Goal: Communication & Community: Answer question/provide support

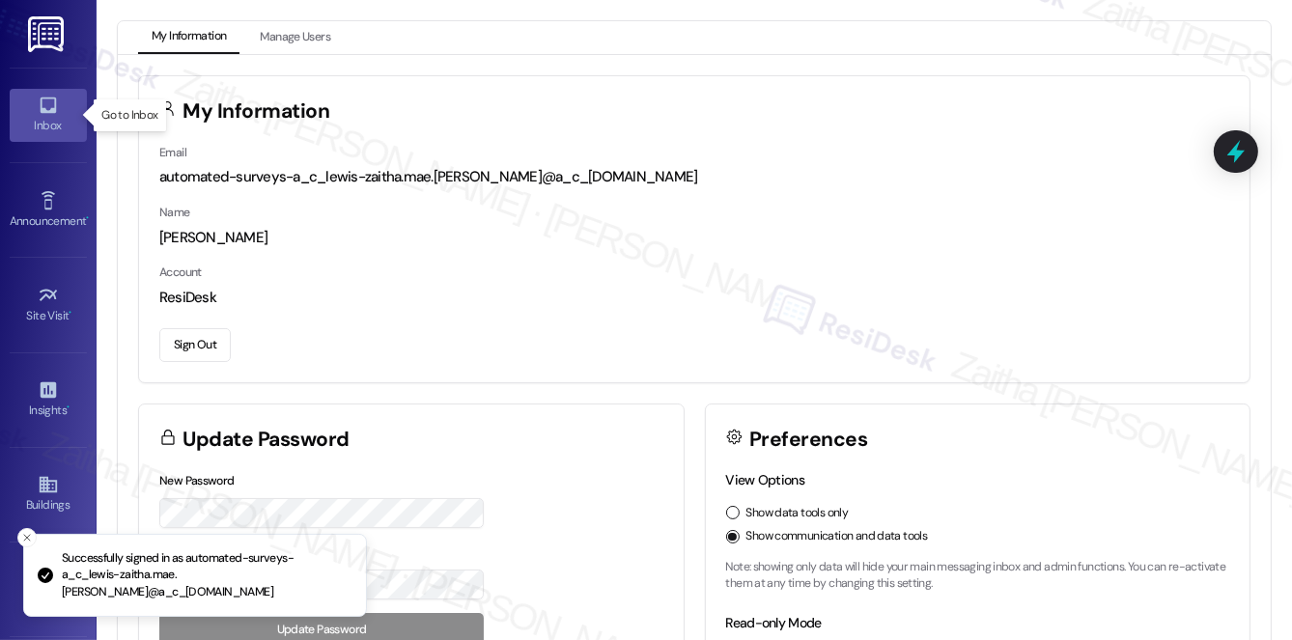
click at [42, 119] on div "Inbox" at bounding box center [48, 125] width 97 height 19
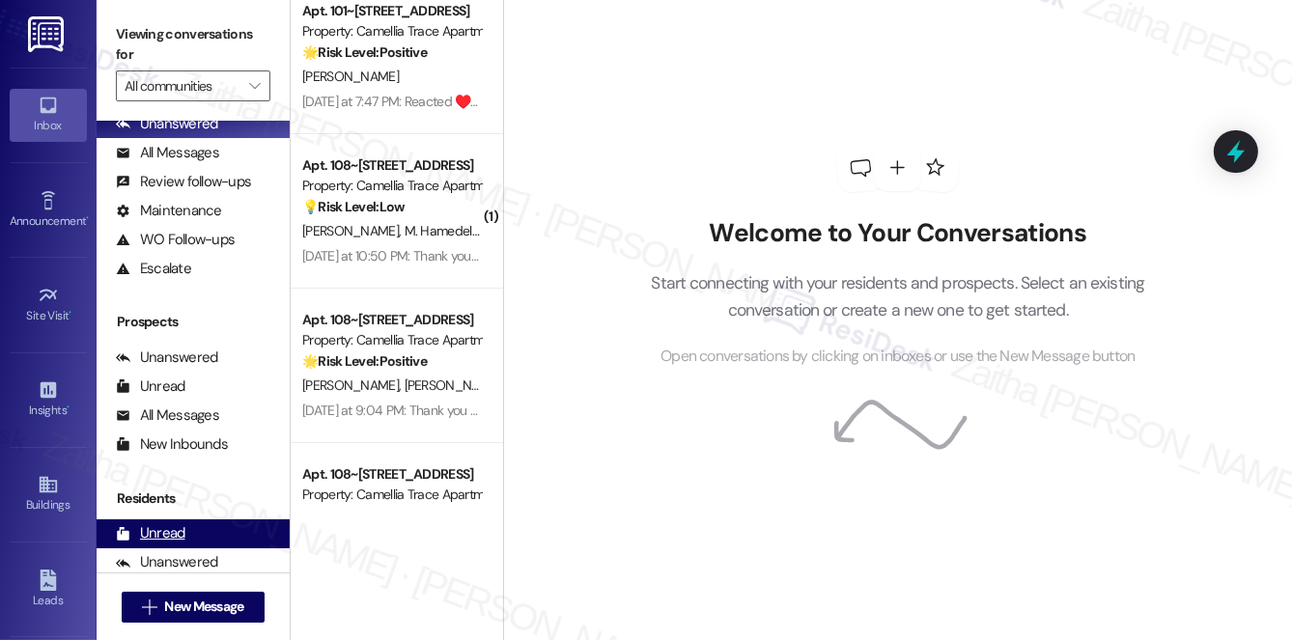
scroll to position [230, 0]
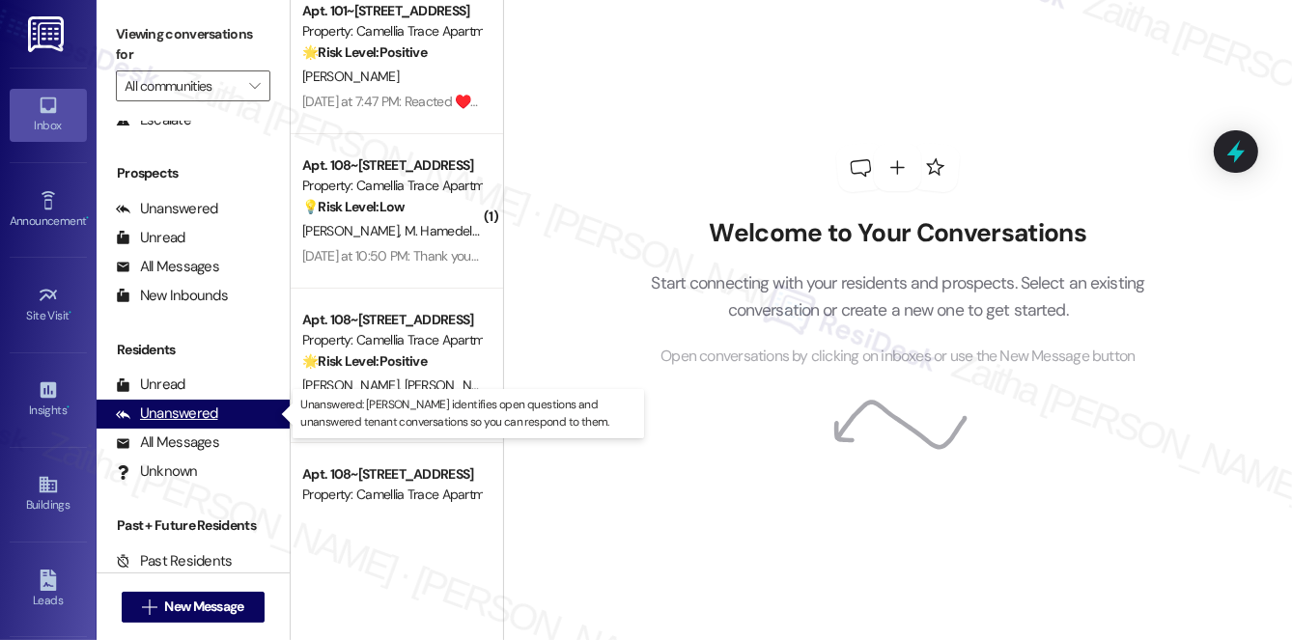
click at [184, 423] on div "Unanswered" at bounding box center [167, 414] width 102 height 20
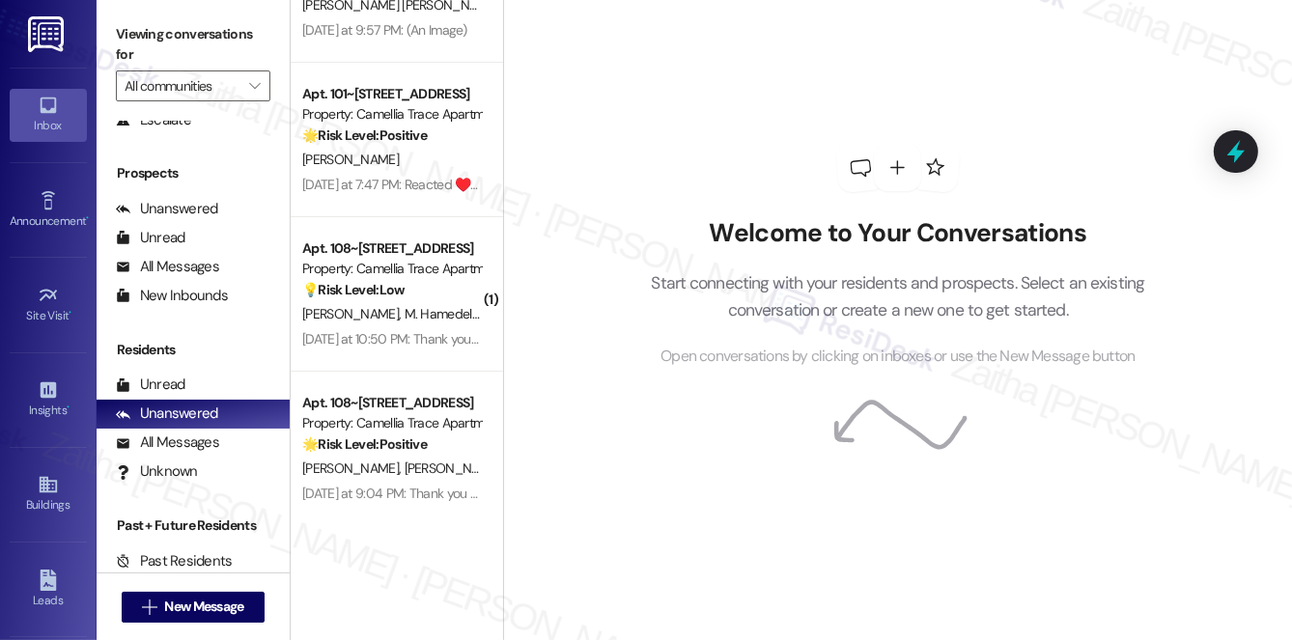
scroll to position [0, 0]
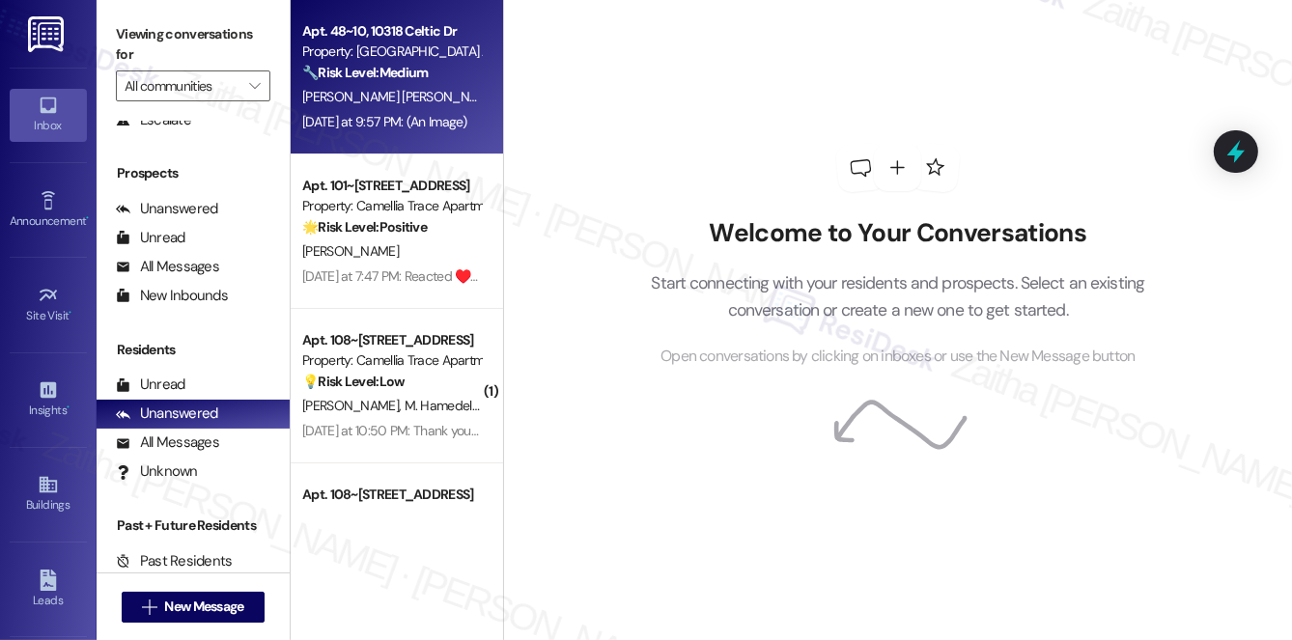
click at [605, 89] on span "[PERSON_NAME]" at bounding box center [653, 96] width 97 height 17
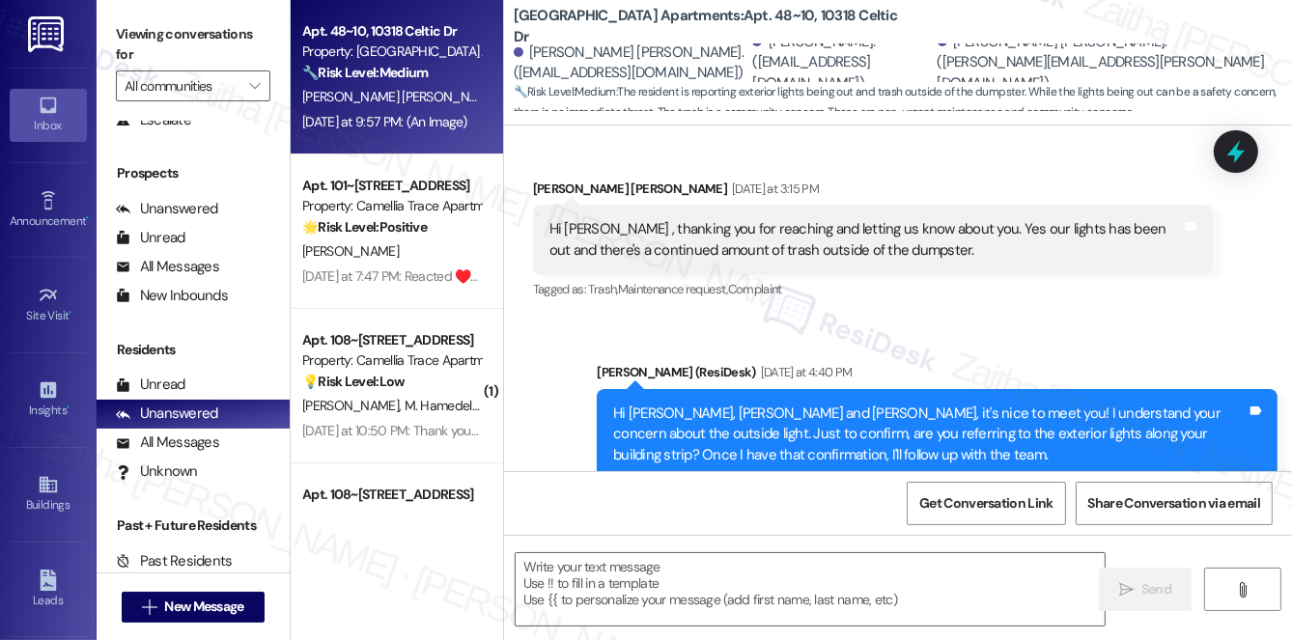
scroll to position [2261, 0]
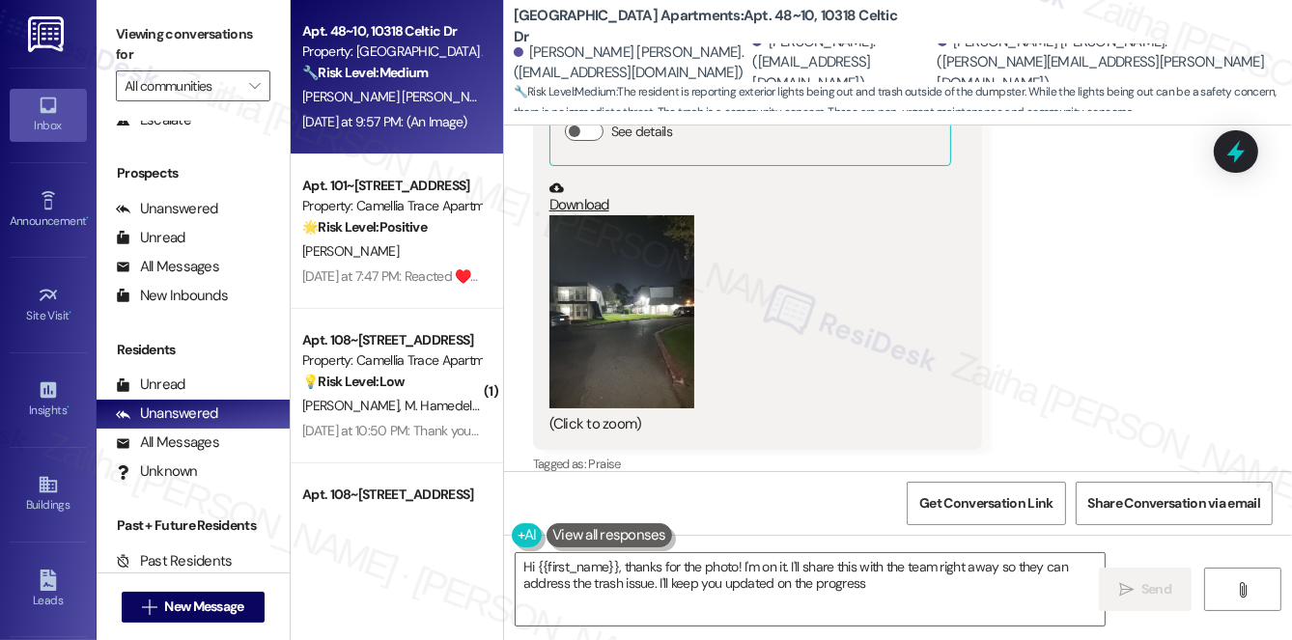
type textarea "Hi {{first_name}}, thanks for the photo! I'm on it. I'll share this with the te…"
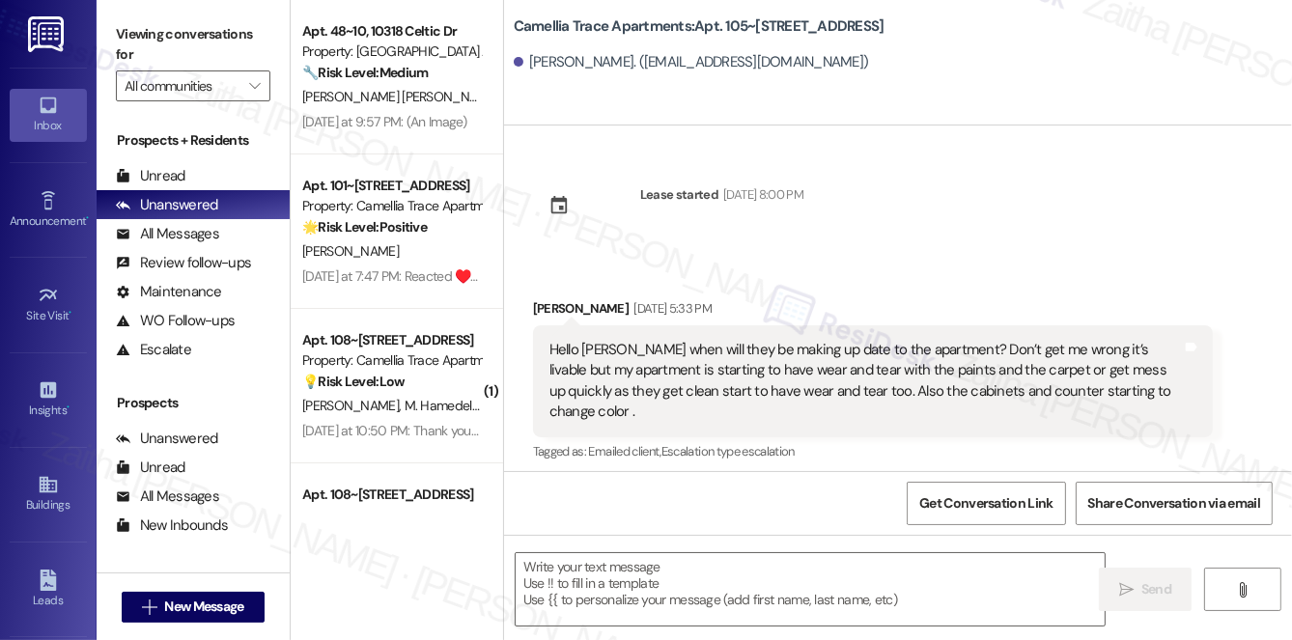
type textarea "Fetching suggested responses. Please feel free to read through the conversation…"
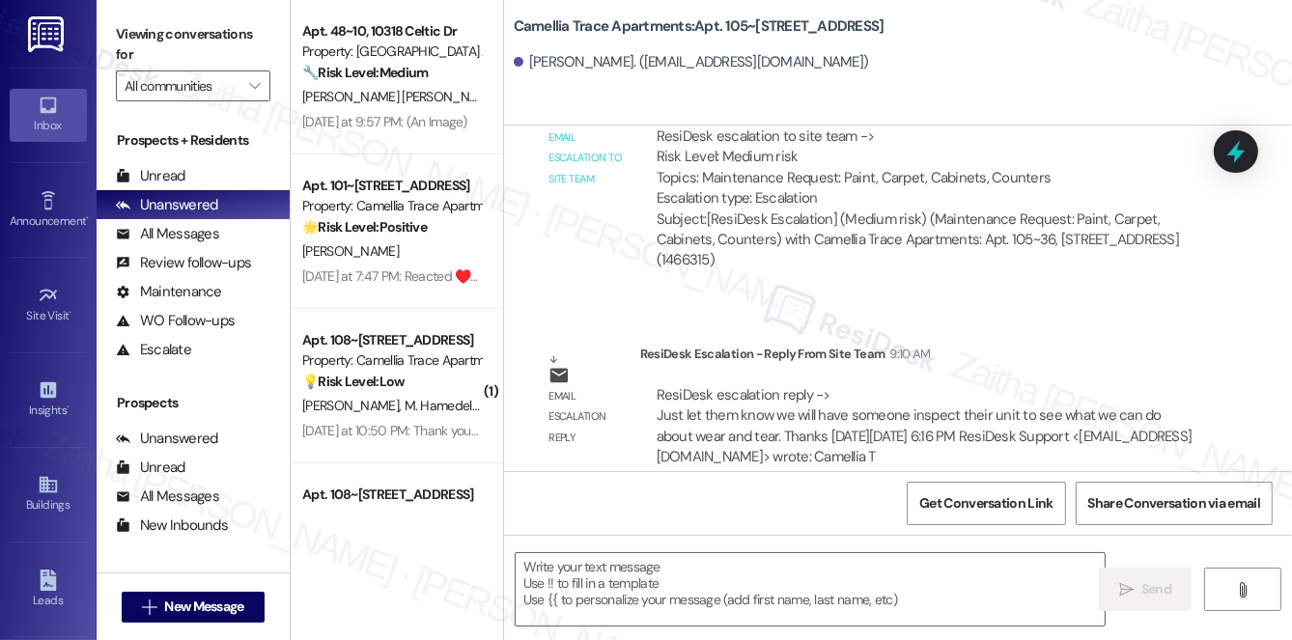
scroll to position [893, 0]
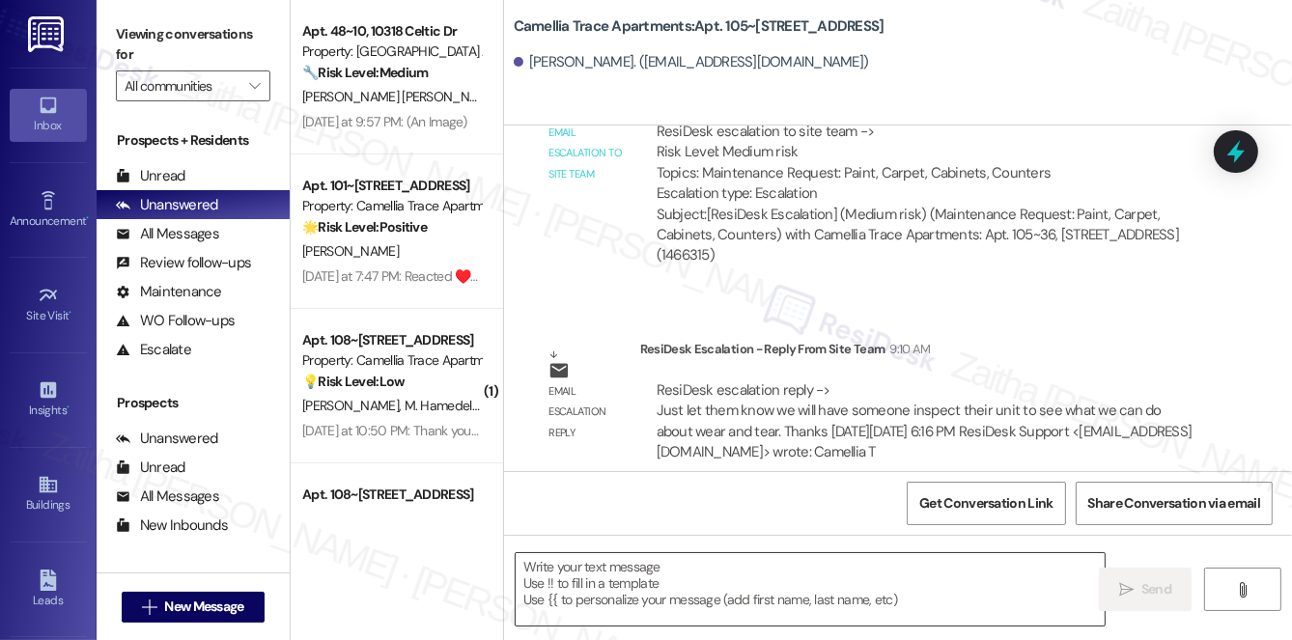
click at [610, 557] on textarea at bounding box center [810, 589] width 589 height 72
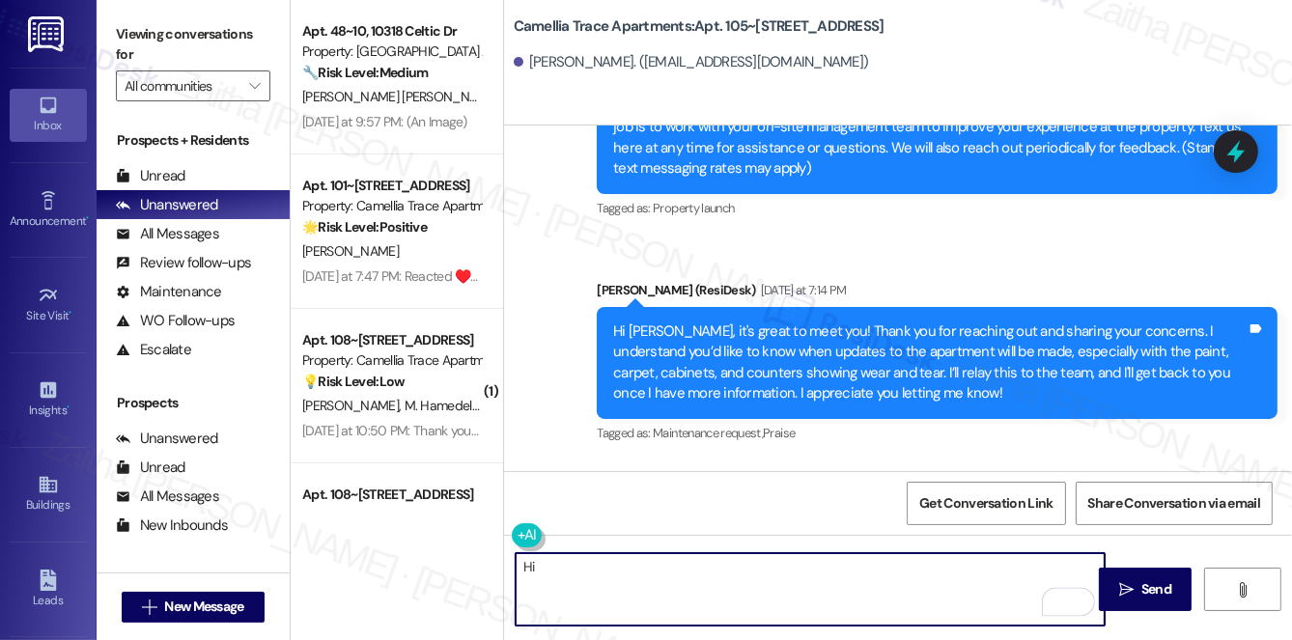
scroll to position [455, 0]
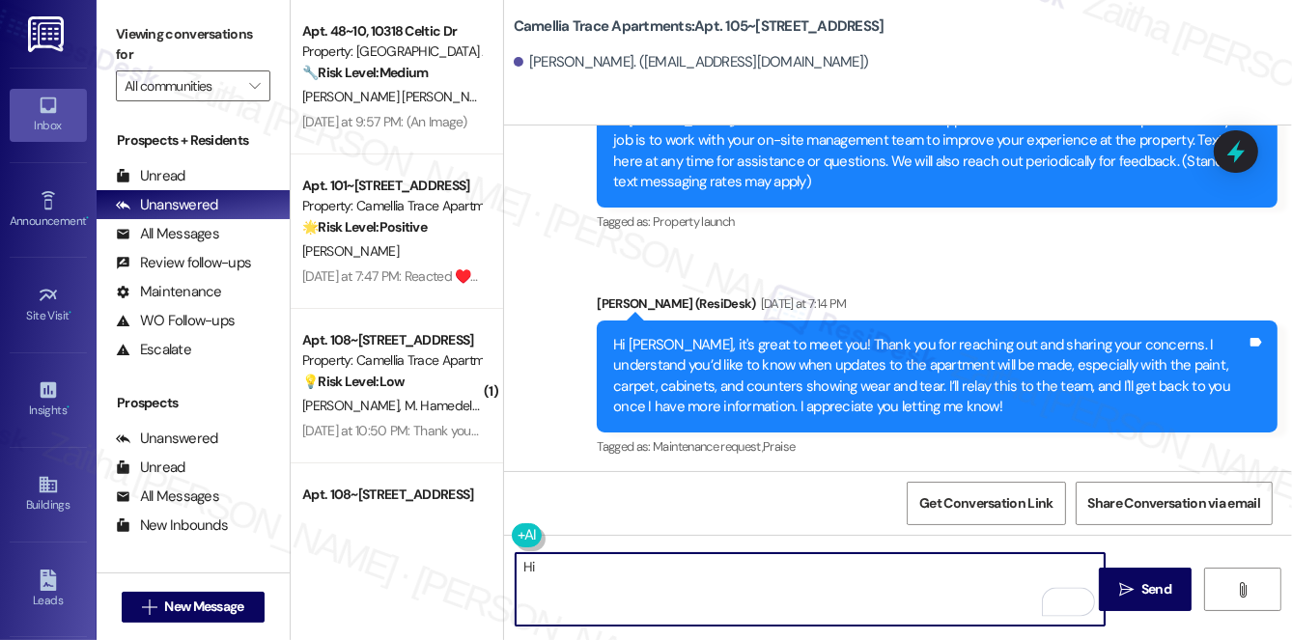
click at [648, 335] on div "Hi Jessica, it's great to meet you! Thank you for reaching out and sharing your…" at bounding box center [929, 376] width 633 height 83
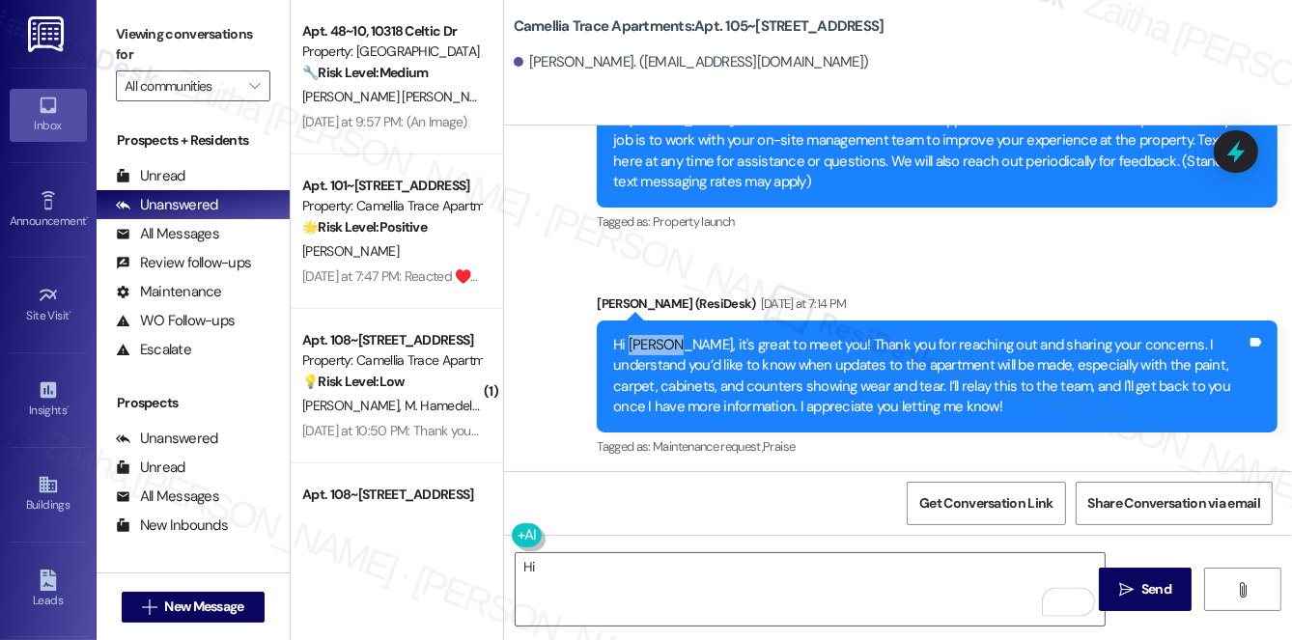
click at [648, 335] on div "Hi Jessica, it's great to meet you! Thank you for reaching out and sharing your…" at bounding box center [929, 376] width 633 height 83
copy div "Jessica"
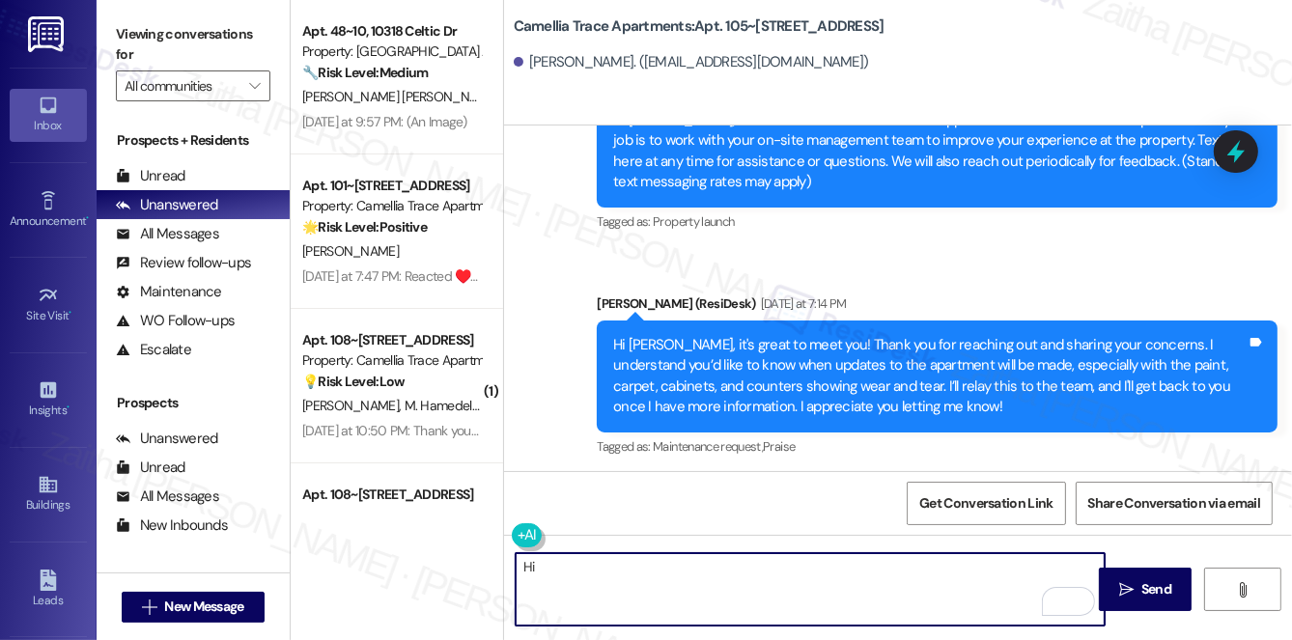
click at [584, 570] on textarea "Hi" at bounding box center [810, 589] width 589 height 72
paste textarea "Jessica"
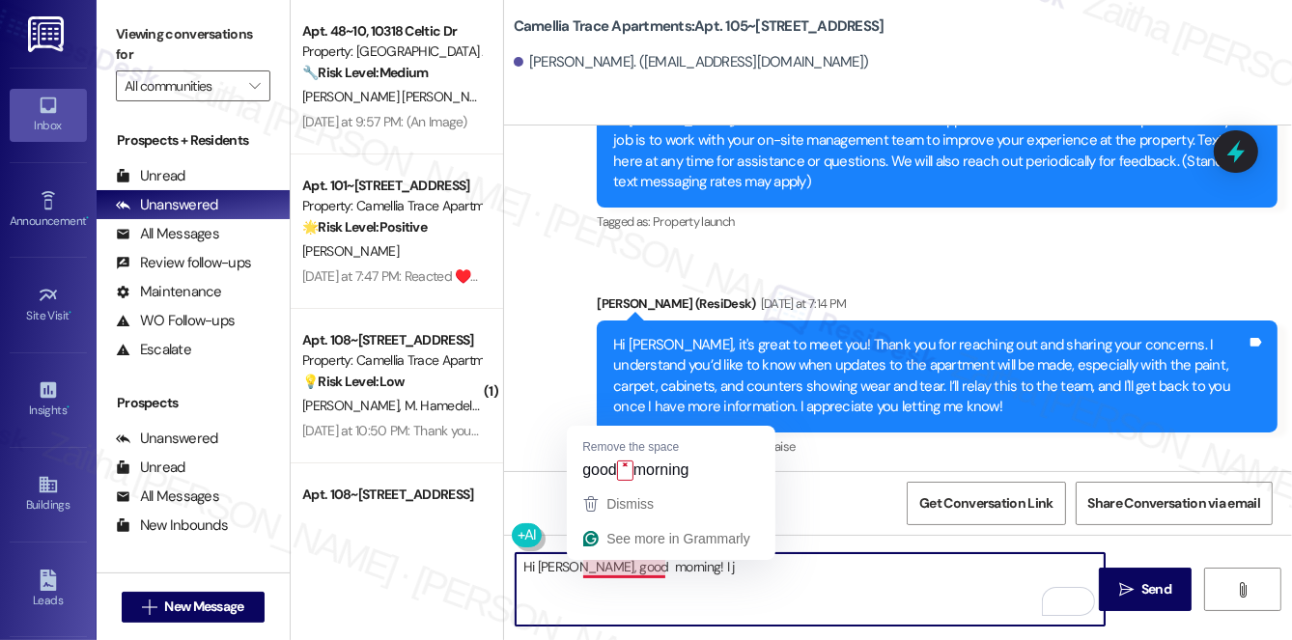
click at [615, 558] on div "Dismiss See more in Grammarly" at bounding box center [671, 523] width 209 height 73
click at [618, 564] on textarea "Hi Jessica, good morning! I j" at bounding box center [810, 589] width 589 height 72
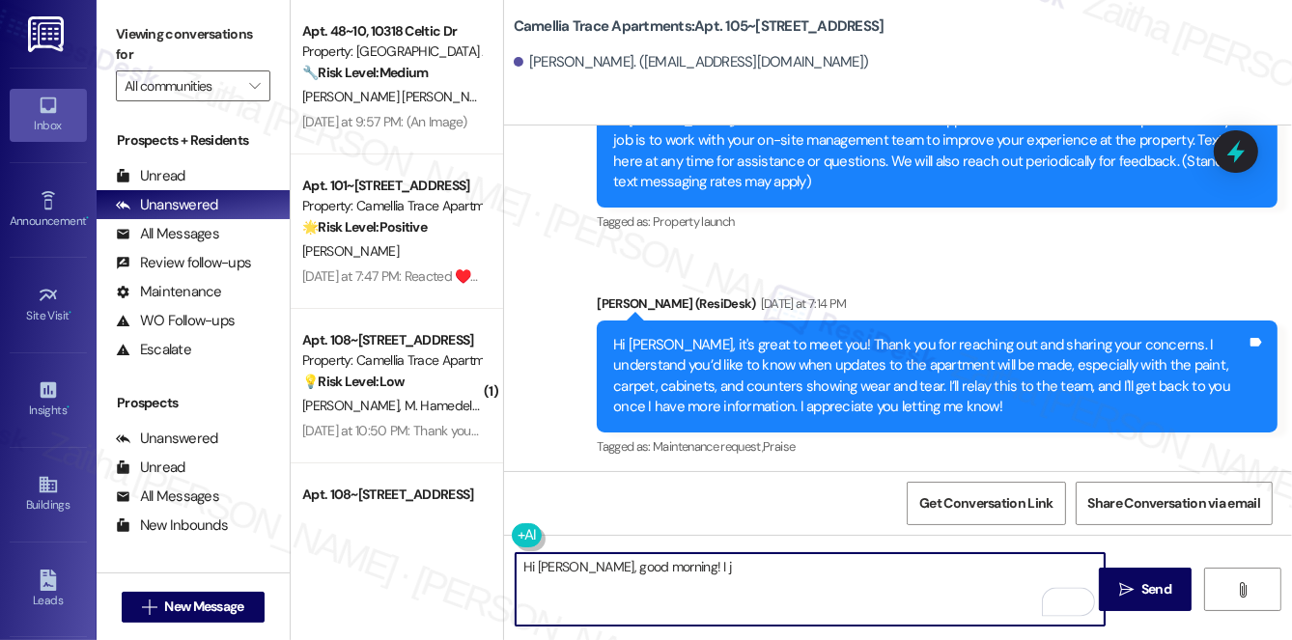
click at [714, 571] on textarea "Hi Jessica, good morning! I j" at bounding box center [810, 589] width 589 height 72
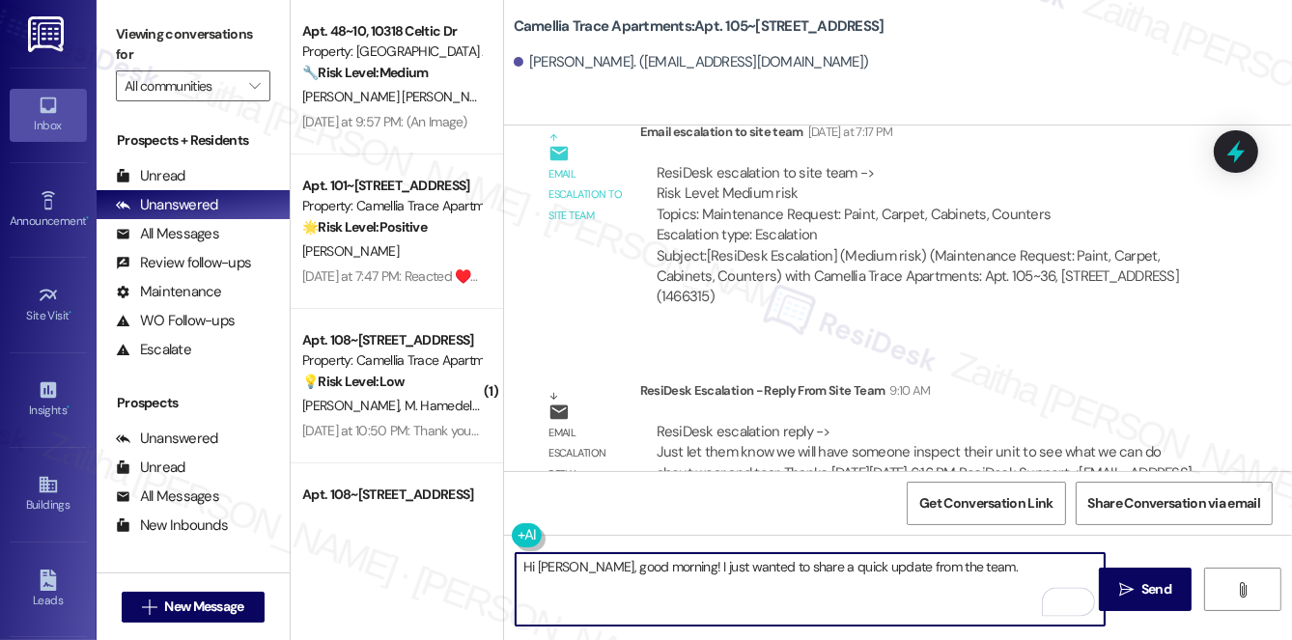
scroll to position [893, 0]
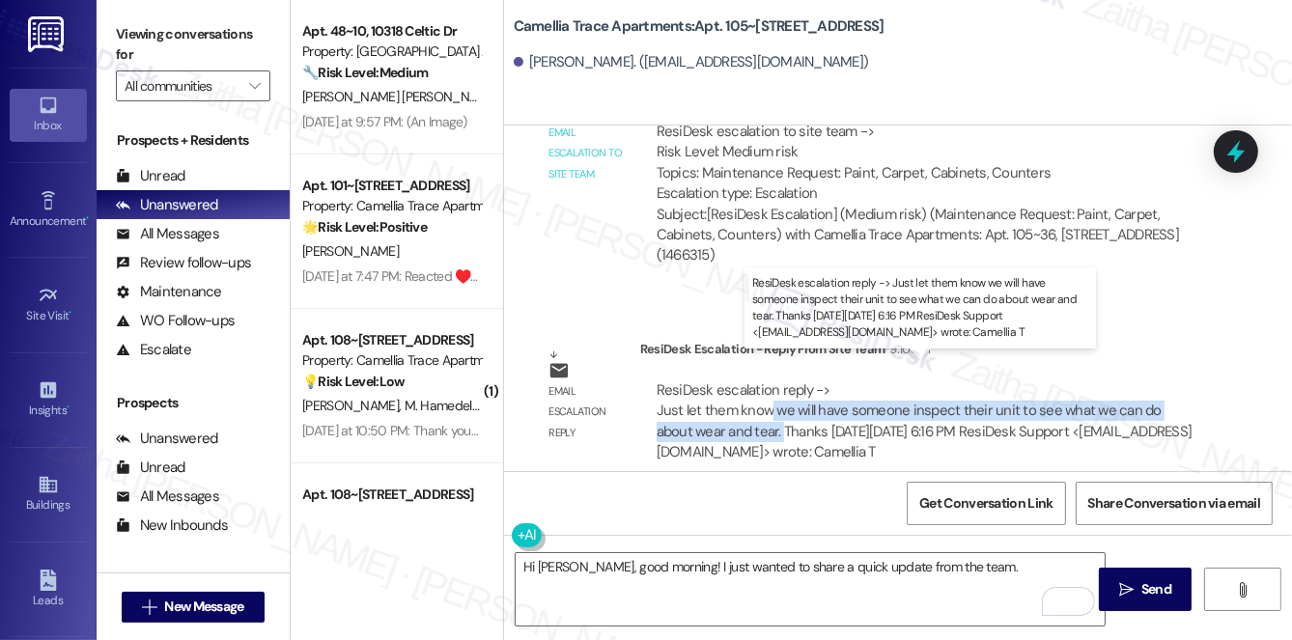
drag, startPoint x: 770, startPoint y: 388, endPoint x: 744, endPoint y: 405, distance: 30.0
click at [744, 405] on div "ResiDesk escalation reply -> Just let them know we will have someone inspect th…" at bounding box center [925, 420] width 536 height 81
copy div "we will have someone inspect their unit to see what we can do about wear and te…"
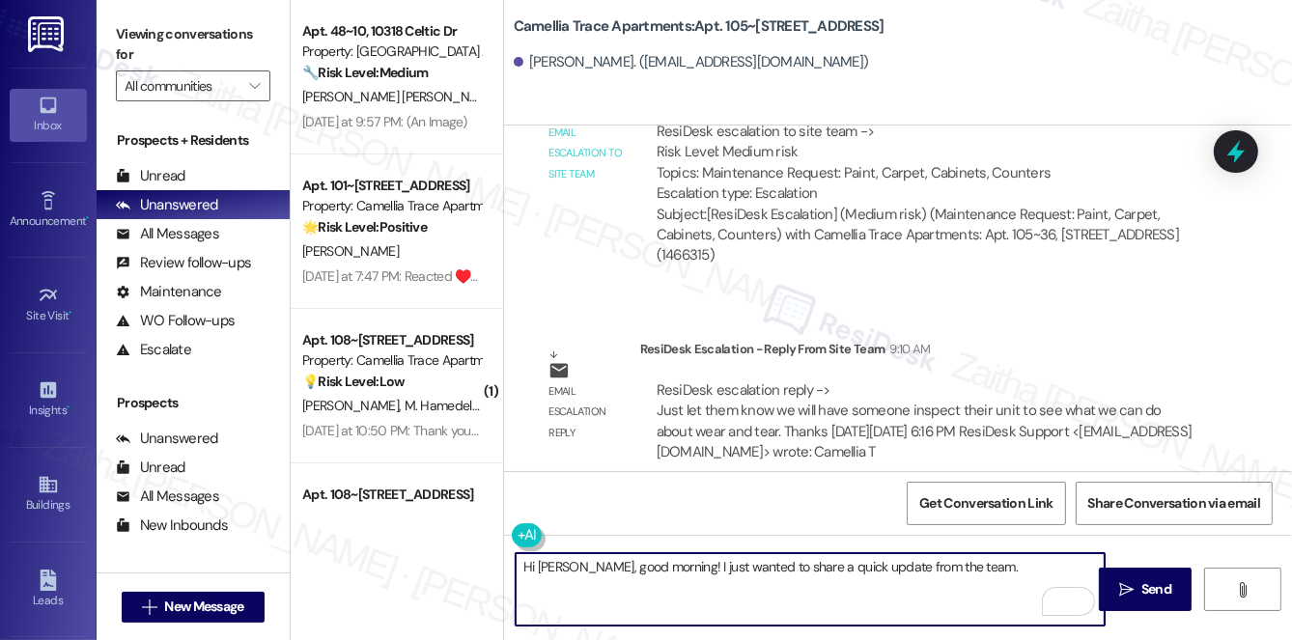
click at [991, 561] on textarea "Hi Jessica, good morning! I just wanted to share a quick update from the team." at bounding box center [810, 589] width 589 height 72
paste textarea "we will have someone inspect their unit to see what we can do about wear and te…"
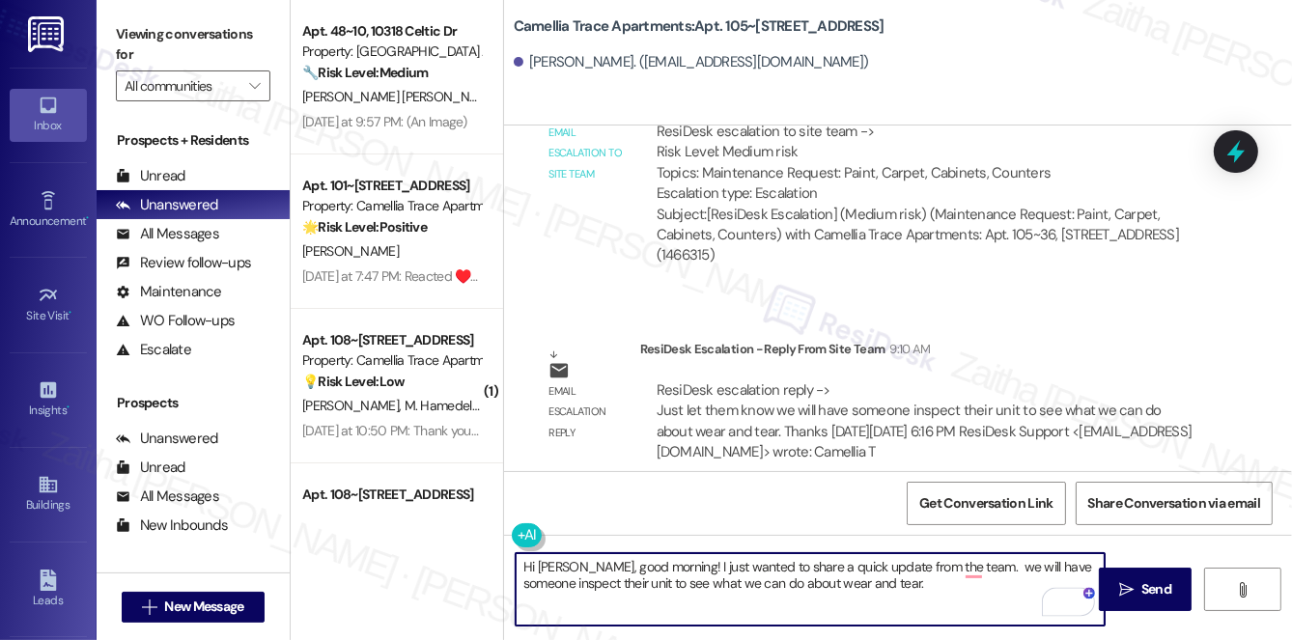
click at [973, 565] on textarea "Hi Jessica, good morning! I just wanted to share a quick update from the team. …" at bounding box center [810, 589] width 589 height 72
click at [575, 585] on textarea "Hi Jessica, good morning! I just wanted to share a quick update from the team. …" at bounding box center [810, 589] width 589 height 72
click at [575, 583] on textarea "Hi Jessica, good morning! I just wanted to share a quick update from the team. …" at bounding box center [810, 589] width 589 height 72
click at [891, 582] on textarea "Hi Jessica, good morning! I just wanted to share a quick update from the team. …" at bounding box center [810, 589] width 589 height 72
click at [937, 583] on textarea "Hi Jessica, good morning! I just wanted to share a quick update from the team. …" at bounding box center [810, 589] width 589 height 72
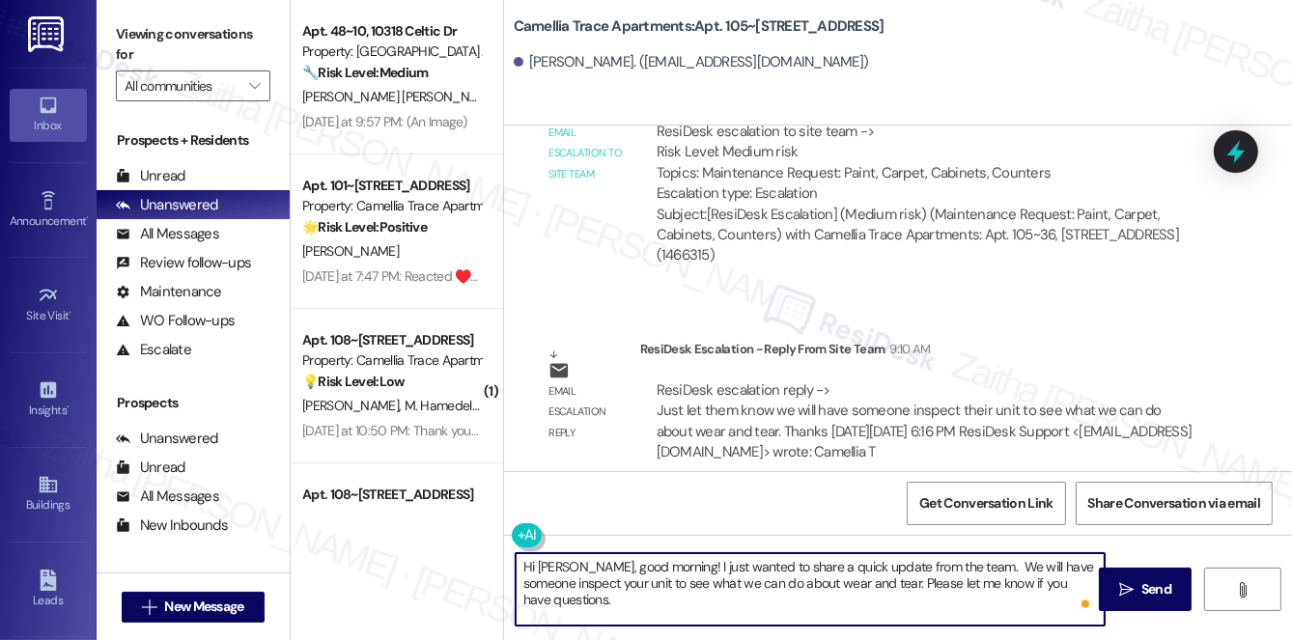
click at [937, 583] on textarea "Hi Jessica, good morning! I just wanted to share a quick update from the team. …" at bounding box center [810, 589] width 589 height 72
drag, startPoint x: 524, startPoint y: 567, endPoint x: 1058, endPoint y: 605, distance: 535.4
click at [1092, 603] on div "Hi Jessica, good morning! I just wanted to share a quick update from the team. …" at bounding box center [810, 589] width 591 height 74
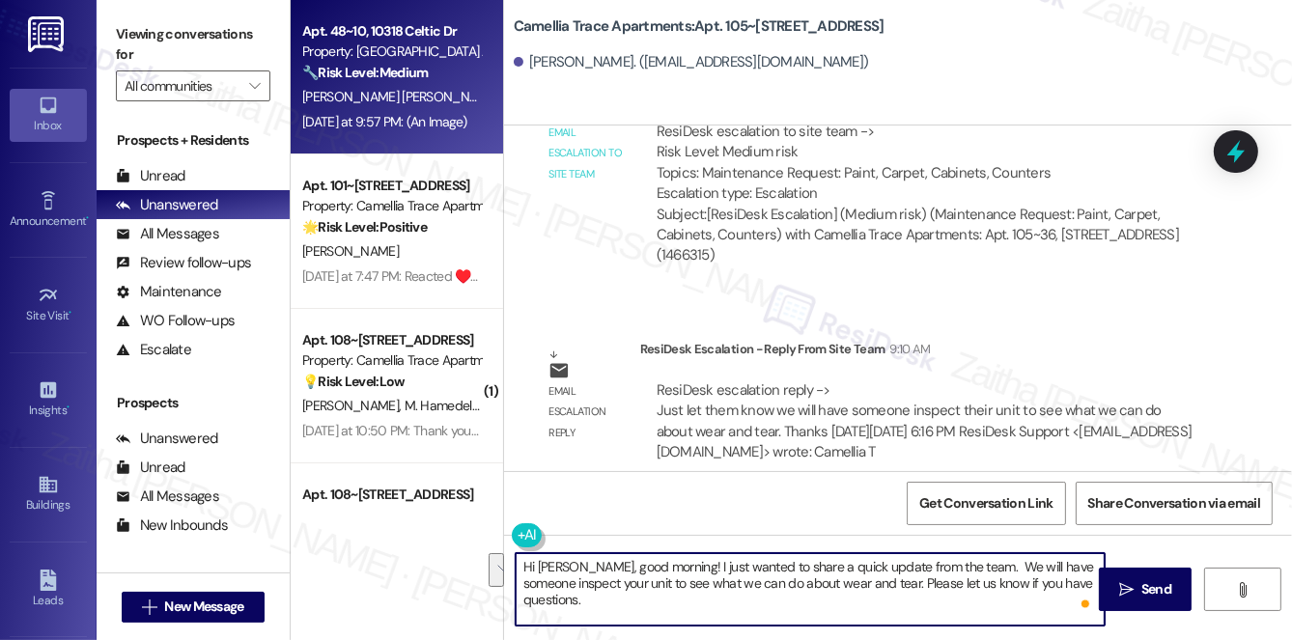
type textarea "Hi Jessica, good morning! I just wanted to share a quick update from the team. …"
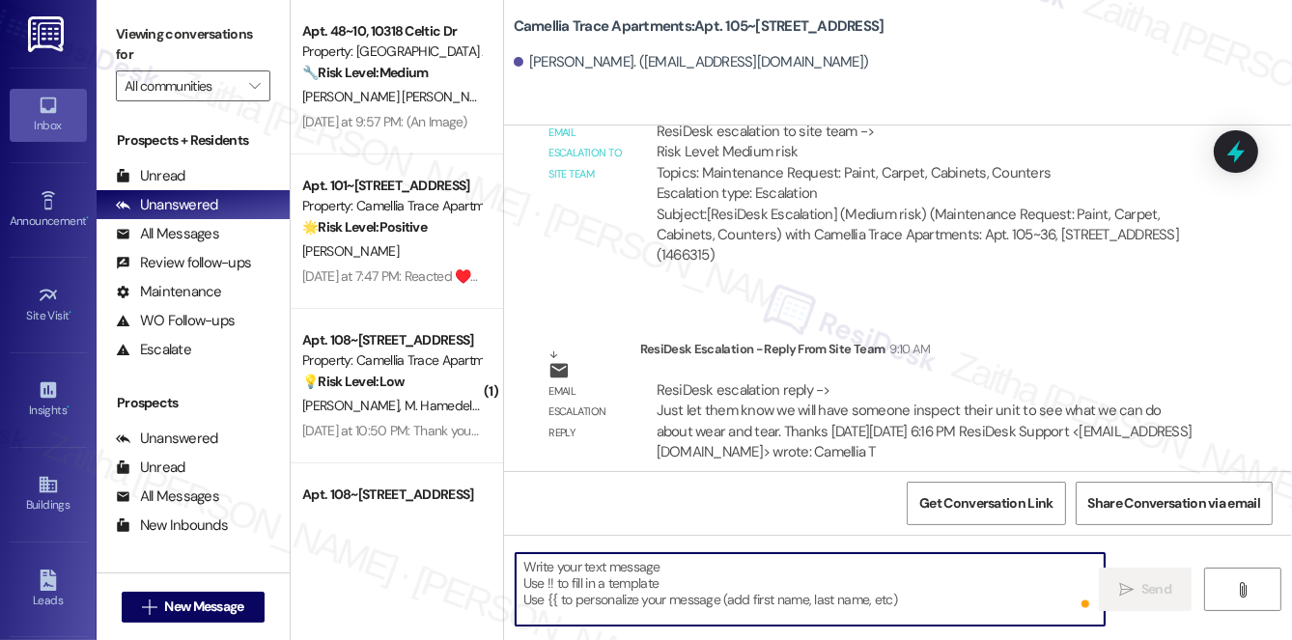
paste textarea "Hi Jessica, good morning! I just wanted to share a quick update from the team. …"
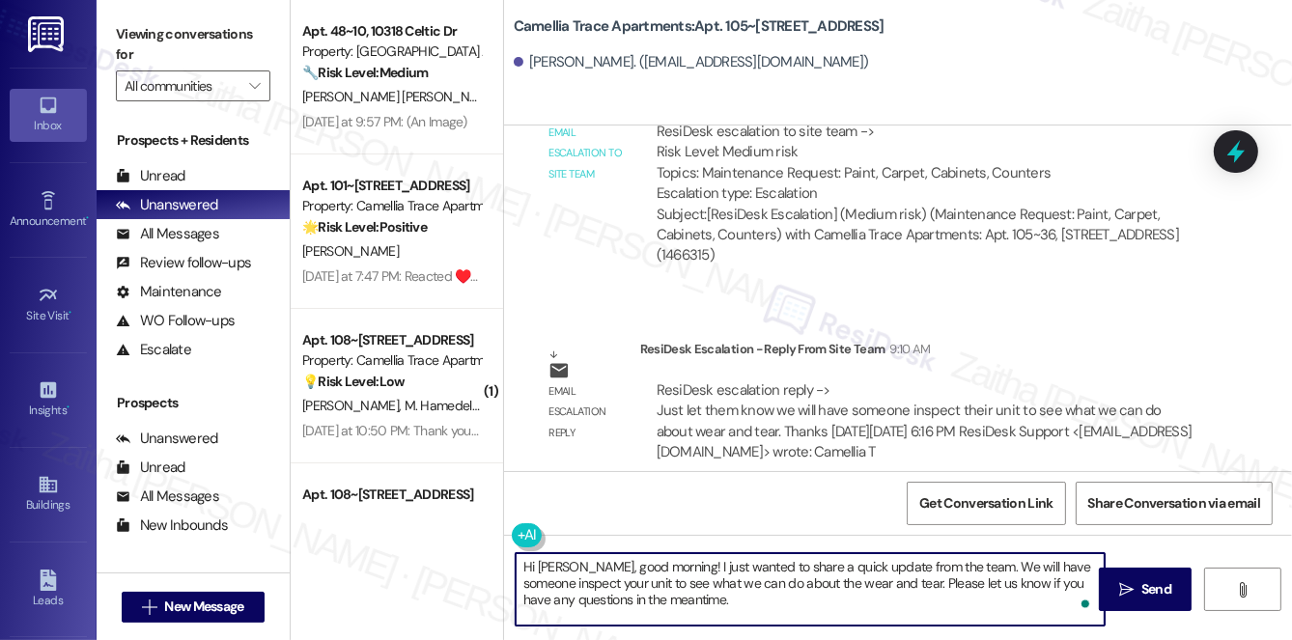
type textarea "Hi Jessica, good morning! I just wanted to share a quick update from the team. …"
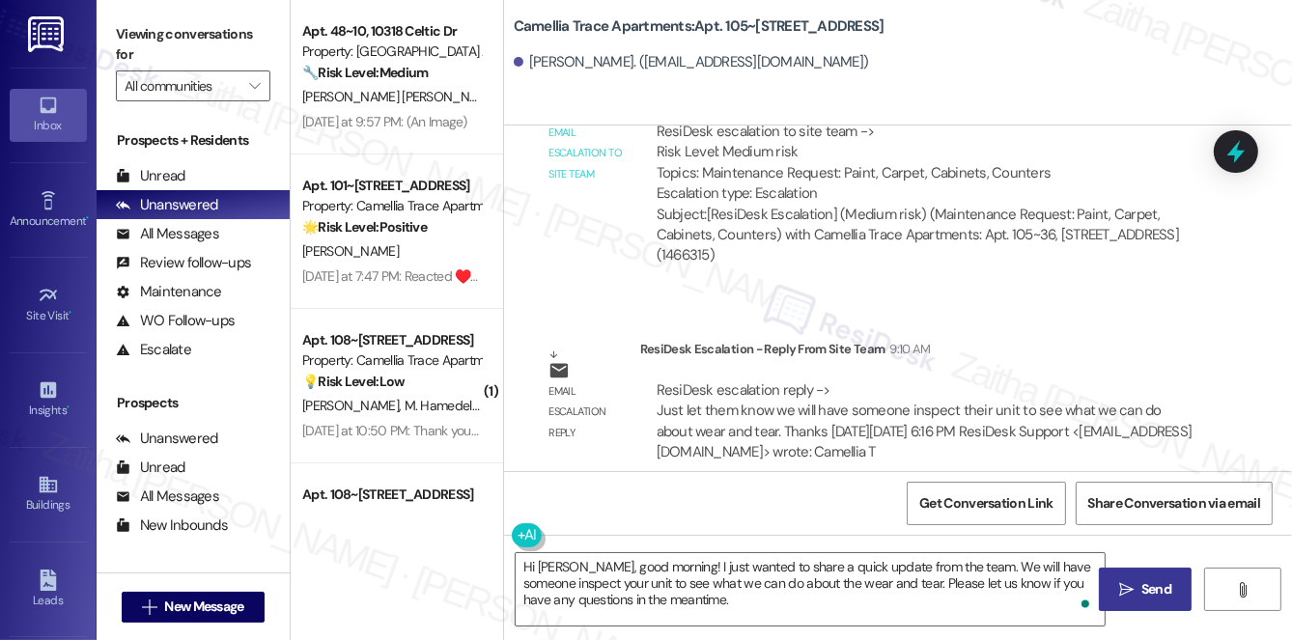
click at [1136, 586] on span " Send" at bounding box center [1145, 589] width 61 height 20
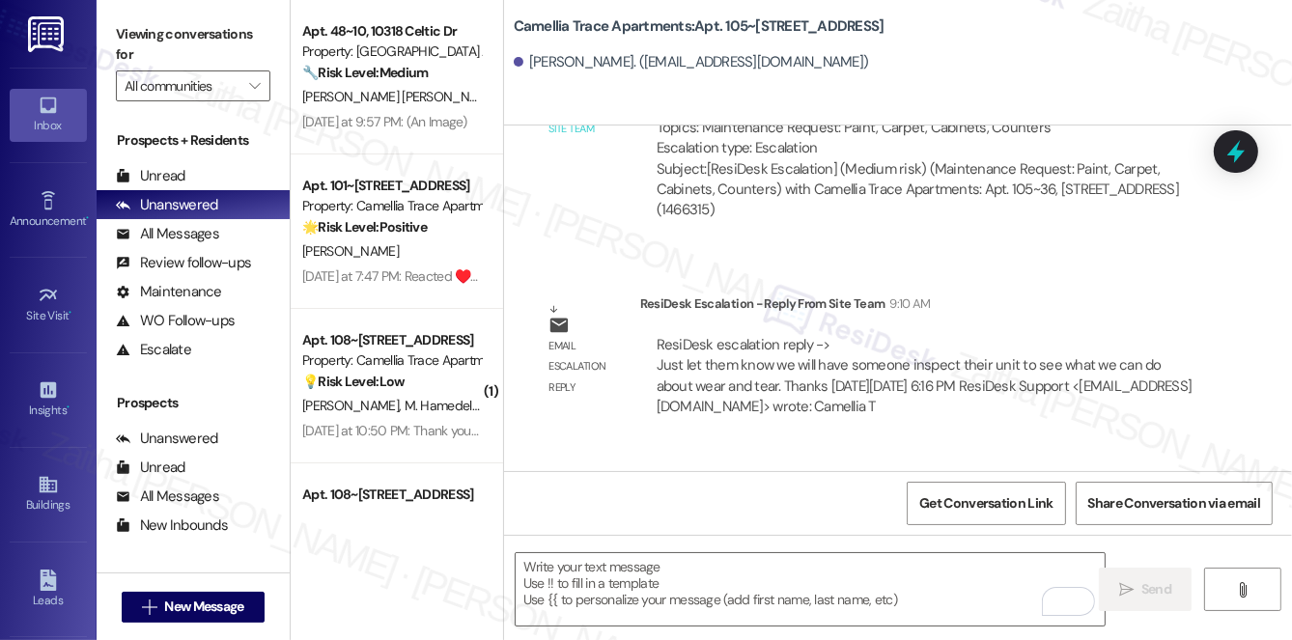
scroll to position [1070, 0]
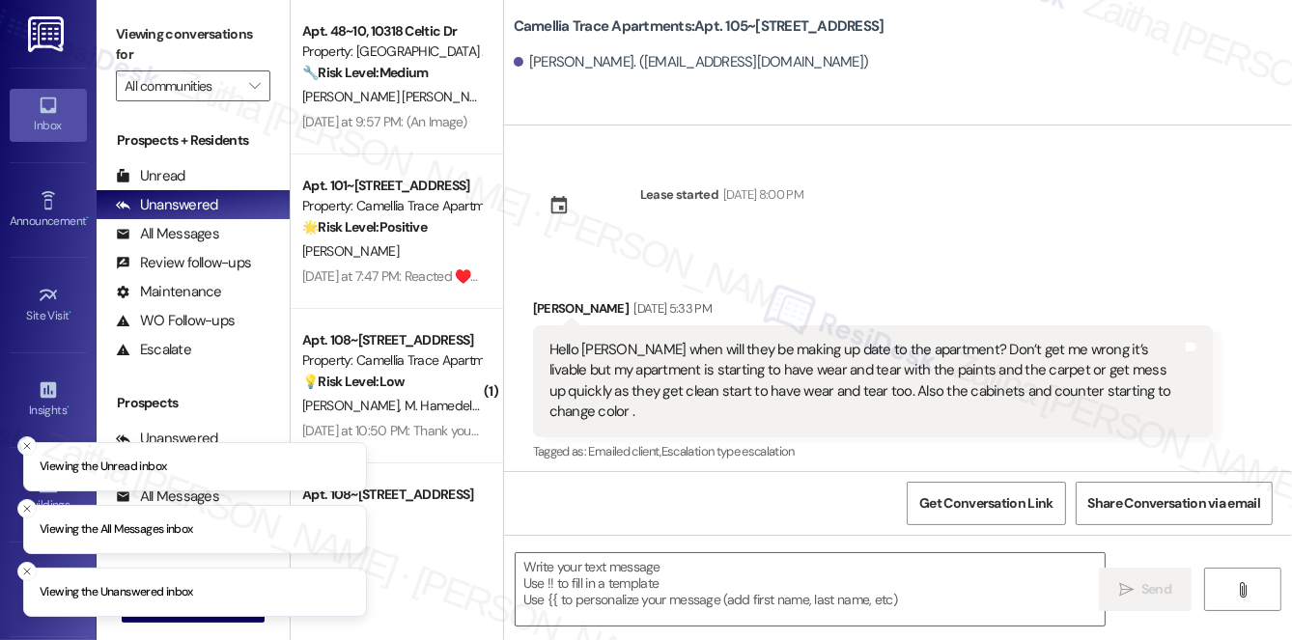
type textarea "Fetching suggested responses. Please feel free to read through the conversation…"
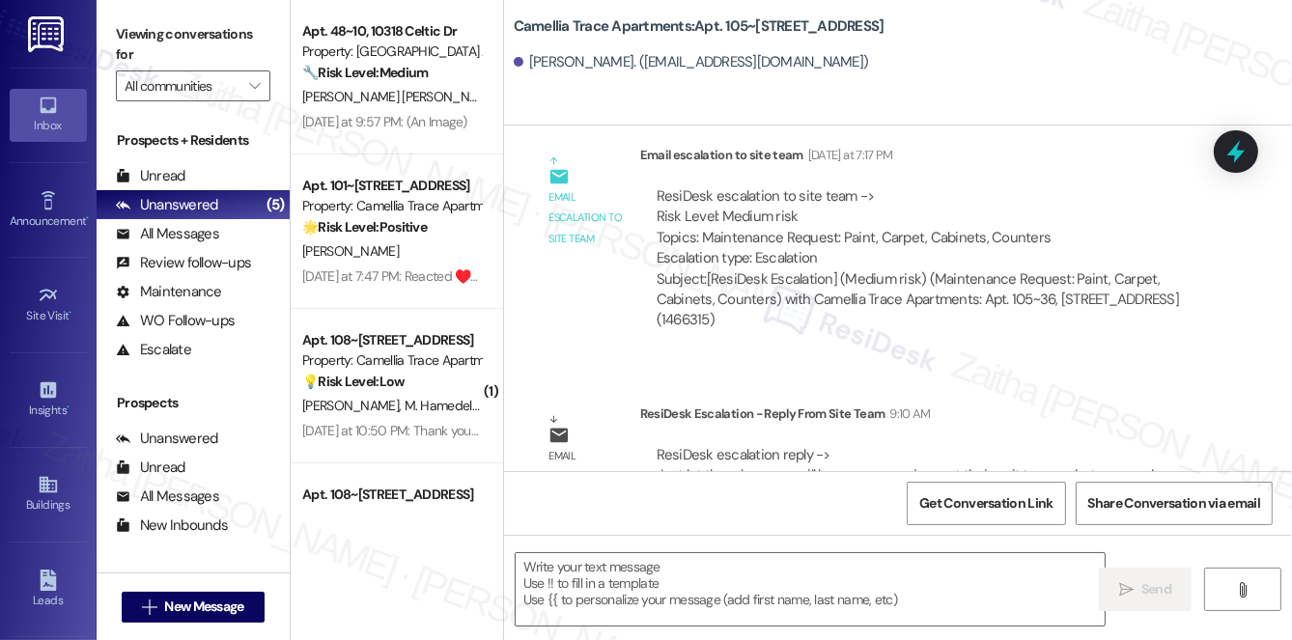
scroll to position [966, 0]
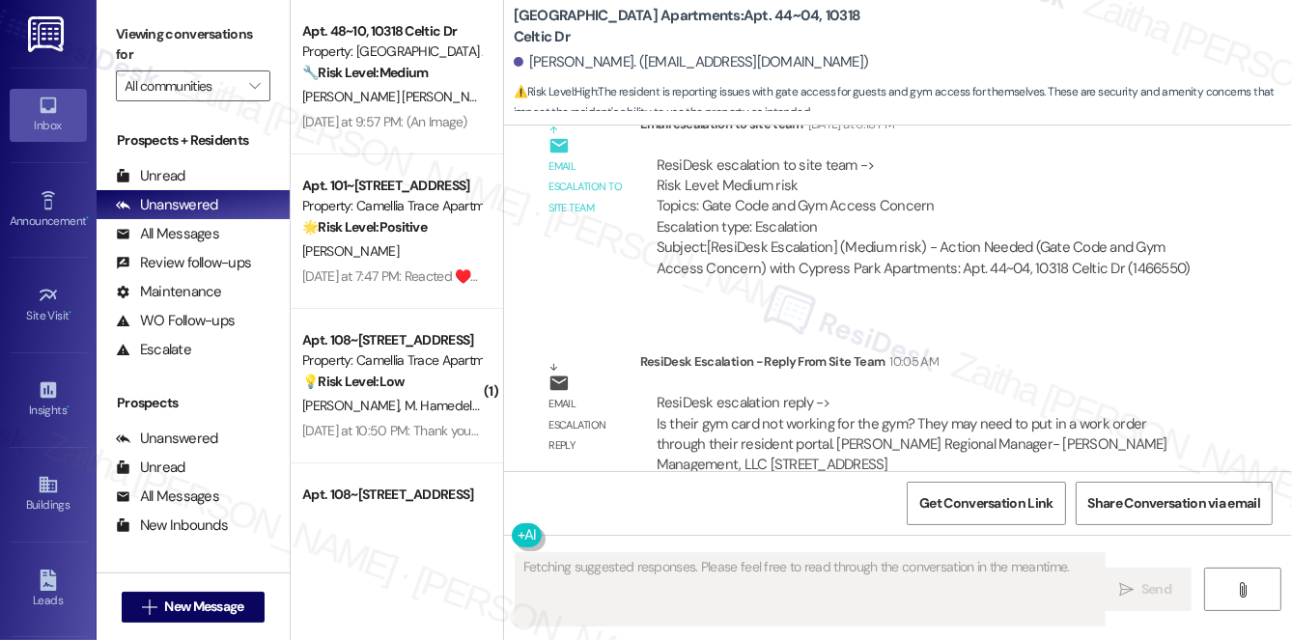
scroll to position [1182, 0]
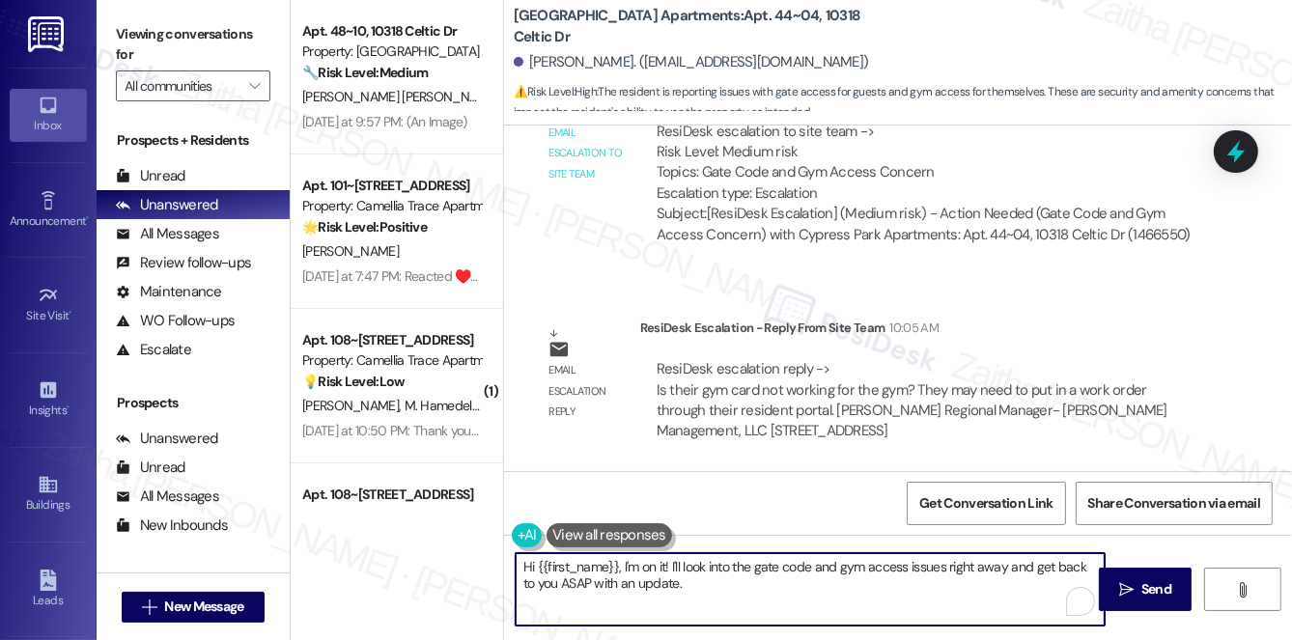
drag, startPoint x: 624, startPoint y: 566, endPoint x: 729, endPoint y: 594, distance: 108.9
click at [729, 594] on textarea "Hi {{first_name}}, I'm on it! I'll look into the gate code and gym access issue…" at bounding box center [810, 589] width 589 height 72
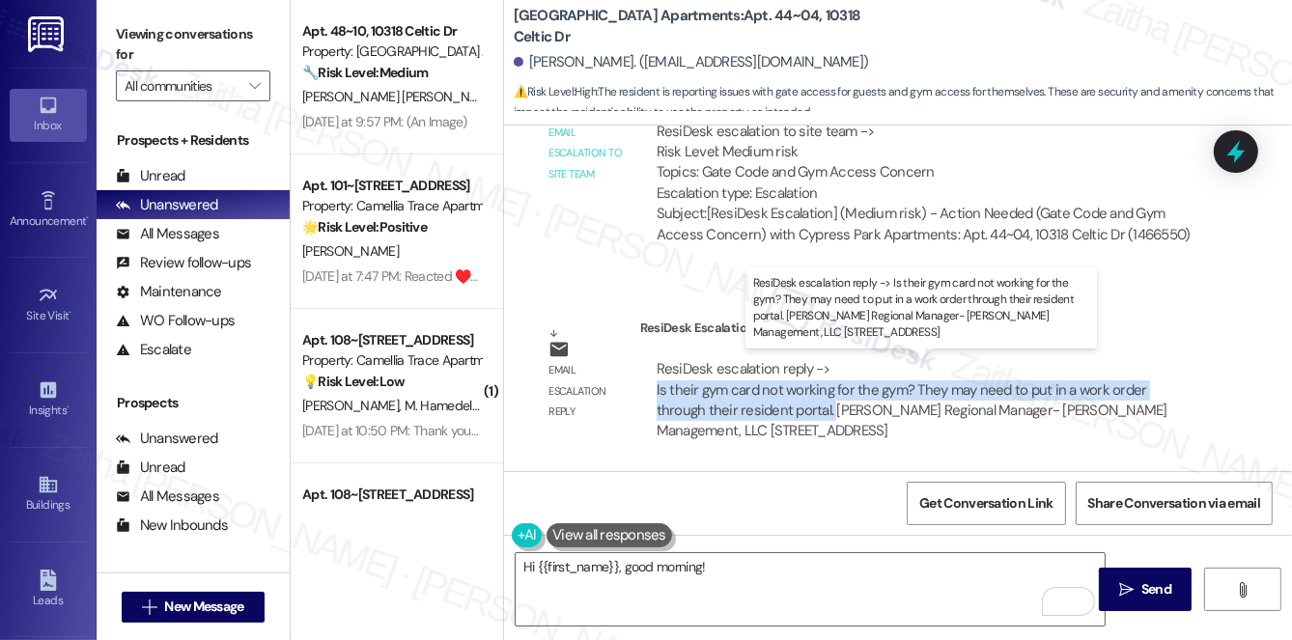
drag, startPoint x: 652, startPoint y: 386, endPoint x: 779, endPoint y: 412, distance: 130.1
click at [779, 412] on div "ResiDesk escalation reply -> Is their gym card not working for the gym? They ma…" at bounding box center [927, 401] width 574 height 112
copy div "Is their gym card not working for the gym? They may need to put in a work order…"
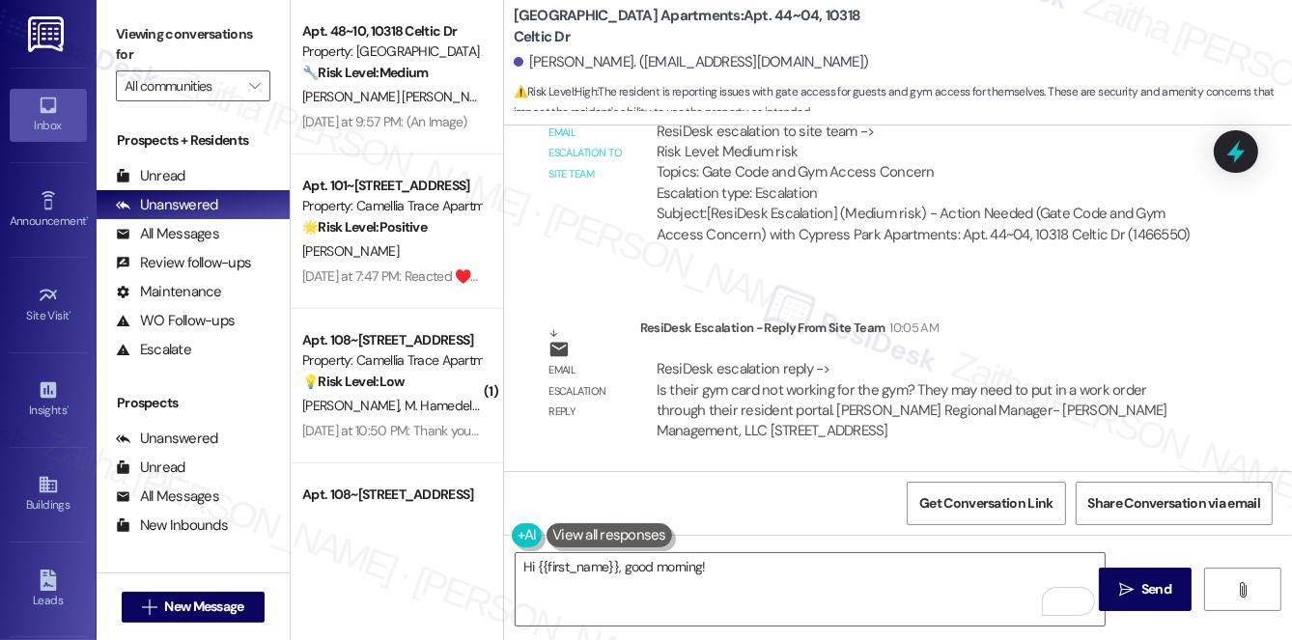
click at [1014, 316] on div "Email escalation reply ResiDesk Escalation - Reply From Site Team 10:05 AM Resi…" at bounding box center [874, 387] width 710 height 168
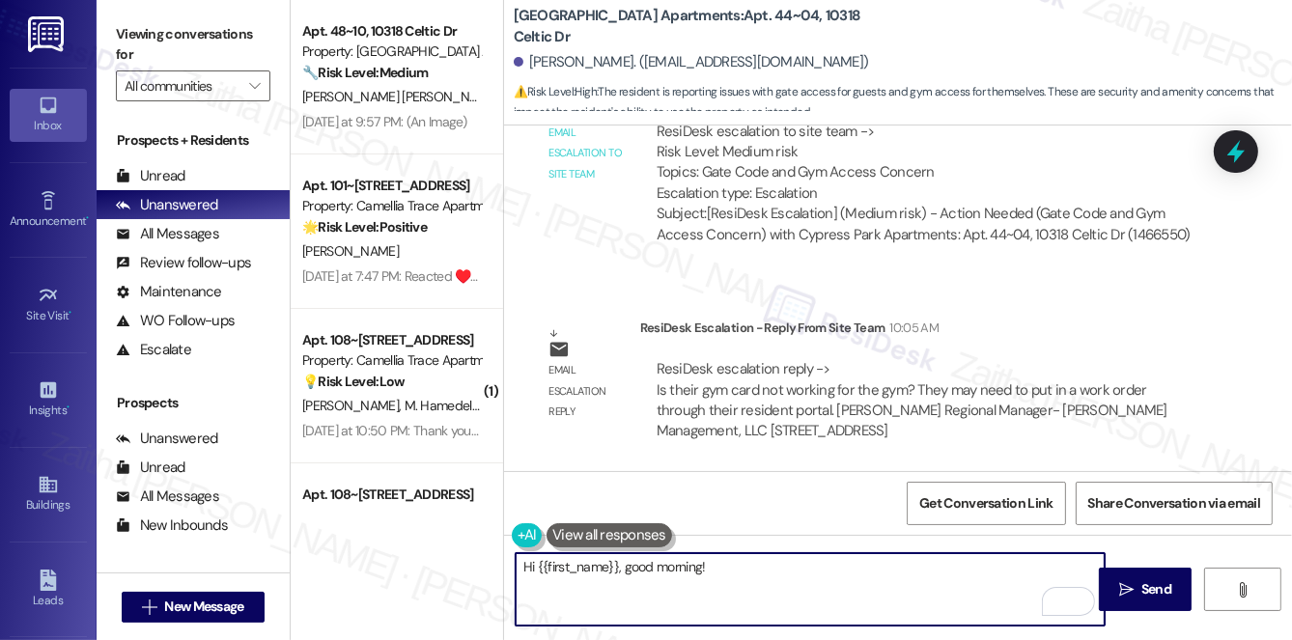
click at [752, 562] on textarea "Hi {{first_name}}, good morning!" at bounding box center [810, 589] width 589 height 72
click at [1025, 572] on textarea "Hi {{first_name}}, good morning! I heard back from the team, and we wanted to c…" at bounding box center [810, 589] width 589 height 72
paste textarea "whether your gym card is now working. If it isn’t, you may need to submit a wor…"
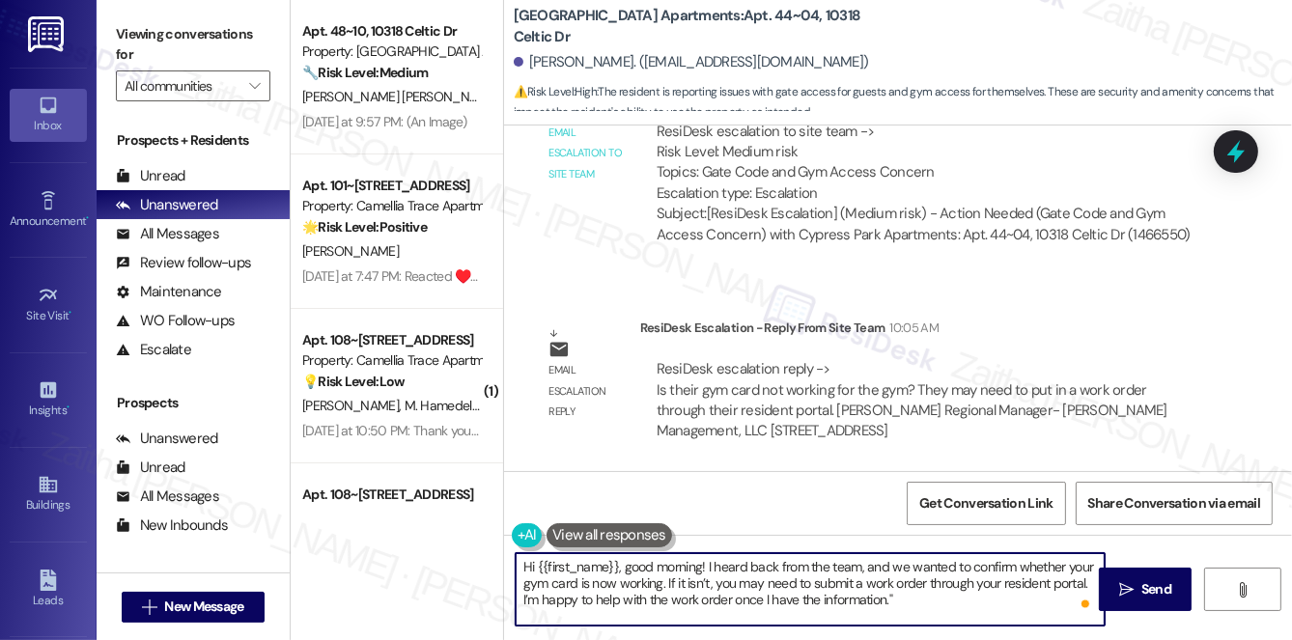
click at [608, 583] on textarea "Hi {{first_name}}, good morning! I heard back from the team, and we wanted to c…" at bounding box center [810, 589] width 589 height 72
click at [905, 598] on textarea "Hi {{first_name}}, good morning! I heard back from the team, and we wanted to c…" at bounding box center [810, 589] width 589 height 72
type textarea "Hi {{first_name}}, good morning! I heard back from the team, and we wanted to c…"
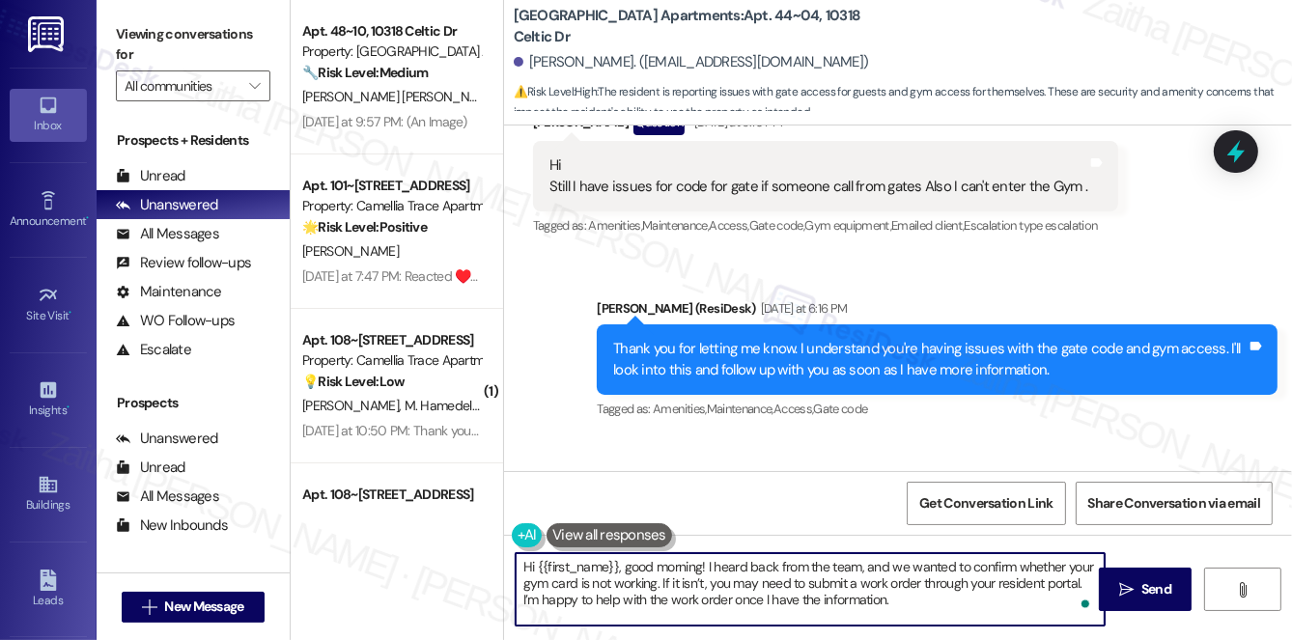
scroll to position [744, 0]
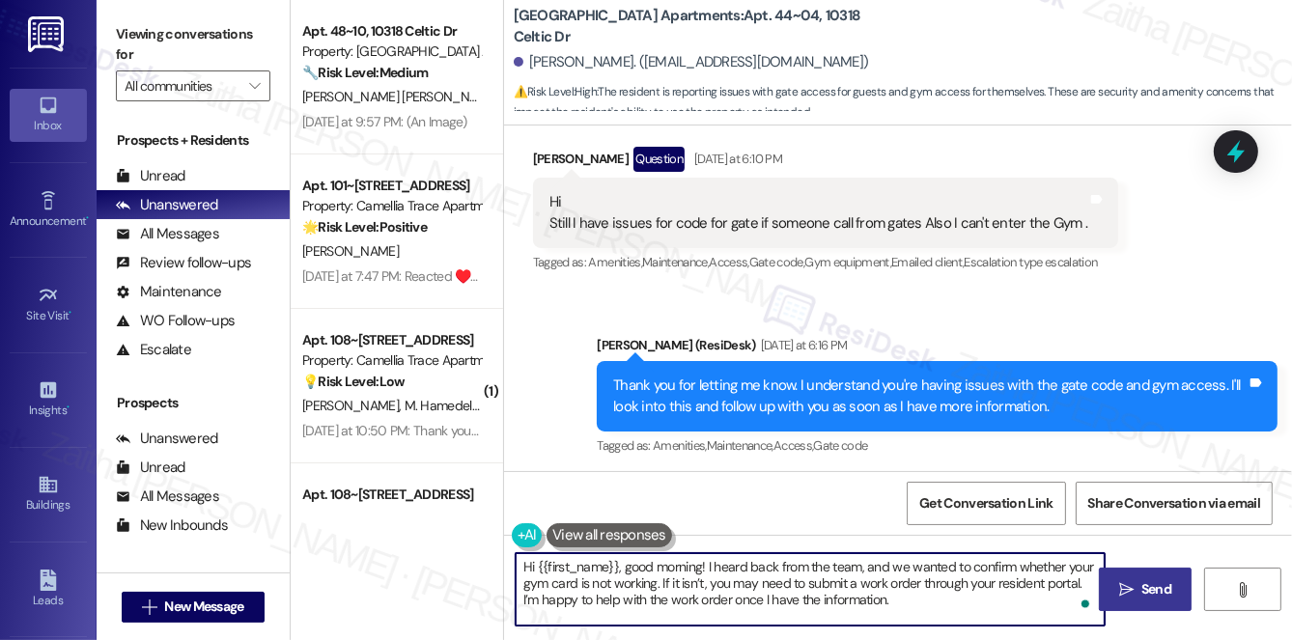
click at [1151, 579] on span "Send" at bounding box center [1156, 589] width 30 height 20
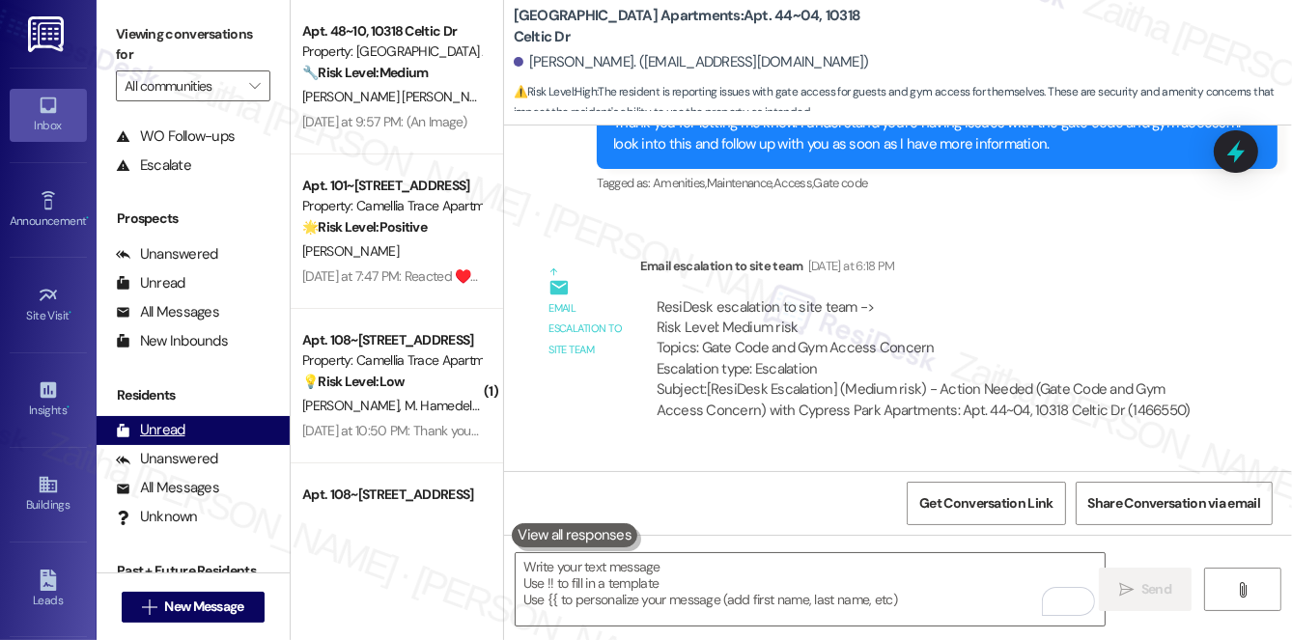
scroll to position [230, 0]
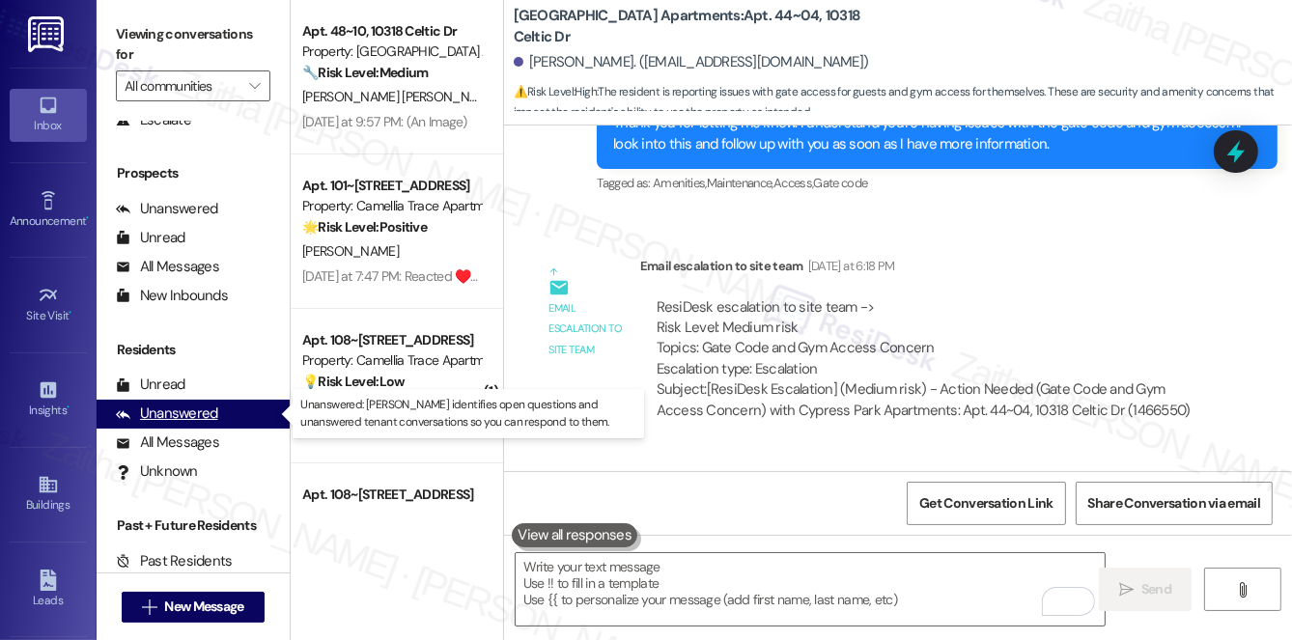
click at [177, 413] on div "Unanswered" at bounding box center [167, 414] width 102 height 20
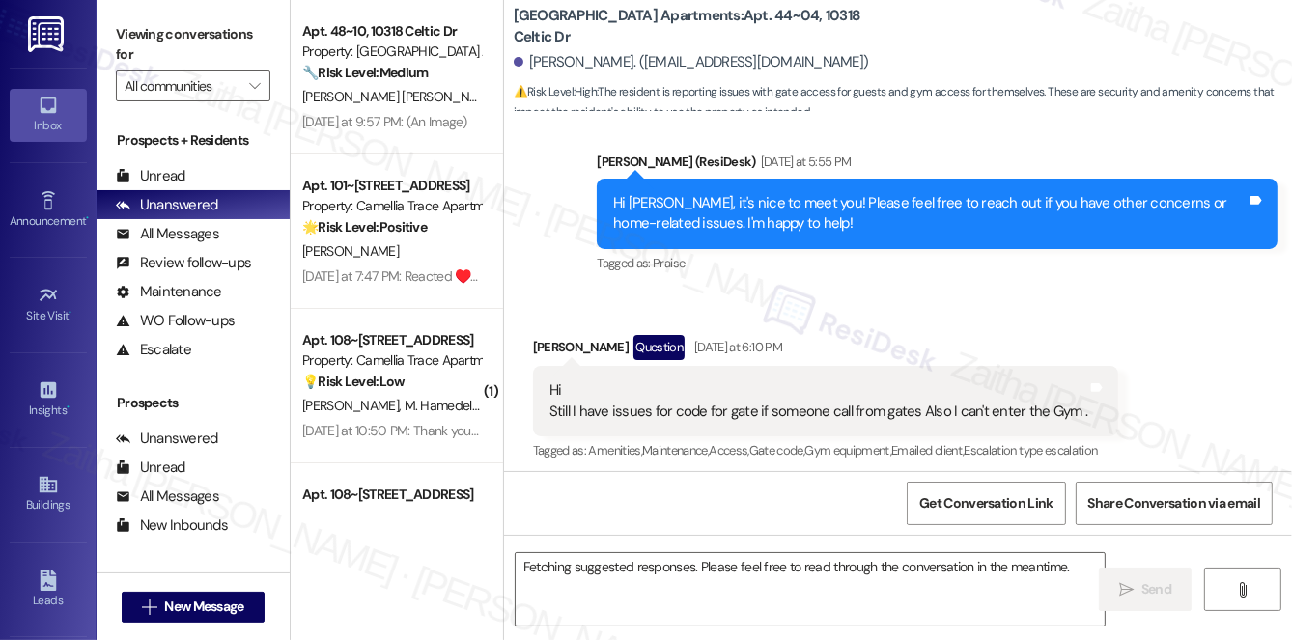
scroll to position [563, 0]
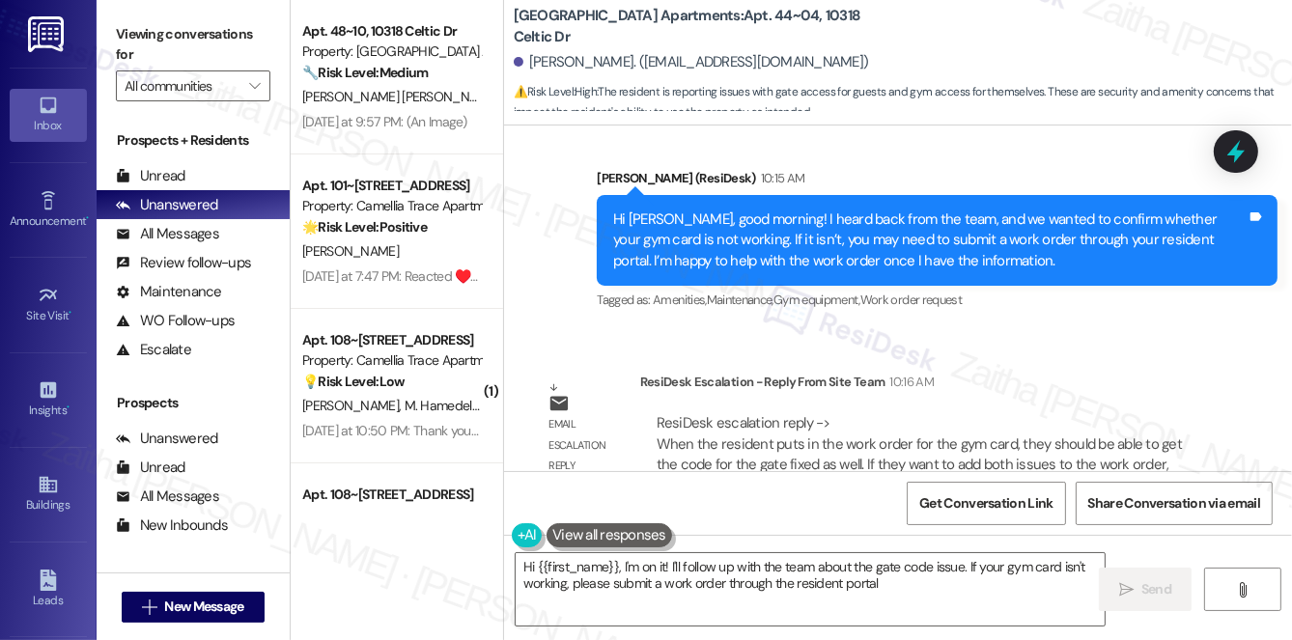
type textarea "Hi {{first_name}}, I'm on it! I'll follow up with the team about the gate code …"
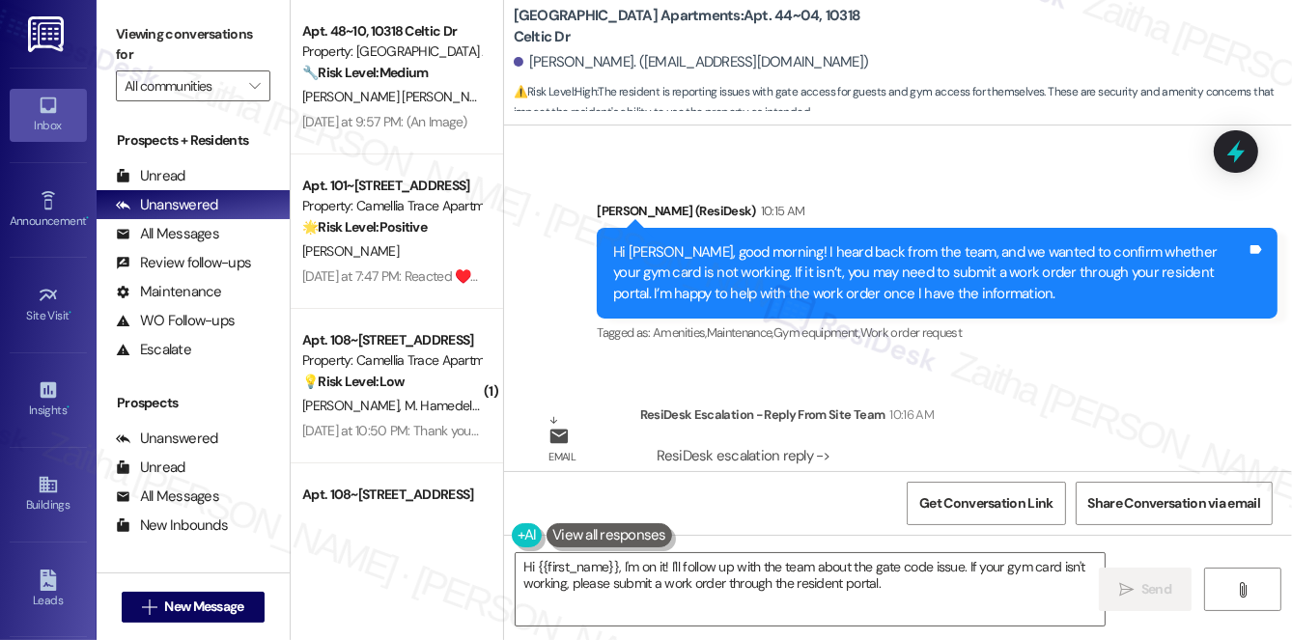
scroll to position [1584, 0]
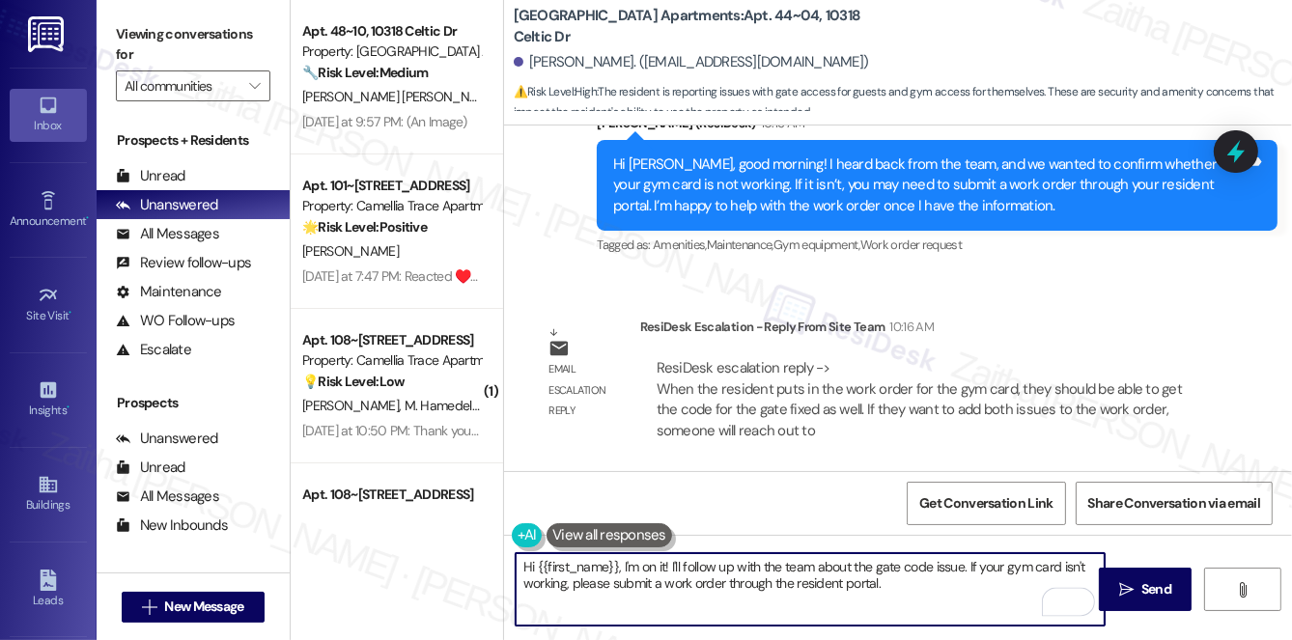
drag, startPoint x: 522, startPoint y: 569, endPoint x: 943, endPoint y: 590, distance: 421.5
click at [937, 595] on textarea "Hi {{first_name}}, I'm on it! I'll follow up with the team about the gate code …" at bounding box center [810, 589] width 589 height 72
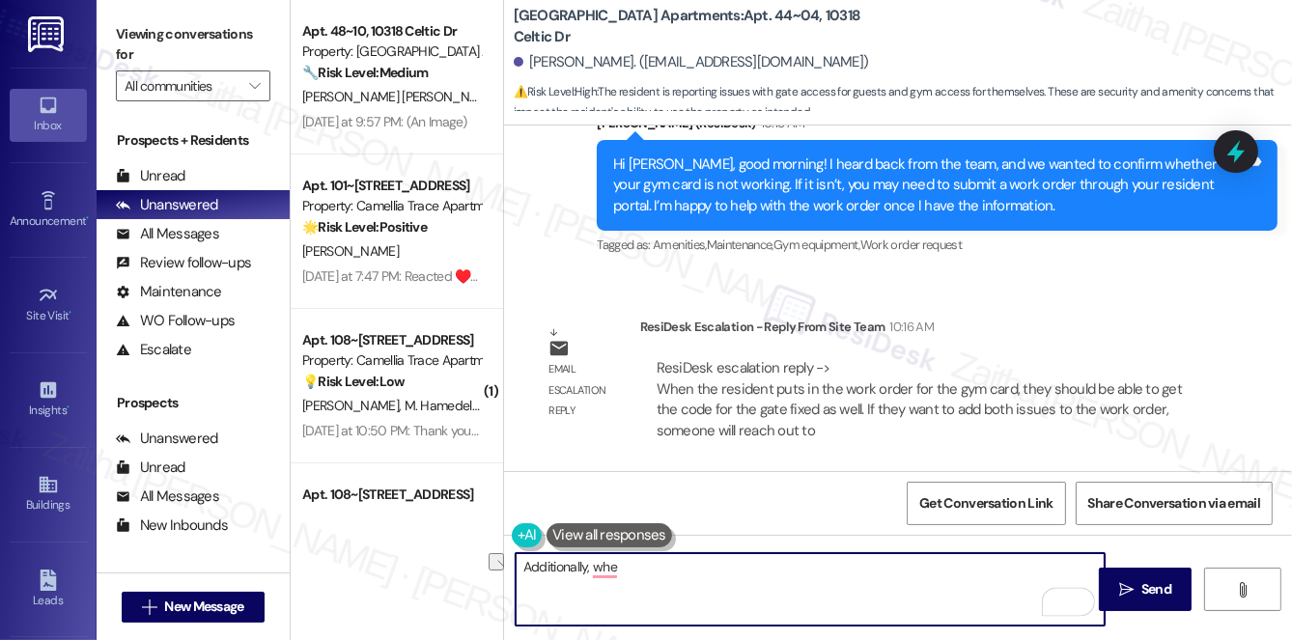
drag, startPoint x: 628, startPoint y: 573, endPoint x: 509, endPoint y: 588, distance: 119.8
click at [509, 588] on div "Additionally, whe" at bounding box center [800, 589] width 591 height 74
type textarea "Additionally, whe"
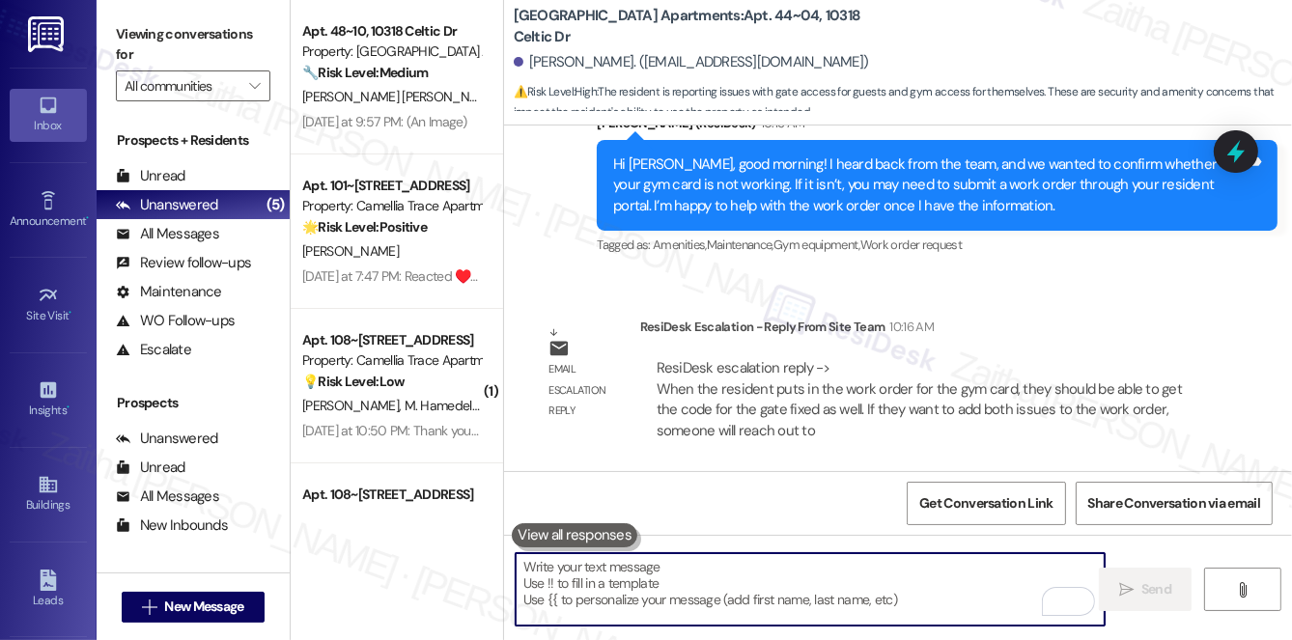
paste textarea "Additionally, when you submit the work order for your gym card, you can also in…"
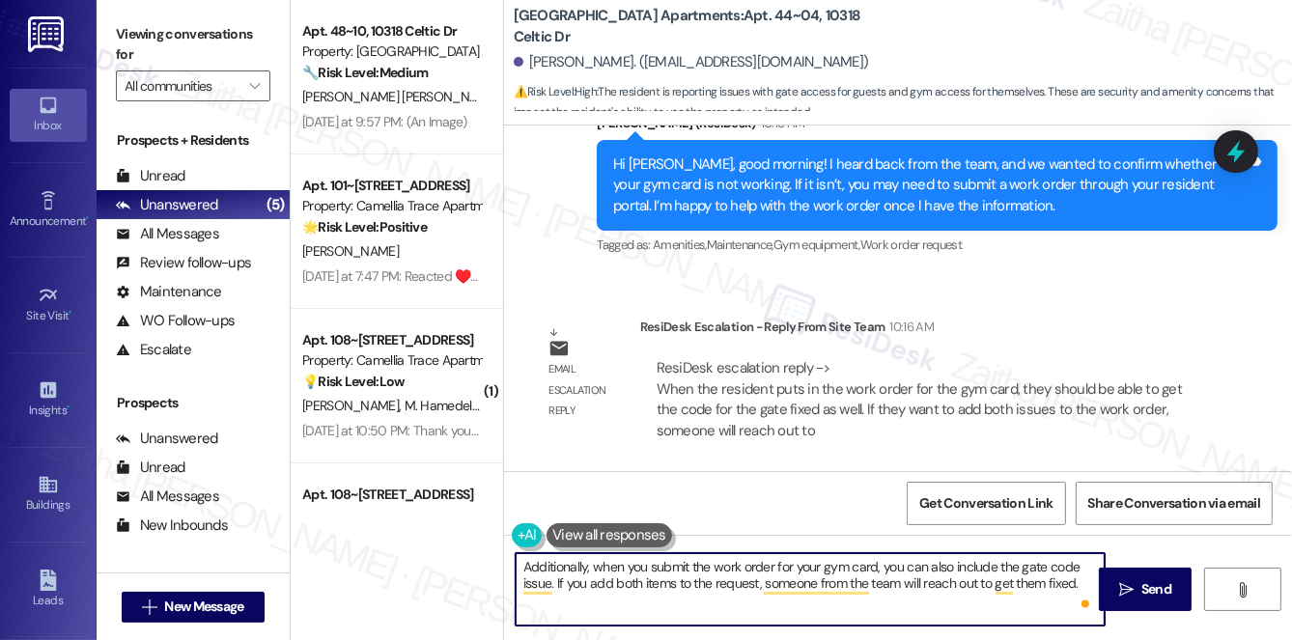
type textarea "Additionally, when you submit the work order for your gym card, you can also in…"
click at [1147, 587] on span "Send" at bounding box center [1156, 589] width 30 height 20
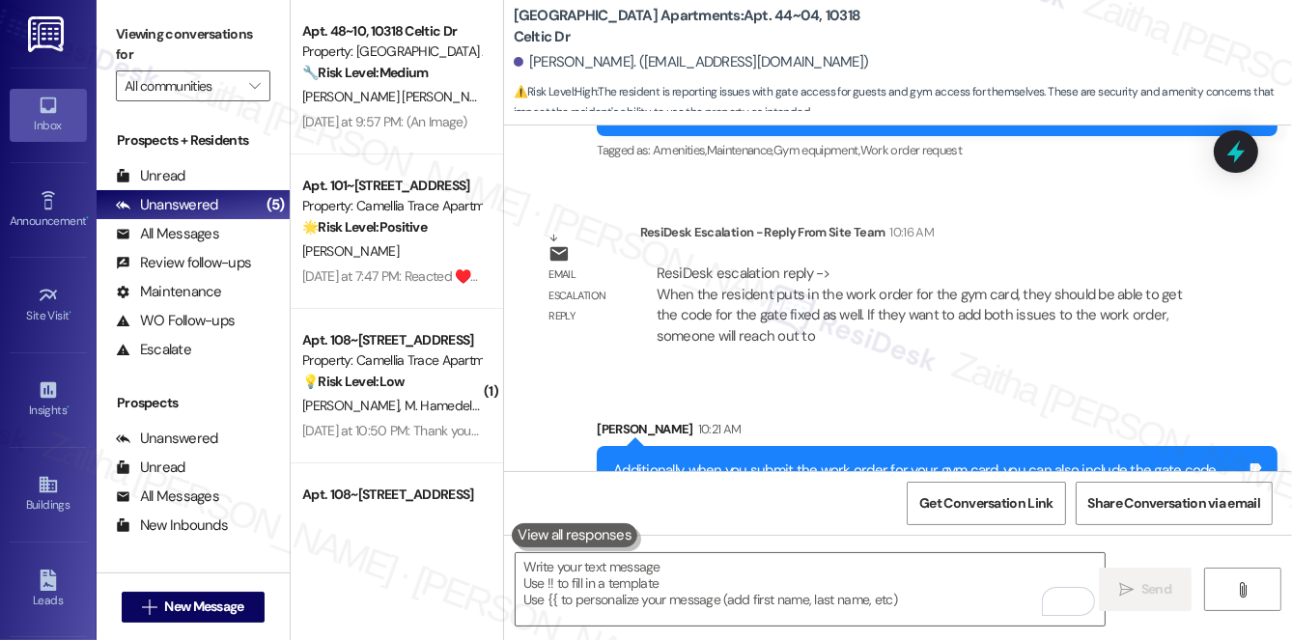
scroll to position [1738, 0]
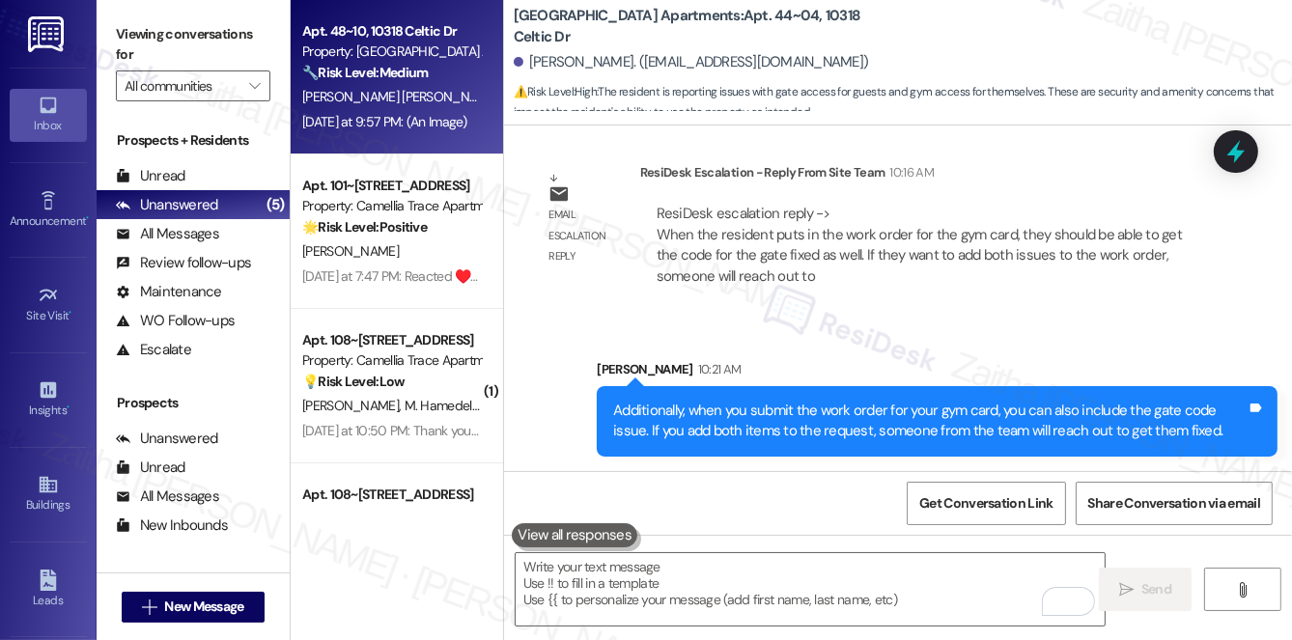
click at [402, 86] on div "[PERSON_NAME] [PERSON_NAME] [PERSON_NAME] [PERSON_NAME]" at bounding box center [391, 97] width 182 height 24
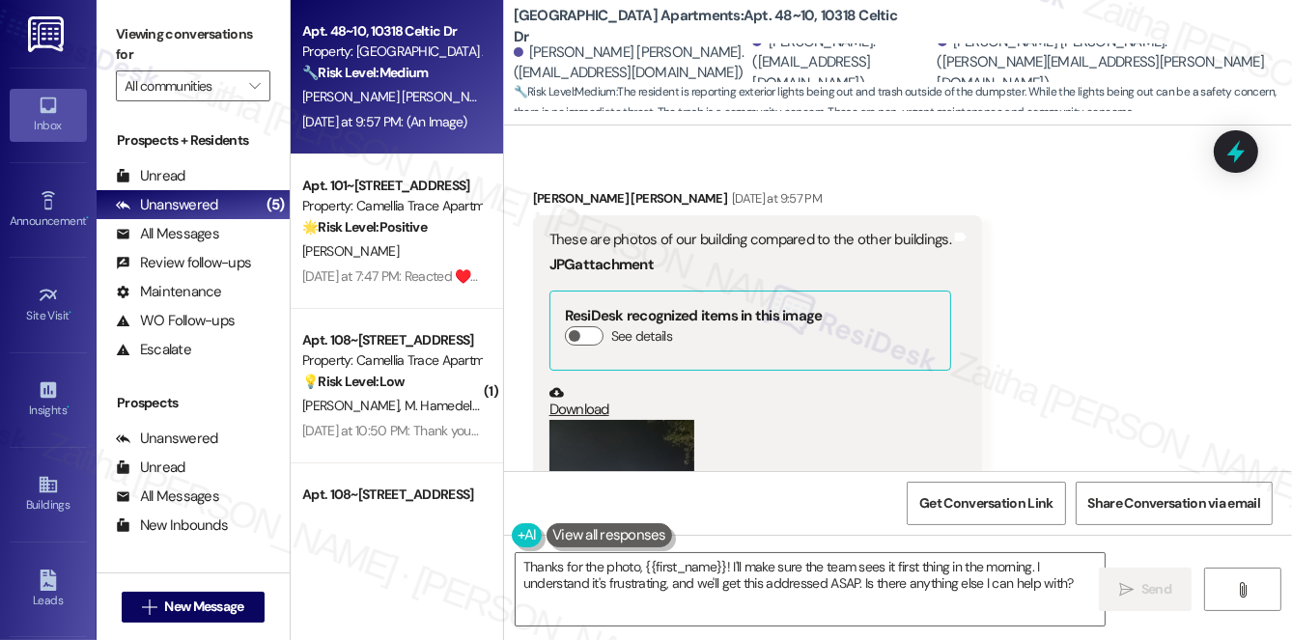
scroll to position [2086, 0]
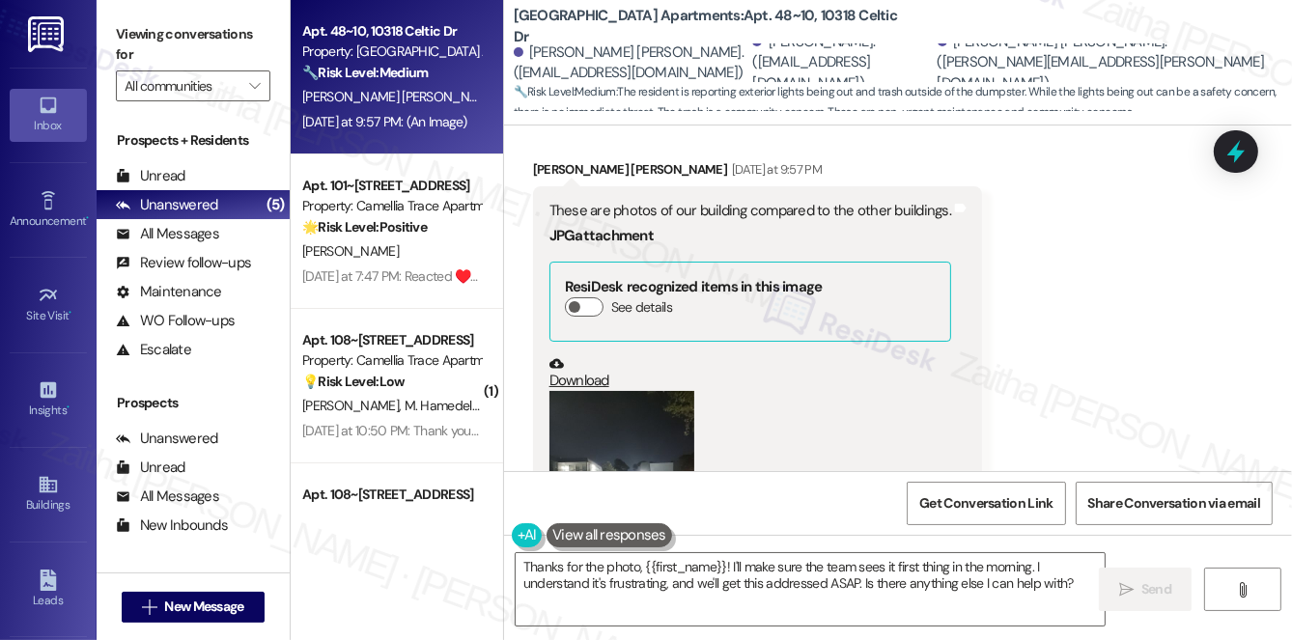
click at [600, 429] on button "Zoom image" at bounding box center [621, 487] width 145 height 193
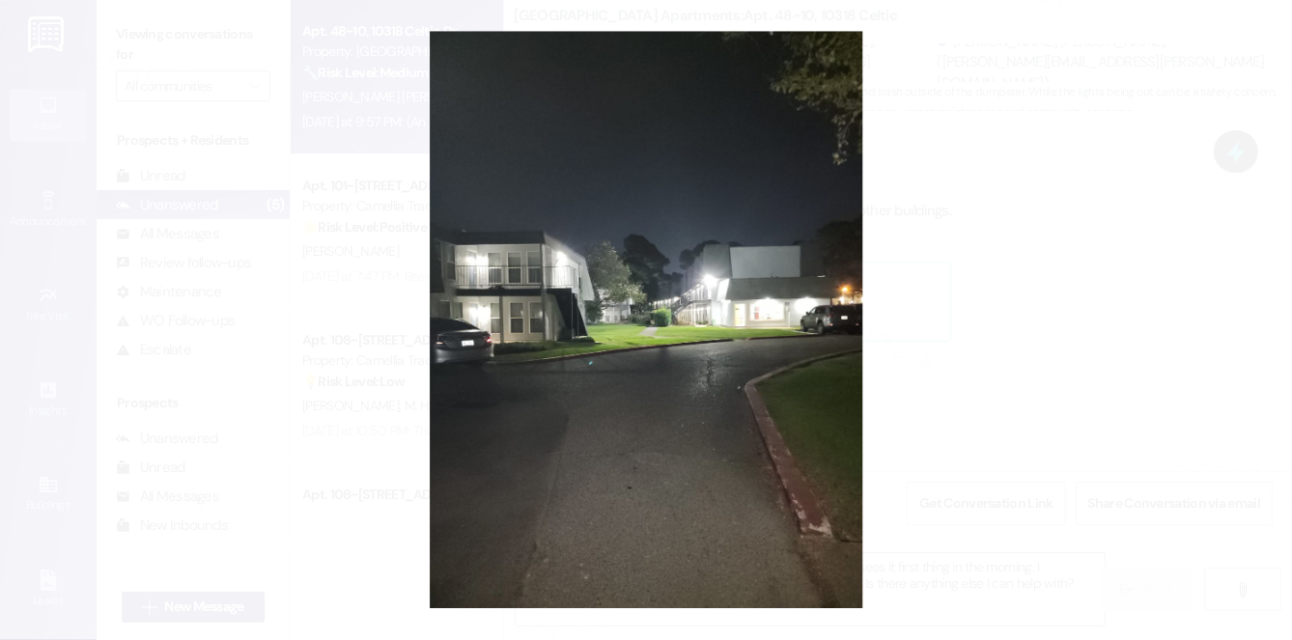
click at [1004, 315] on button "Unzoom image" at bounding box center [646, 320] width 1292 height 640
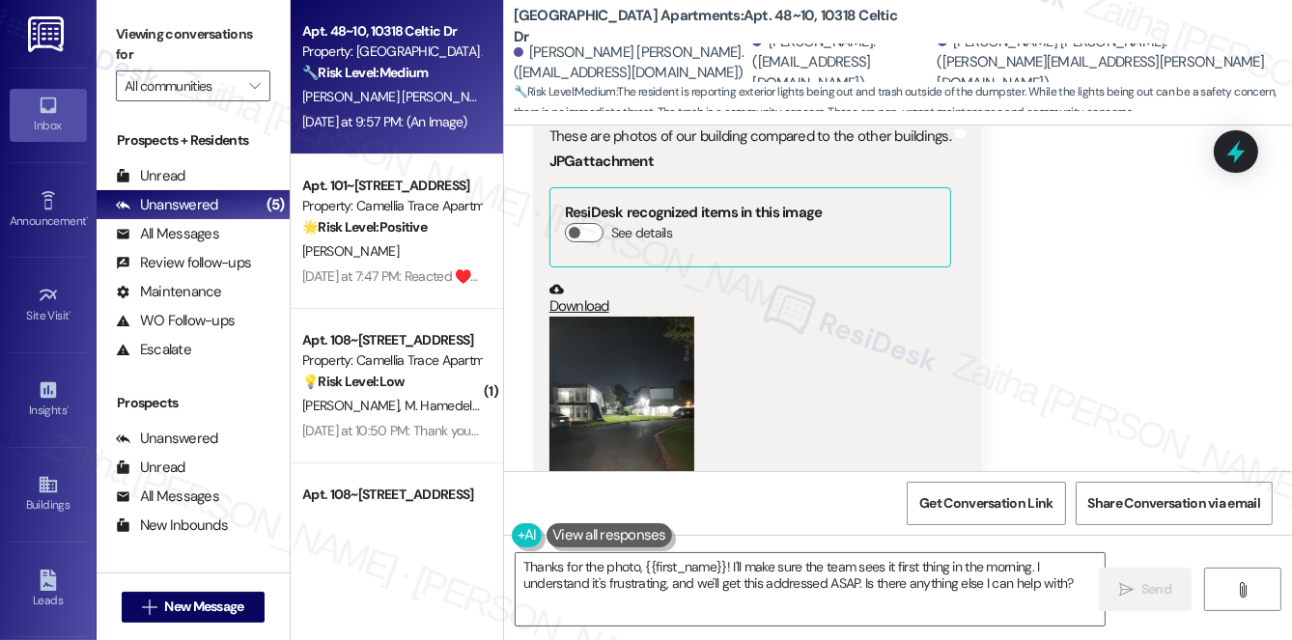
scroll to position [2261, 0]
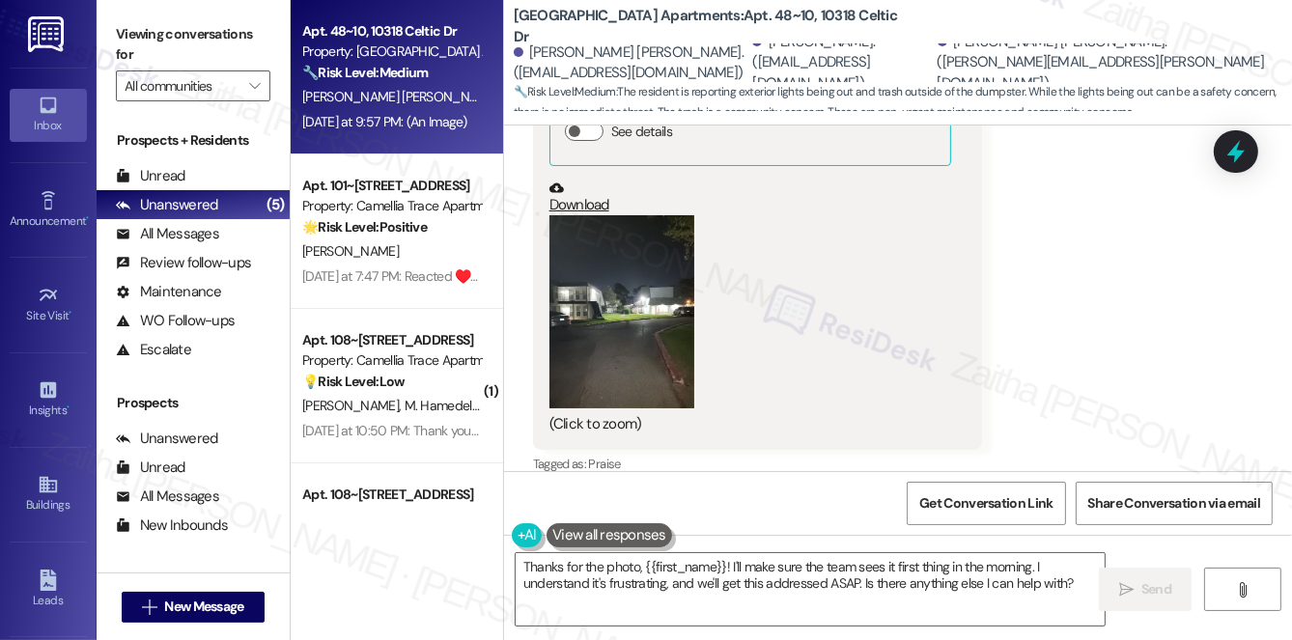
click at [614, 322] on button "Zoom image" at bounding box center [621, 311] width 145 height 193
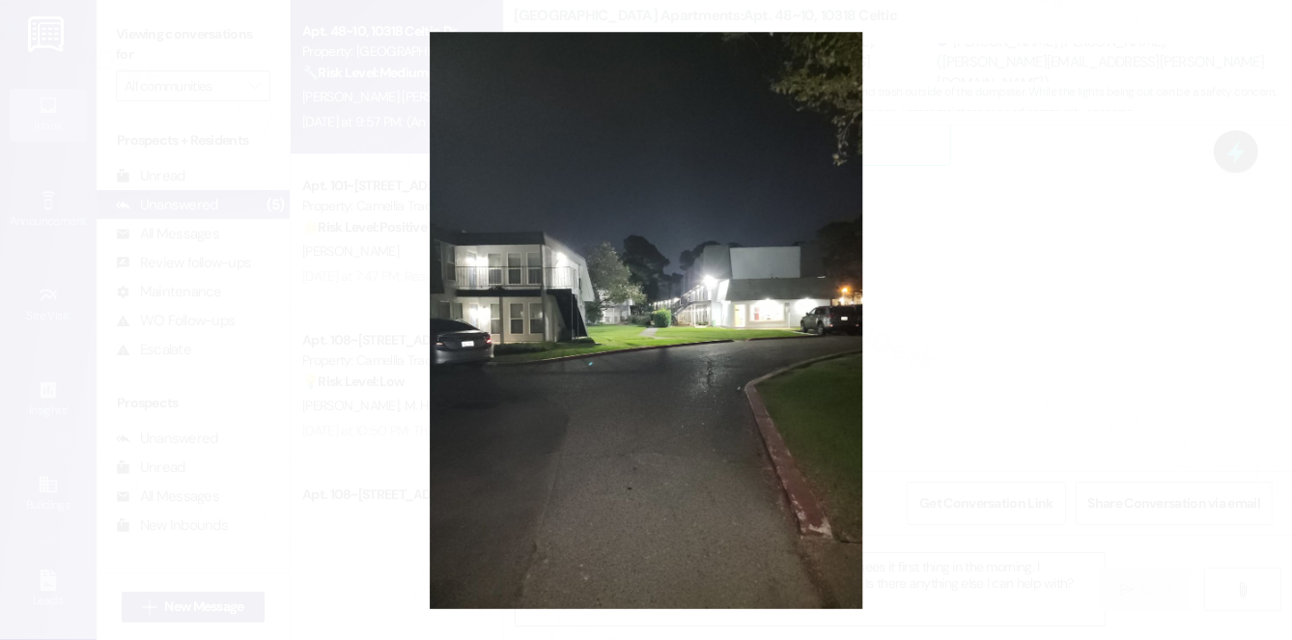
click at [1080, 244] on button "Unzoom image" at bounding box center [646, 320] width 1292 height 640
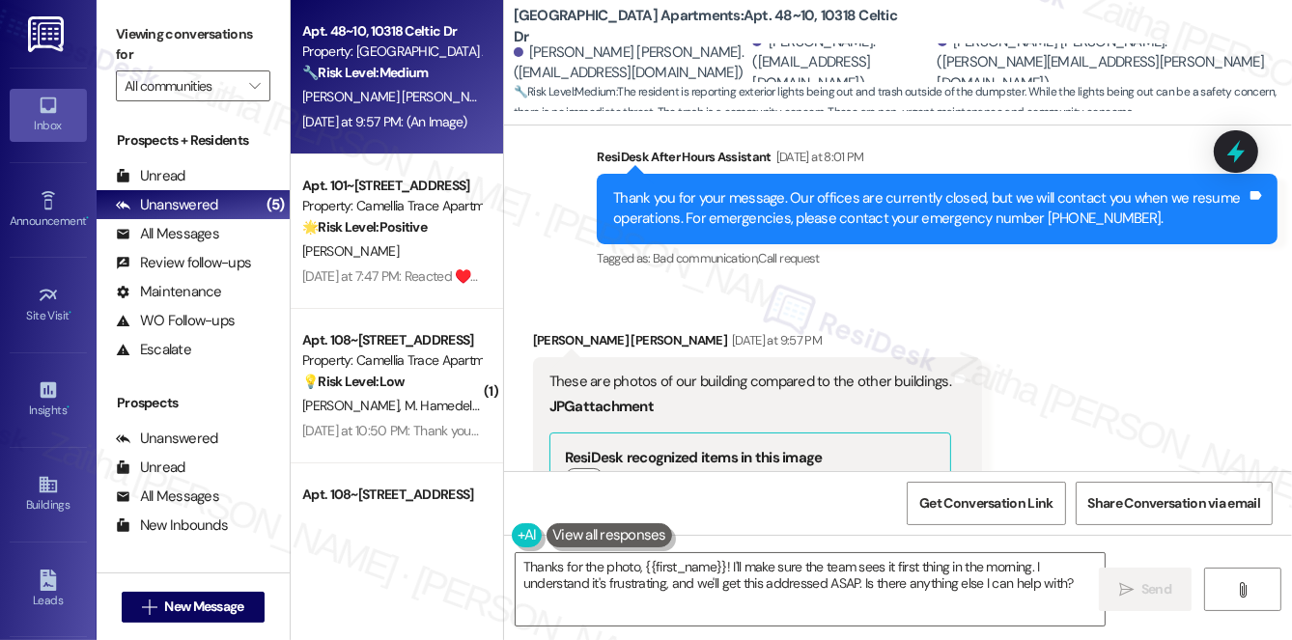
scroll to position [1911, 0]
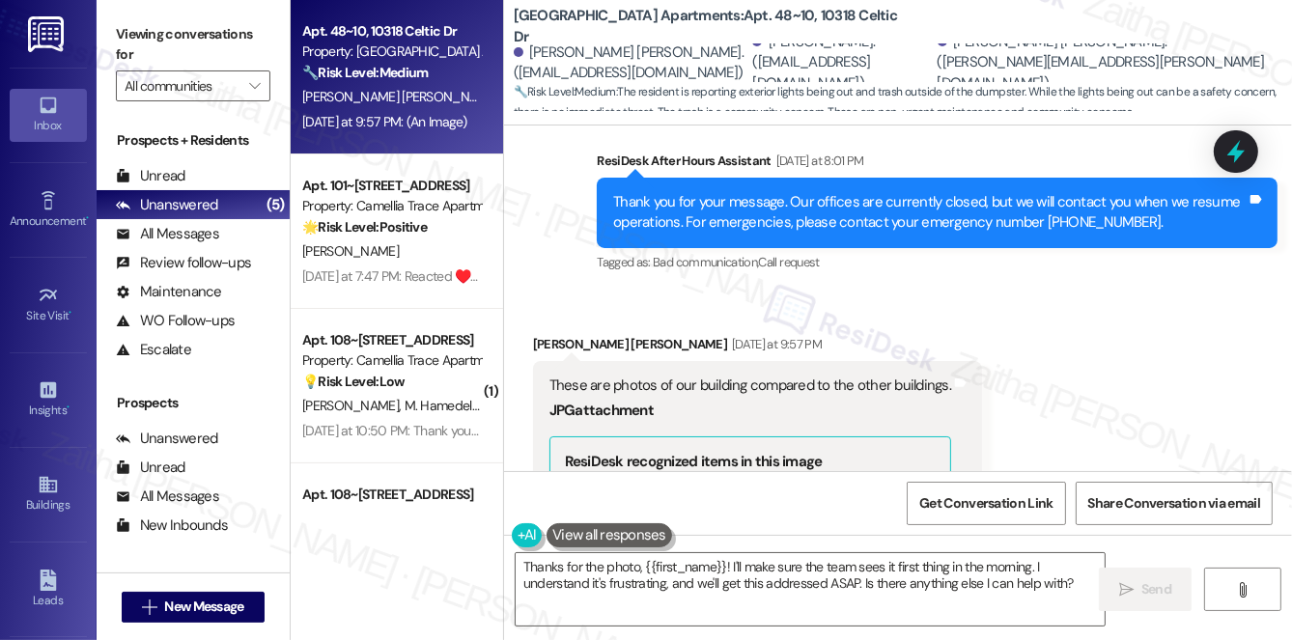
click at [550, 334] on div "Courtney Sims Mills Yesterday at 9:57 PM" at bounding box center [757, 347] width 449 height 27
copy div "Courtney"
click at [703, 567] on textarea "Thanks for the photo, {{first_name}}! I'll make sure the team sees it first thi…" at bounding box center [810, 589] width 589 height 72
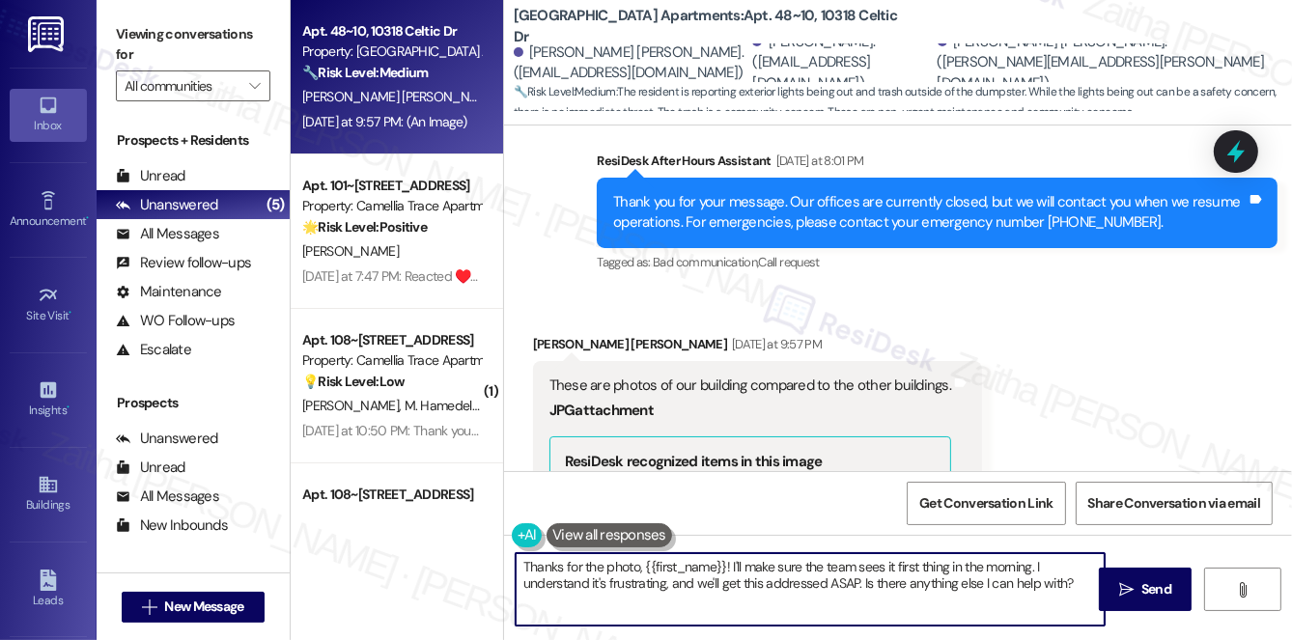
click at [703, 567] on textarea "Thanks for the photo, {{first_name}}! I'll make sure the team sees it first thi…" at bounding box center [810, 589] width 589 height 72
paste textarea "Courtney"
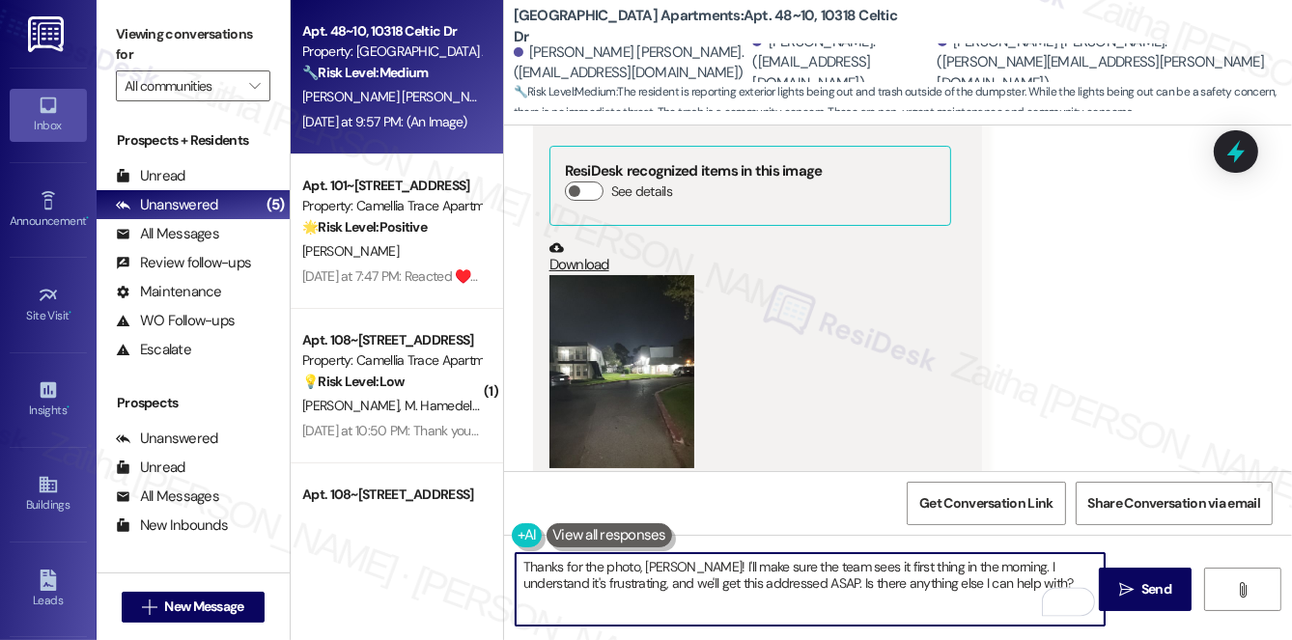
scroll to position [2261, 0]
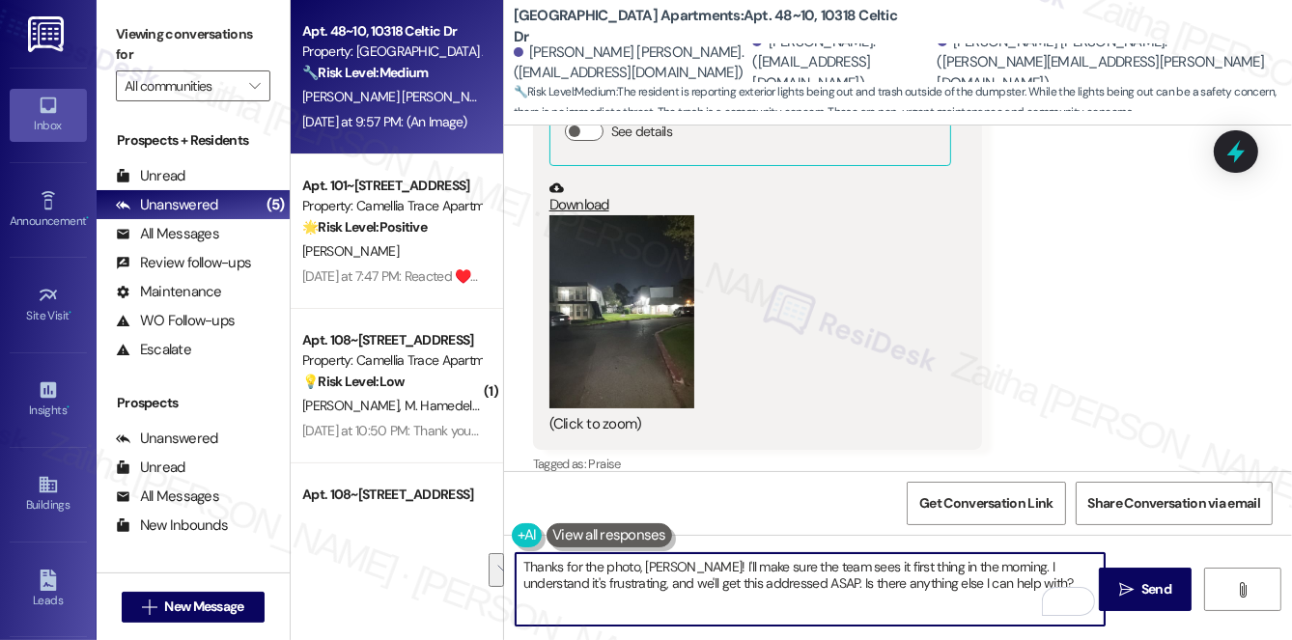
drag, startPoint x: 708, startPoint y: 567, endPoint x: 1012, endPoint y: 580, distance: 304.5
click at [1012, 580] on textarea "Thanks for the photo, Courtney! I'll make sure the team sees it first thing in …" at bounding box center [810, 589] width 589 height 72
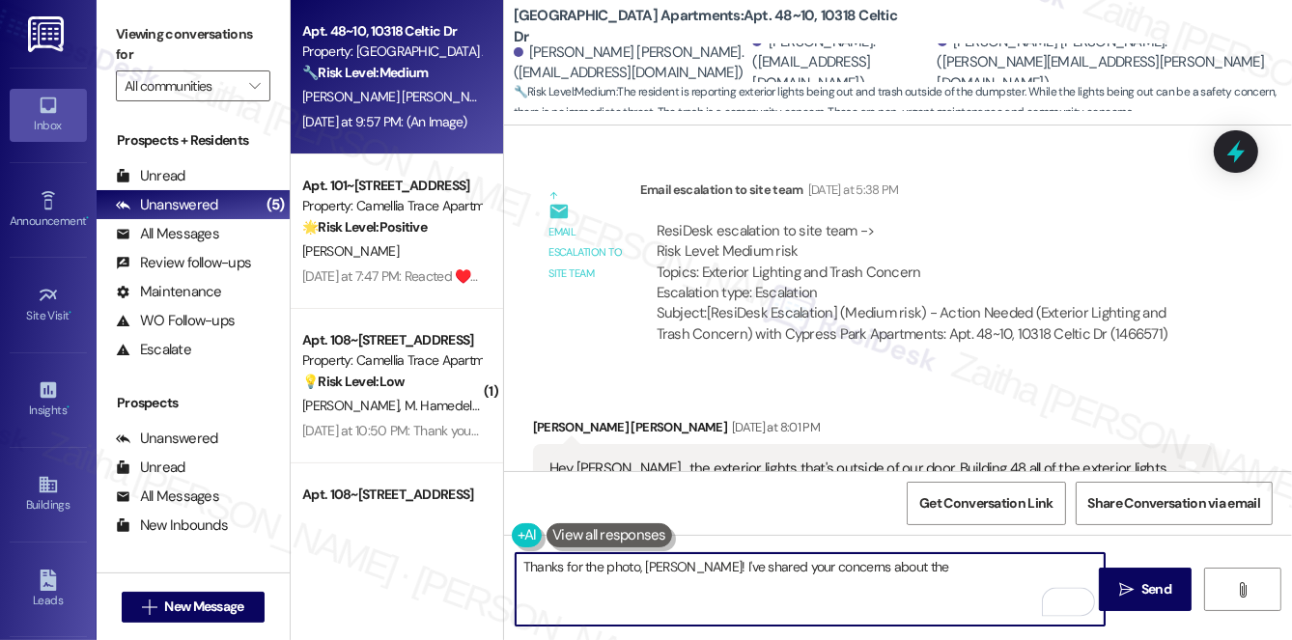
scroll to position [1296, 0]
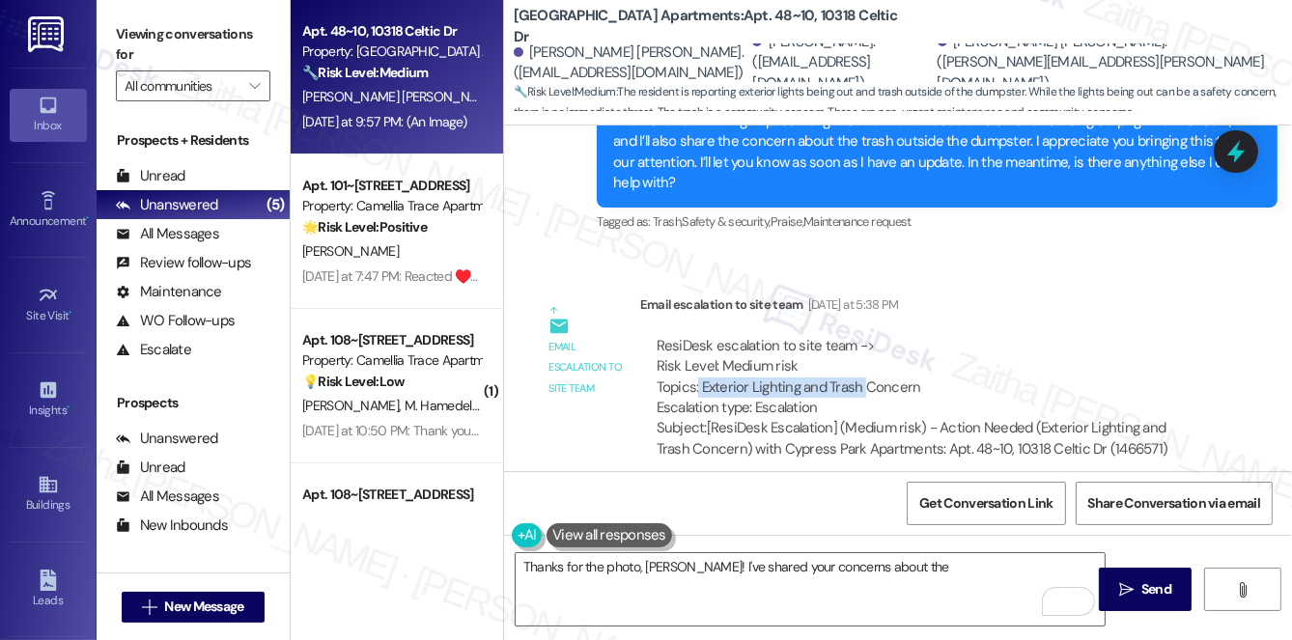
drag, startPoint x: 697, startPoint y: 364, endPoint x: 864, endPoint y: 360, distance: 167.1
click at [864, 360] on div "ResiDesk escalation to site team -> Risk Level: Medium risk Topics: Exterior Li…" at bounding box center [927, 377] width 541 height 83
copy div "Exterior Lighting and Trash"
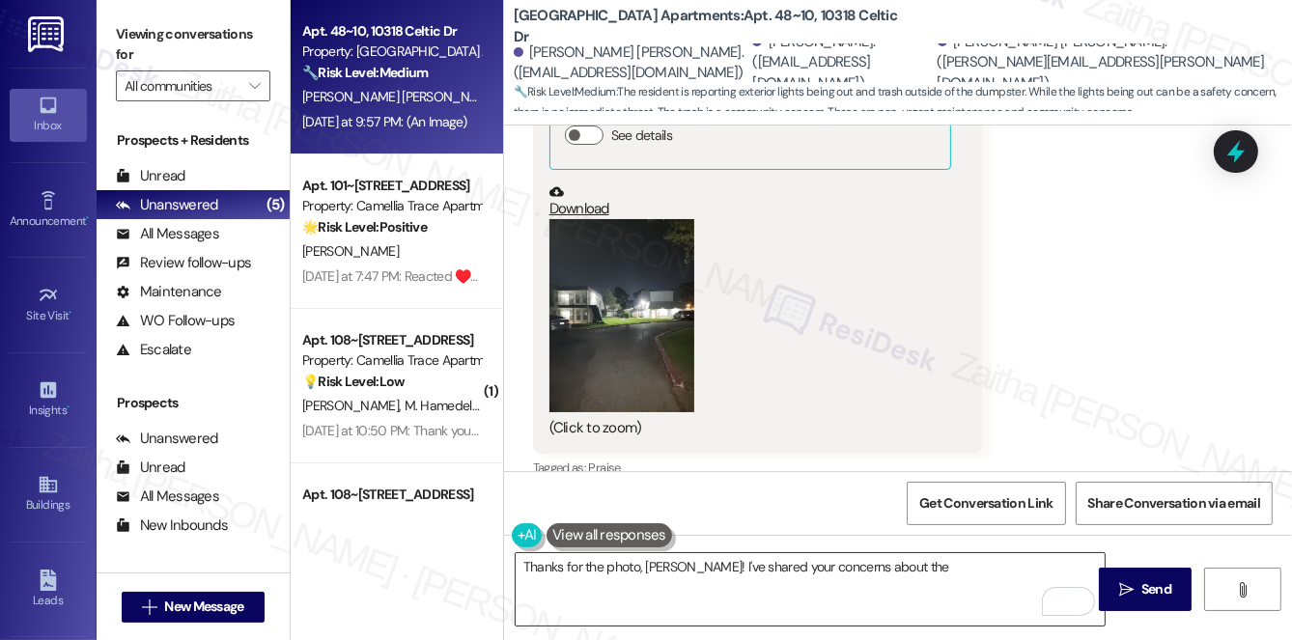
scroll to position [2261, 0]
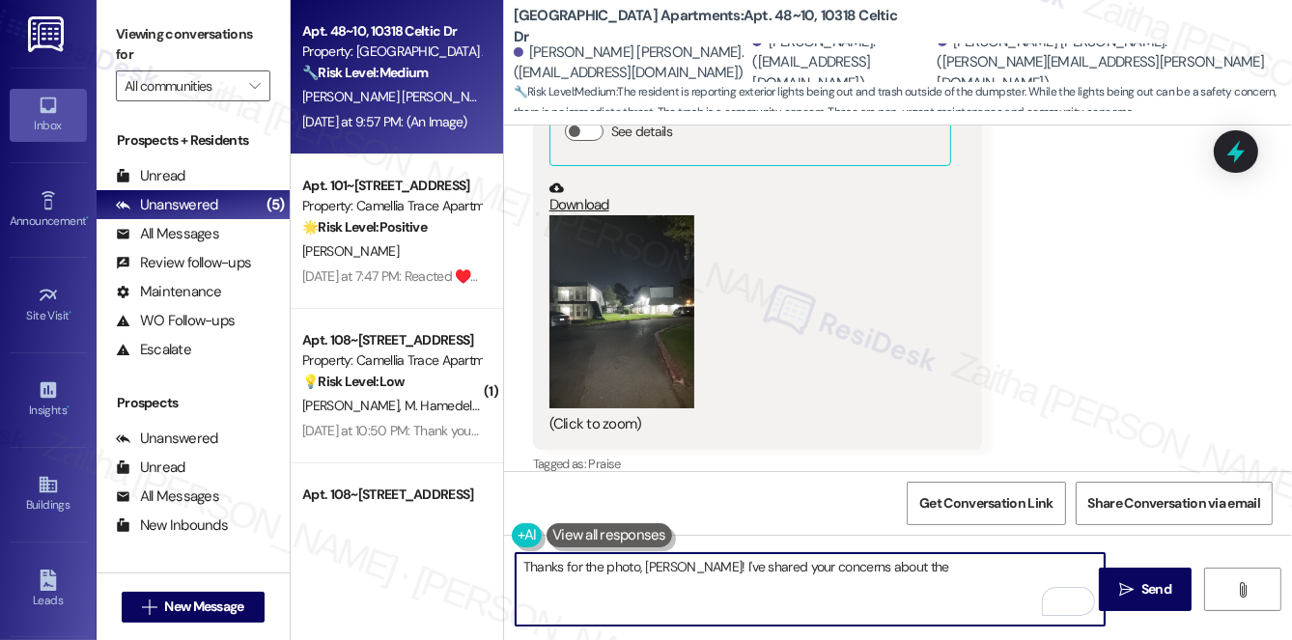
click at [973, 574] on textarea "Thanks for the photo, Courtney! I've shared your concerns about the" at bounding box center [810, 589] width 589 height 72
paste textarea "Exterior Lighting and Trash"
click at [914, 570] on textarea "Thanks for the photo, Courtney! I've shared your concerns about the Exterior Li…" at bounding box center [810, 589] width 589 height 72
click at [961, 562] on textarea "Thanks for the photo, Courtney! I've shared your concerns about the exterior Li…" at bounding box center [810, 589] width 589 height 72
click at [1027, 562] on textarea "Thanks for the photo, Courtney! I've shared your concerns about the exterior li…" at bounding box center [810, 589] width 589 height 72
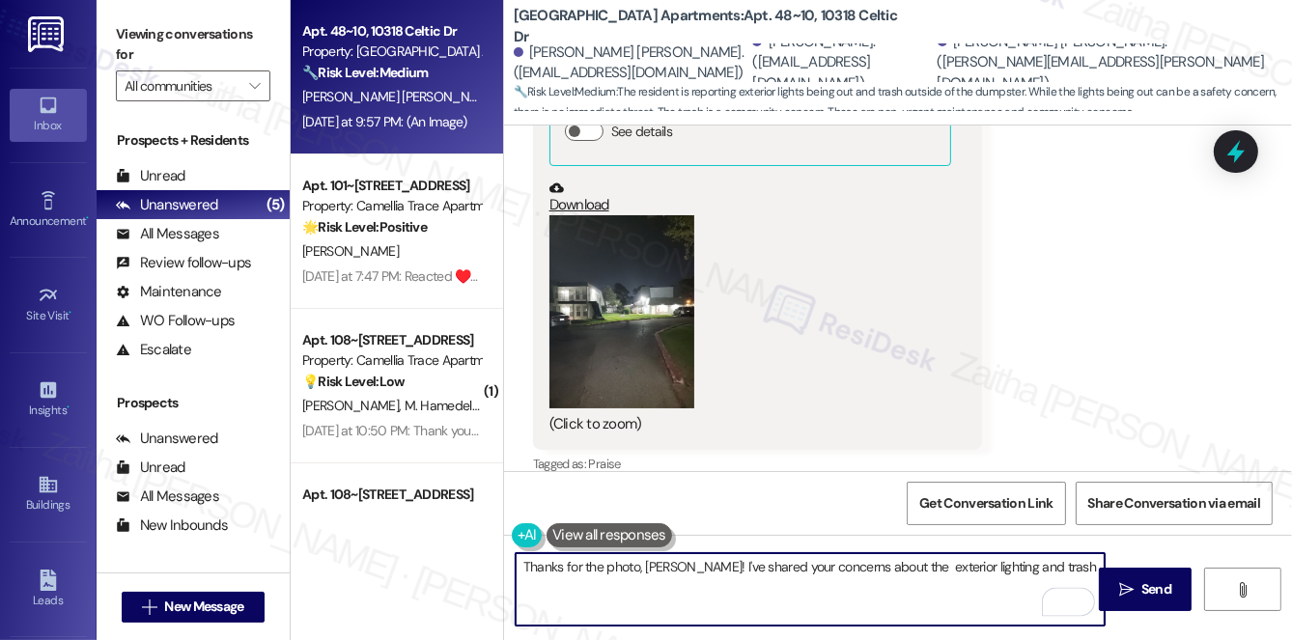
click at [1054, 564] on textarea "Thanks for the photo, Courtney! I've shared your concerns about the exterior li…" at bounding box center [810, 589] width 589 height 72
click at [759, 575] on textarea "Thanks for the photo, Courtney! I've shared your concerns about the exterior li…" at bounding box center [810, 589] width 589 height 72
click at [751, 575] on textarea "Thanks for the photo, Courtney! I've shared your concerns about the exterior li…" at bounding box center [810, 589] width 589 height 72
click at [749, 585] on textarea "Thanks for the photo, Courtney! I've shared your concerns about the exterior li…" at bounding box center [810, 589] width 589 height 72
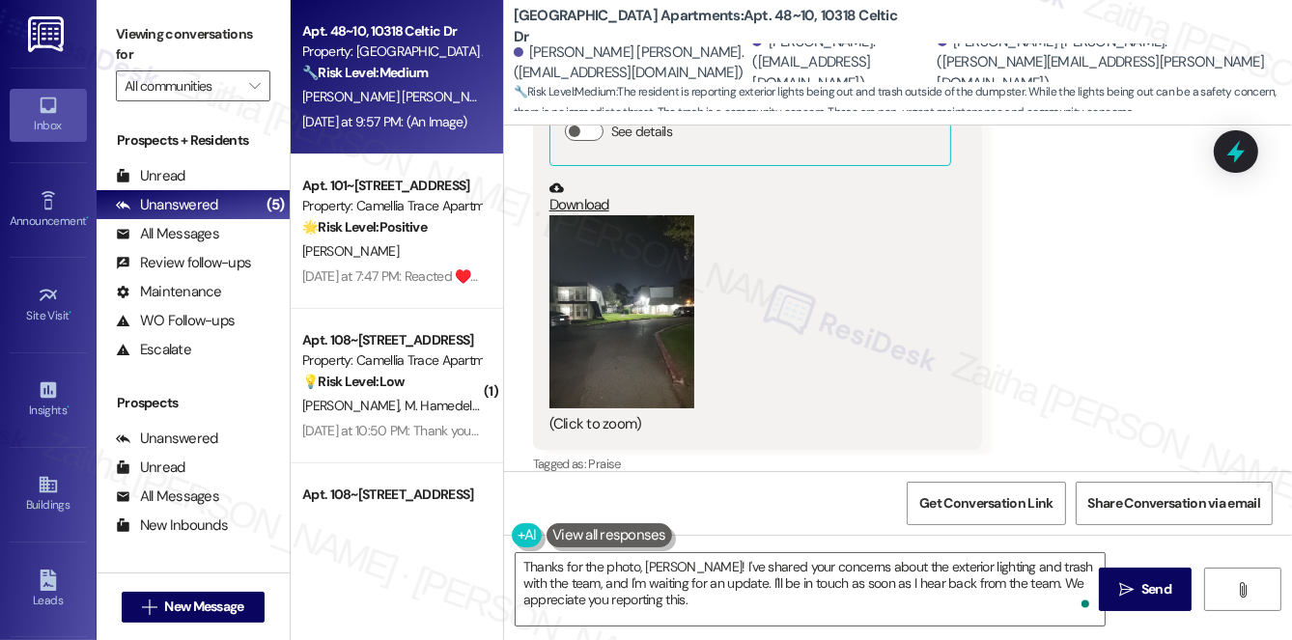
click at [593, 322] on button "Zoom image" at bounding box center [621, 311] width 145 height 193
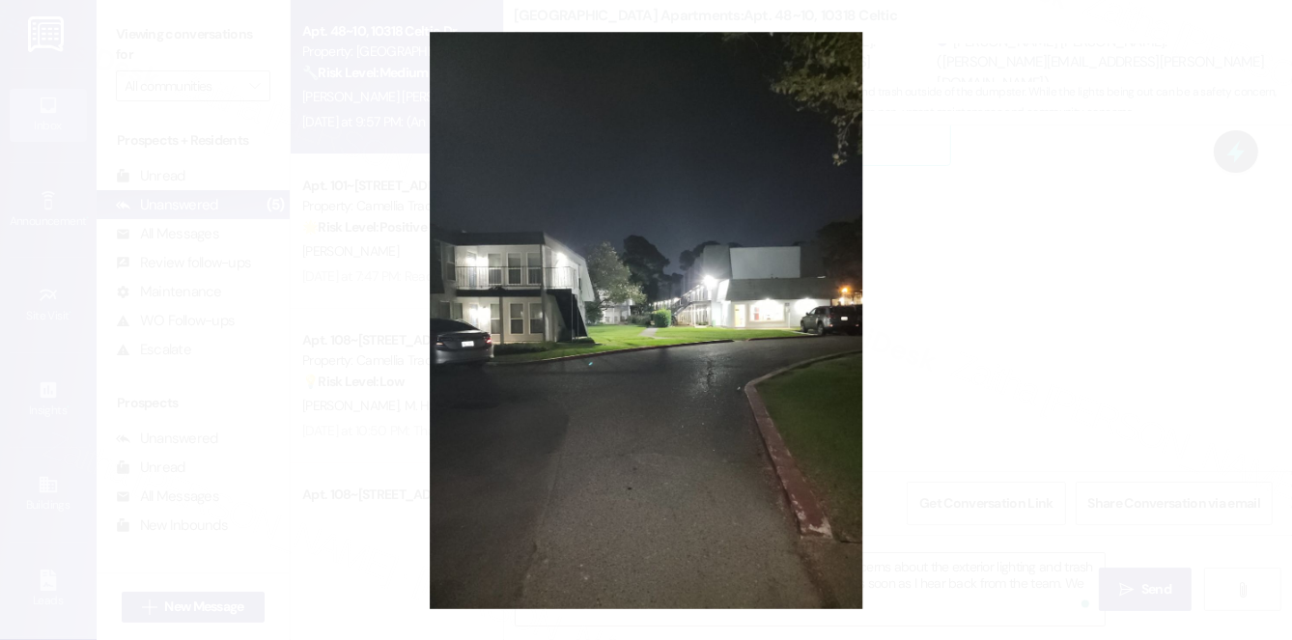
click at [973, 294] on button "Unzoom image" at bounding box center [646, 320] width 1292 height 640
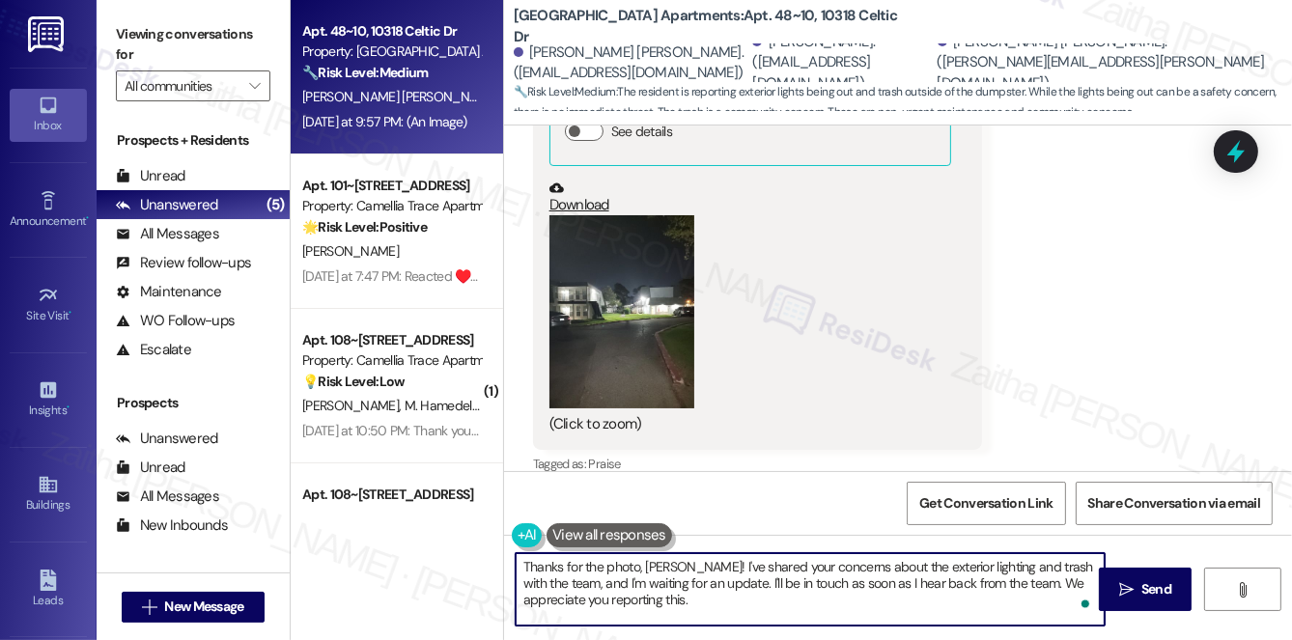
click at [995, 583] on textarea "Thanks for the photo, Courtney! I've shared your concerns about the exterior li…" at bounding box center [810, 589] width 589 height 72
click at [994, 584] on textarea "Thanks for the photo, Courtney! I've shared your concerns about the exterior li…" at bounding box center [810, 589] width 589 height 72
drag, startPoint x: 516, startPoint y: 562, endPoint x: 579, endPoint y: 611, distance: 80.5
click at [579, 611] on textarea "Thanks for the photo, Courtney! I've shared your concerns about the exterior li…" at bounding box center [810, 589] width 589 height 72
type textarea "Thanks for the photo, Courtney! I've shared your concerns about the exterior li…"
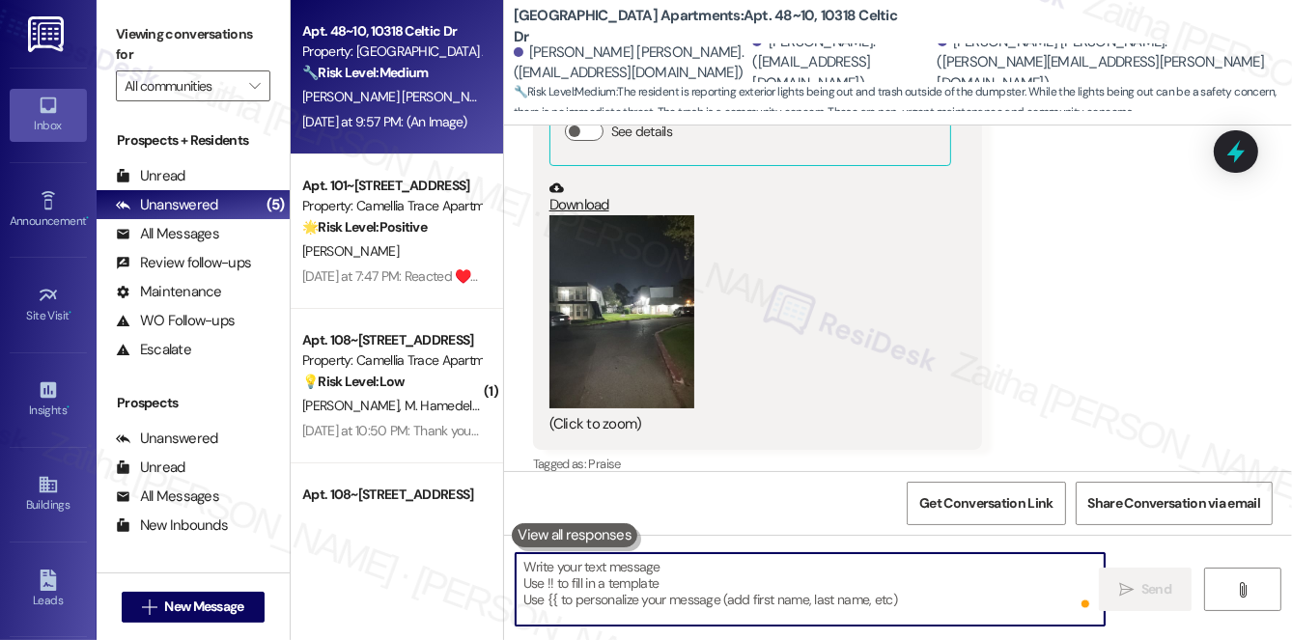
paste textarea "Thanks so much for the photo, Courtney! I’ve passed along your concerns about t…"
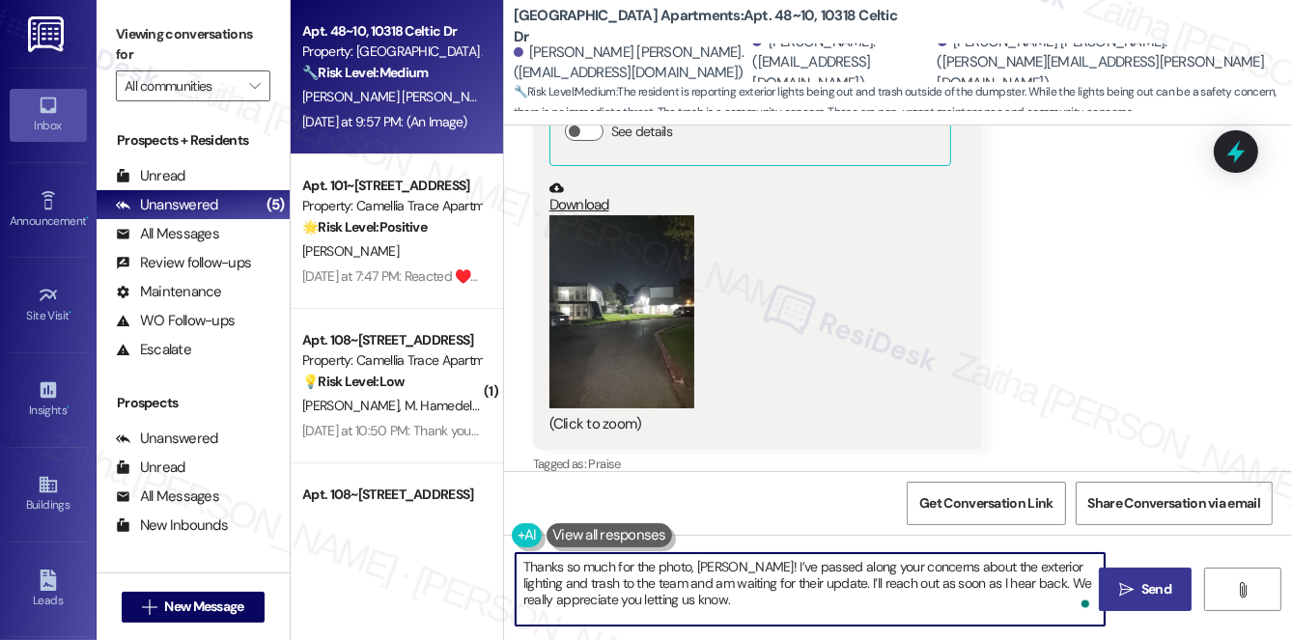
type textarea "Thanks so much for the photo, Courtney! I’ve passed along your concerns about t…"
click at [1141, 585] on span "Send" at bounding box center [1156, 589] width 30 height 20
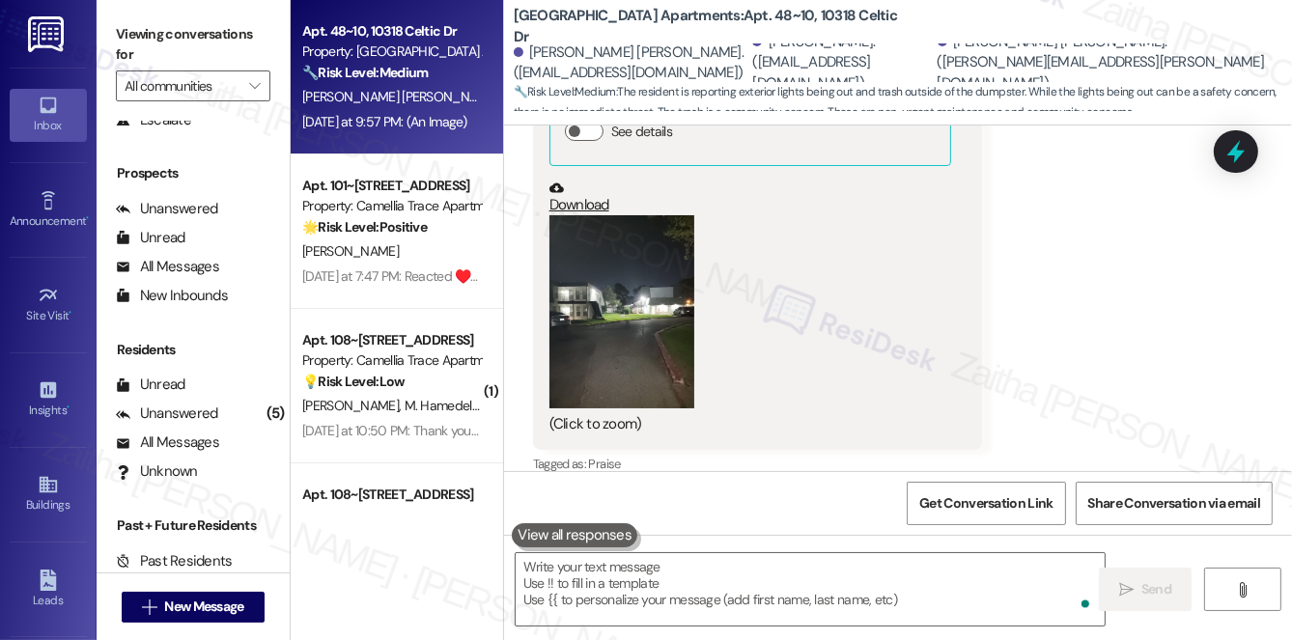
scroll to position [2260, 0]
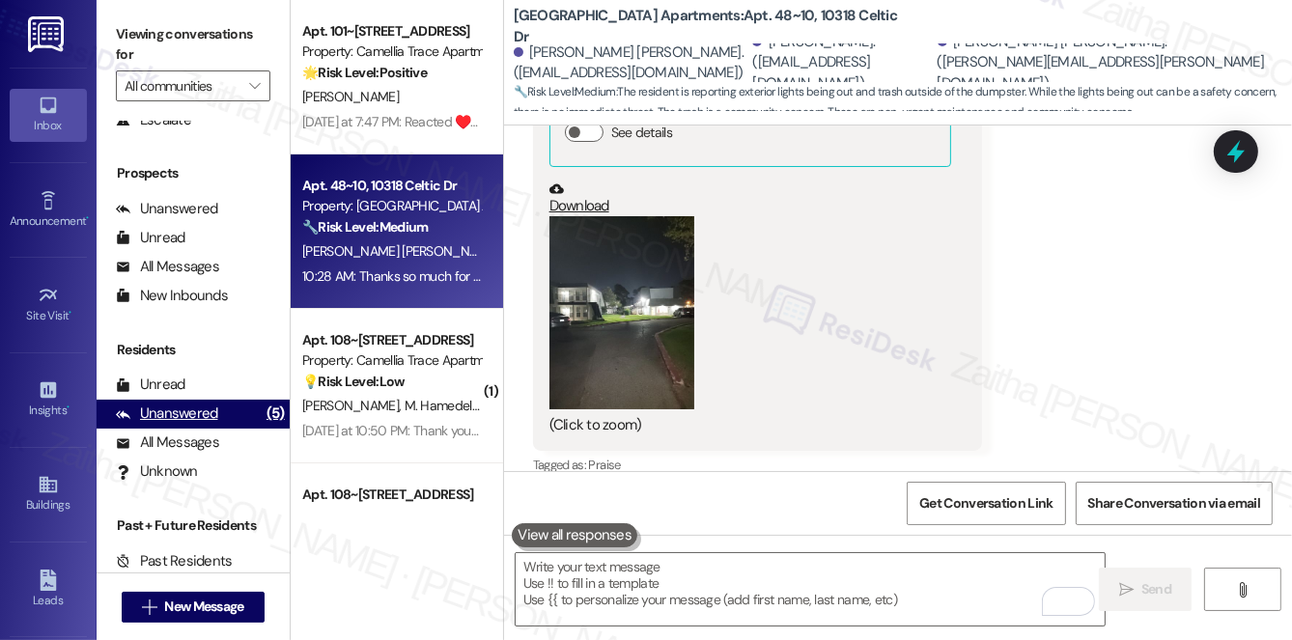
click at [187, 410] on div "Unanswered" at bounding box center [167, 414] width 102 height 20
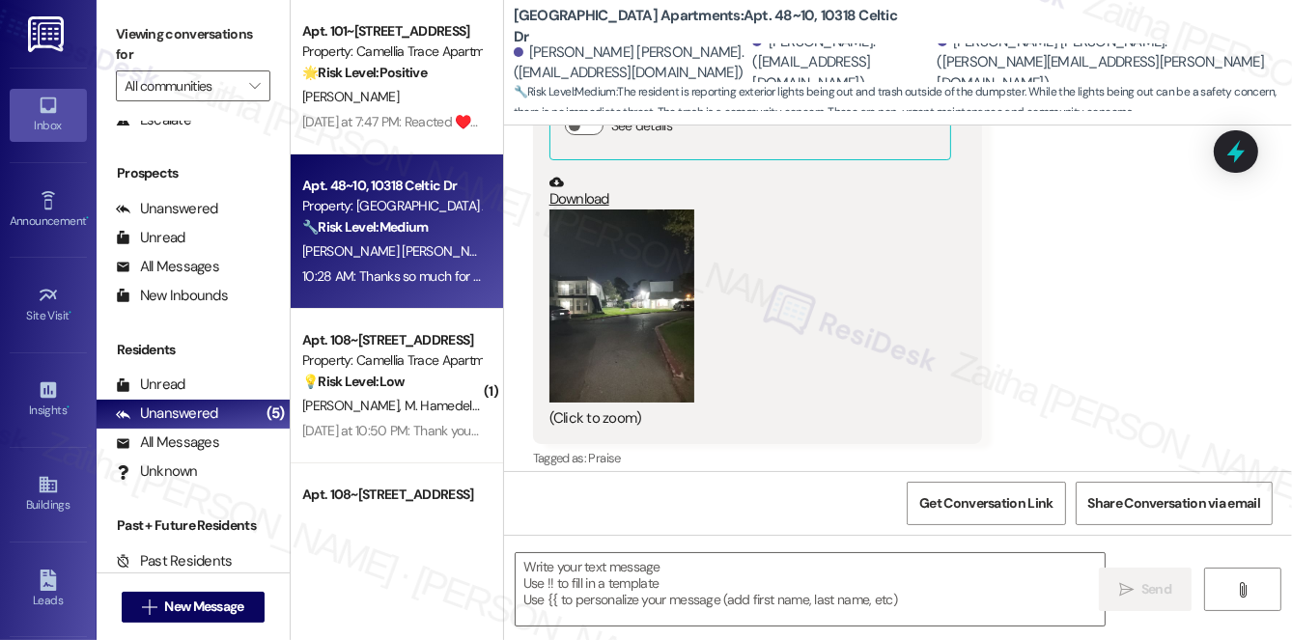
type textarea "Fetching suggested responses. Please feel free to read through the conversation…"
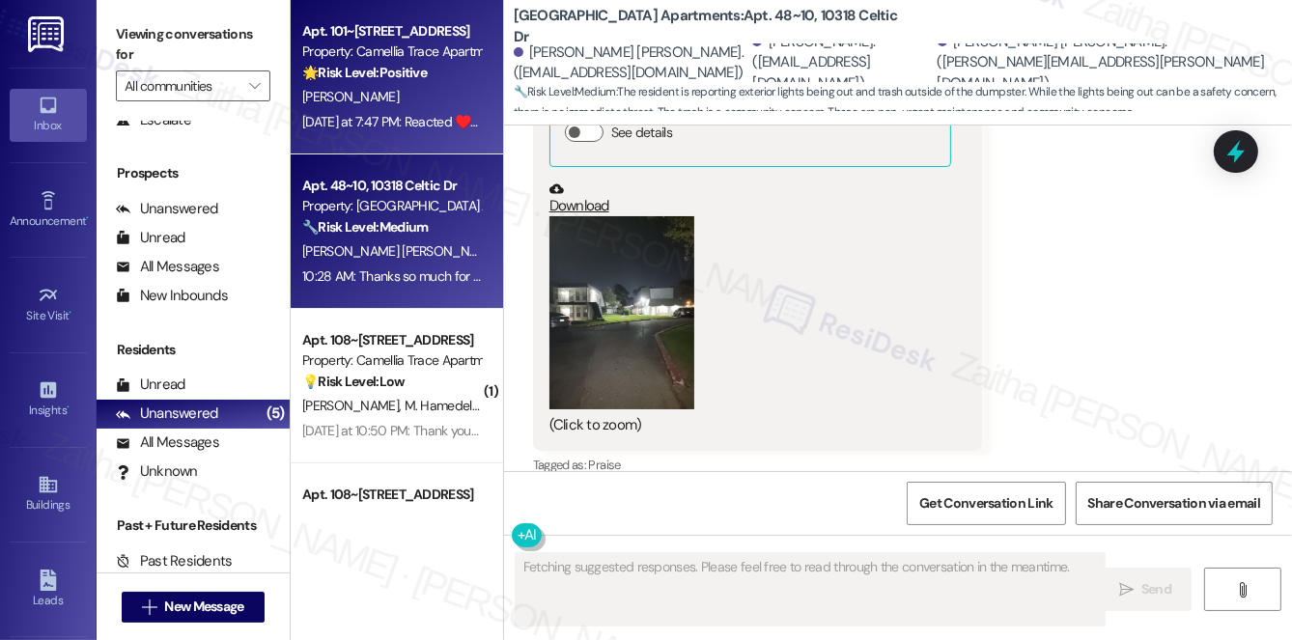
click at [417, 83] on div "Apt. 101~1, 5350 Groom Road Property: Camellia Trace Apartments 🌟 Risk Level: P…" at bounding box center [391, 52] width 182 height 66
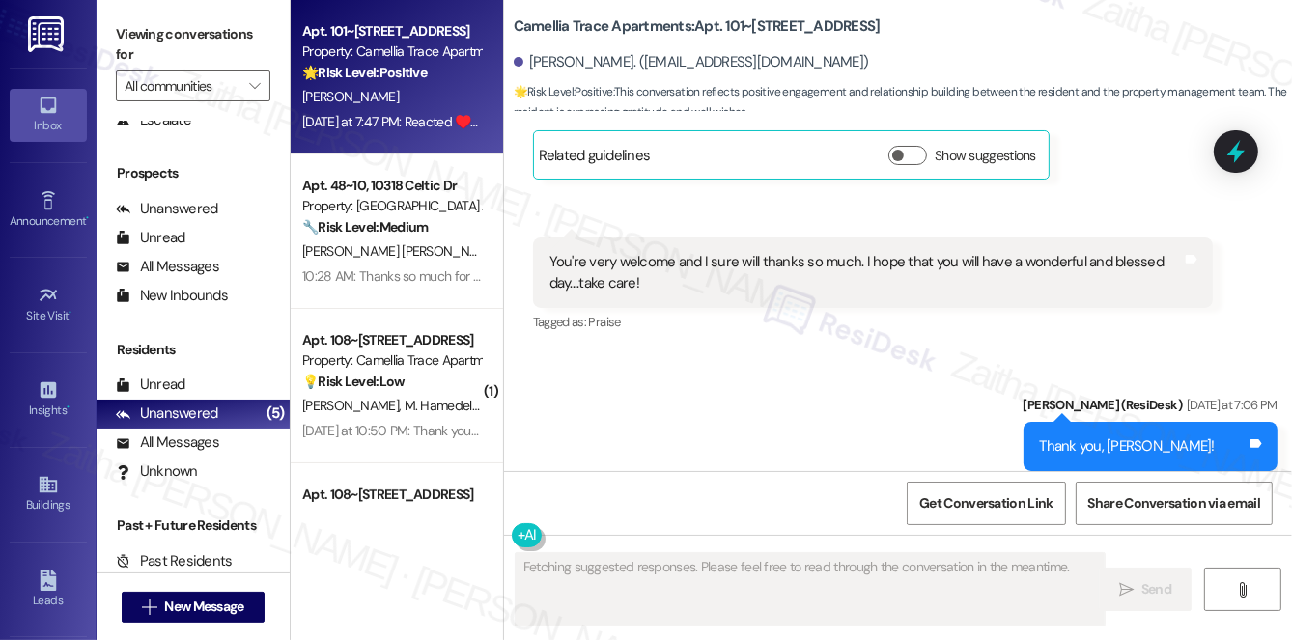
scroll to position [1117, 0]
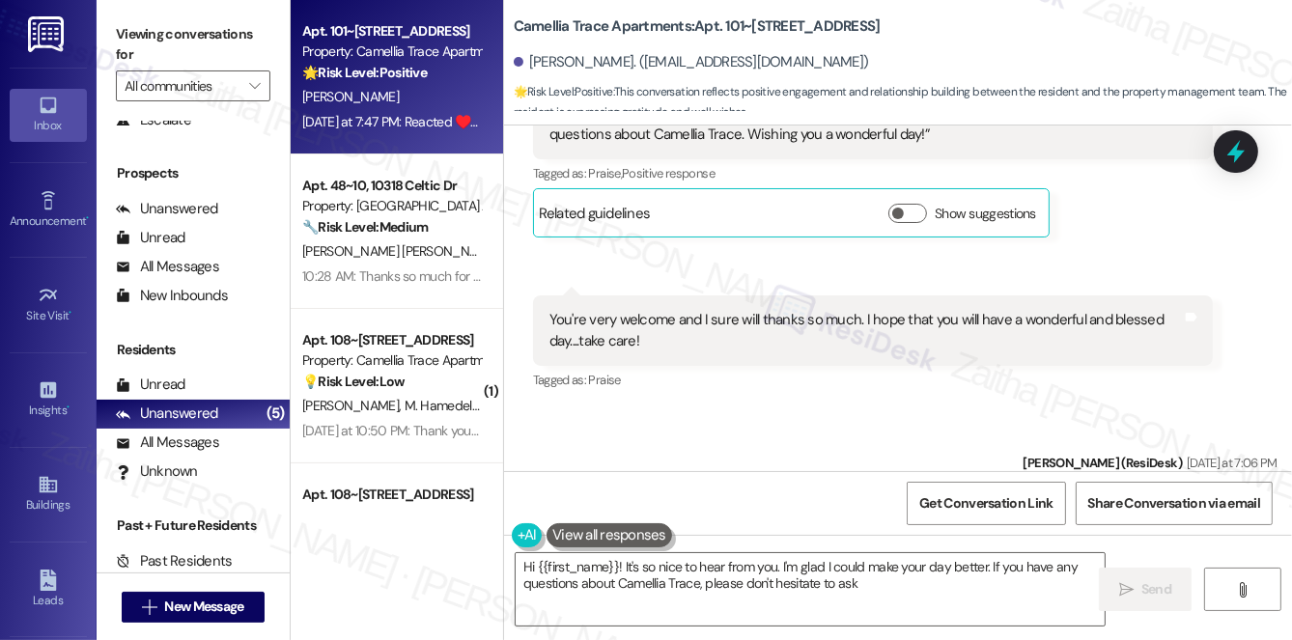
type textarea "Hi {{first_name}}! It's so nice to hear from you. I'm glad I could make your da…"
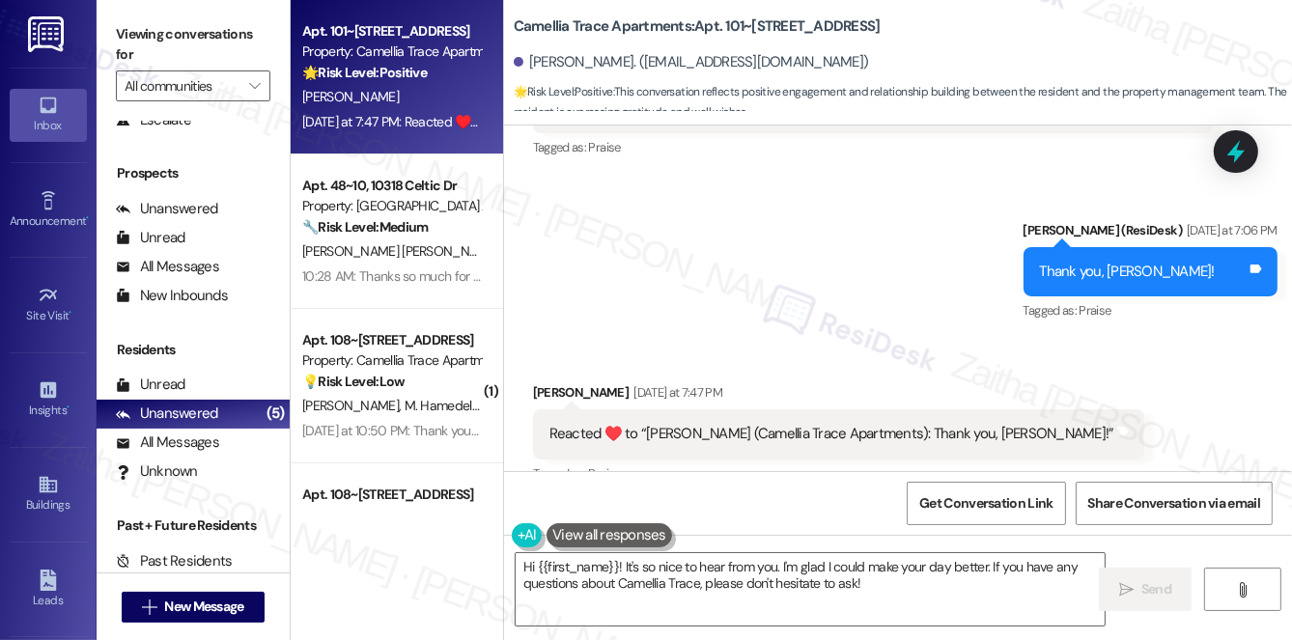
scroll to position [1380, 0]
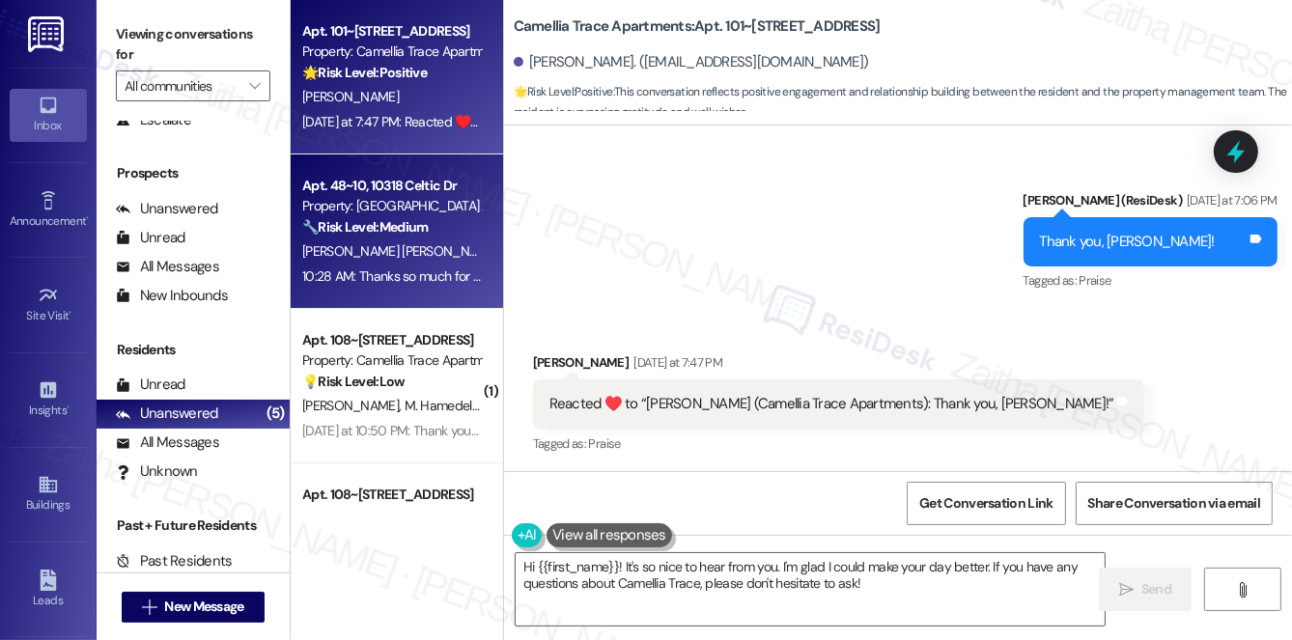
click at [503, 258] on span "R. Mills" at bounding box center [554, 250] width 102 height 17
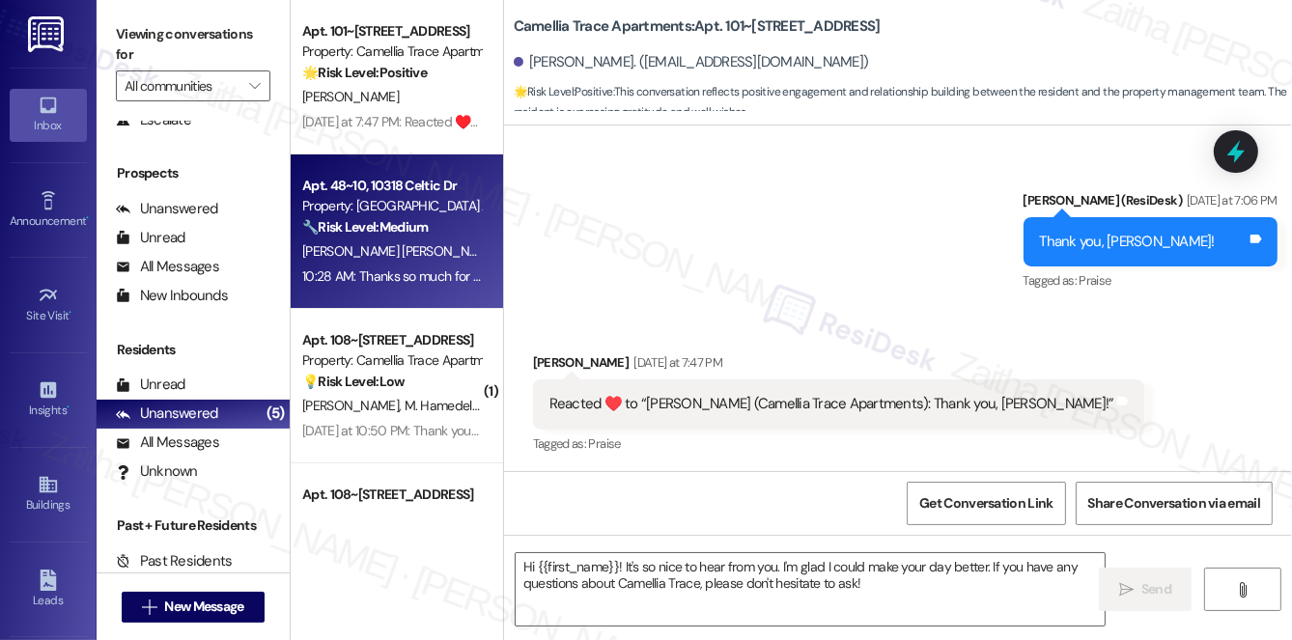
type textarea "Fetching suggested responses. Please feel free to read through the conversation…"
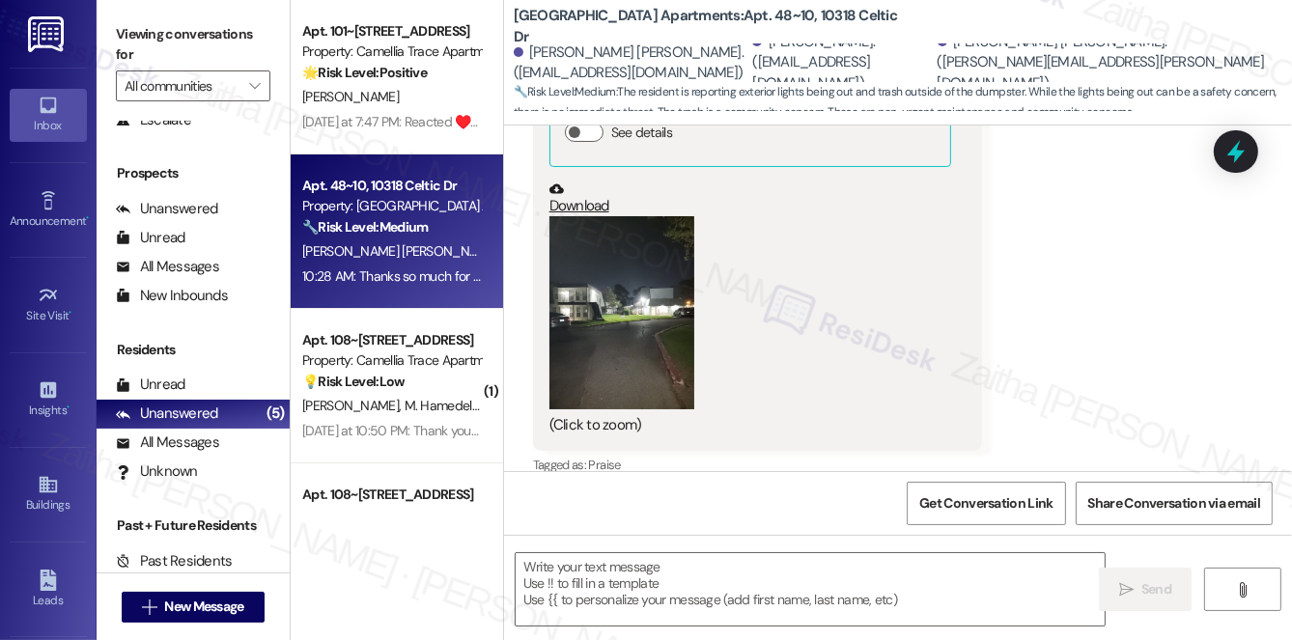
type textarea "Fetching suggested responses. Please feel free to read through the conversation…"
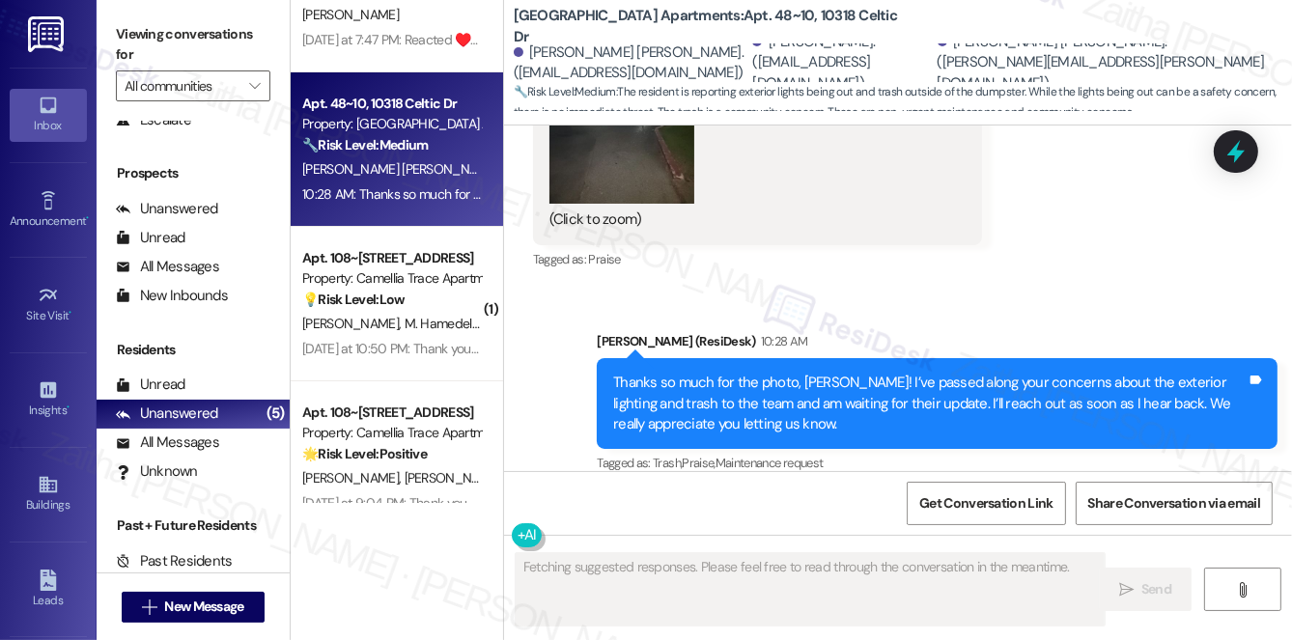
scroll to position [175, 0]
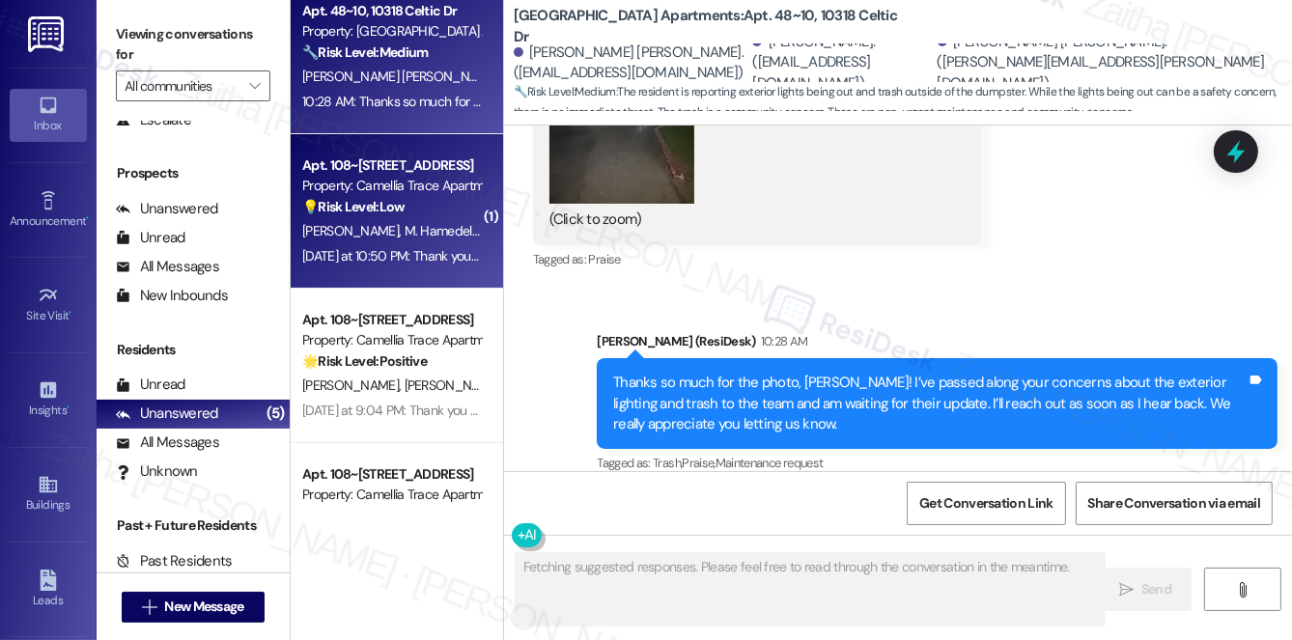
click at [443, 266] on div "Yesterday at 10:50 PM: Thank you for your message. Our offices are currently cl…" at bounding box center [391, 256] width 182 height 24
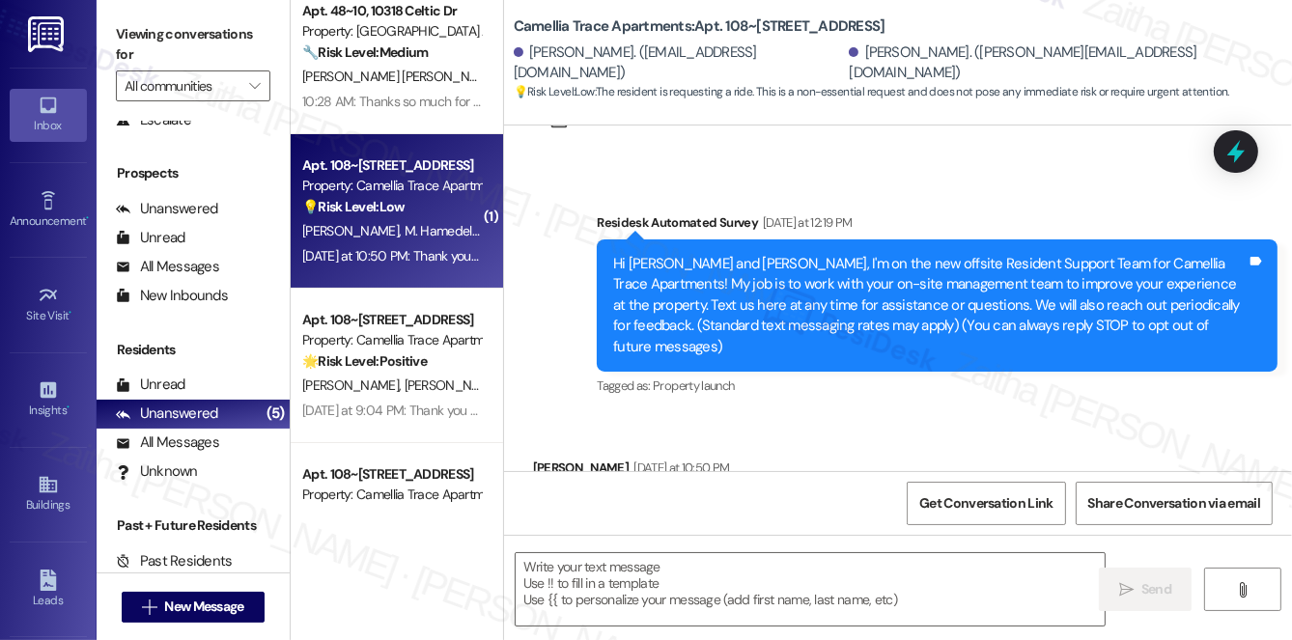
scroll to position [143, 0]
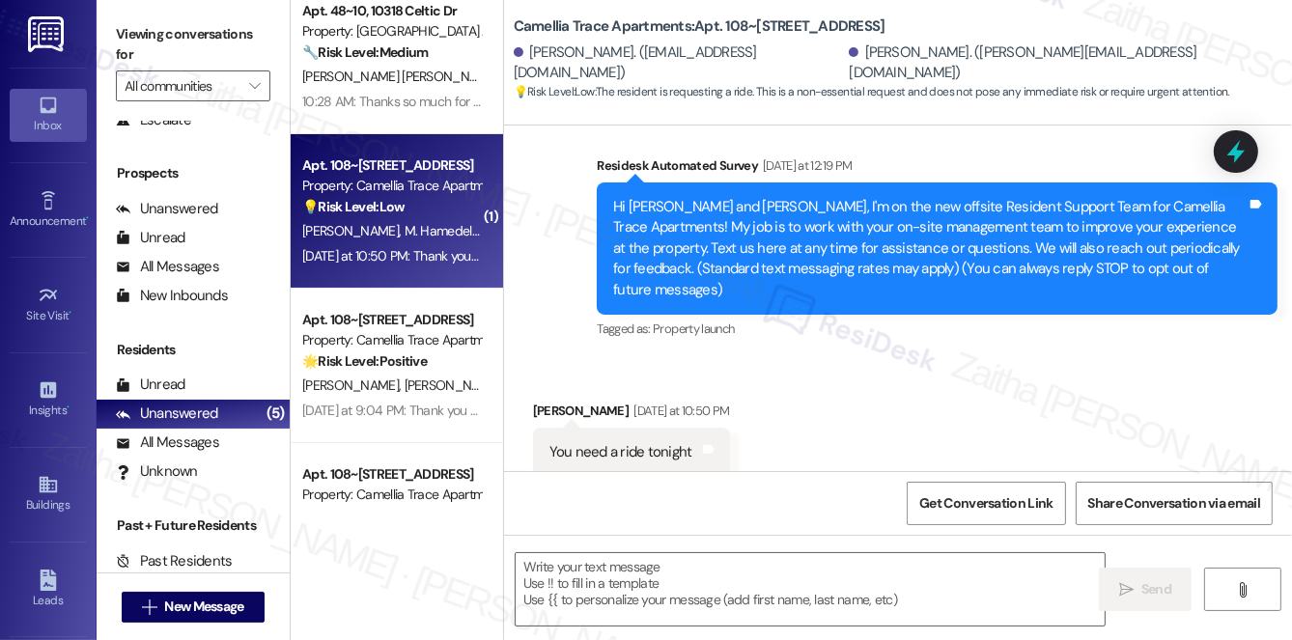
type textarea "Fetching suggested responses. Please feel free to read through the conversation…"
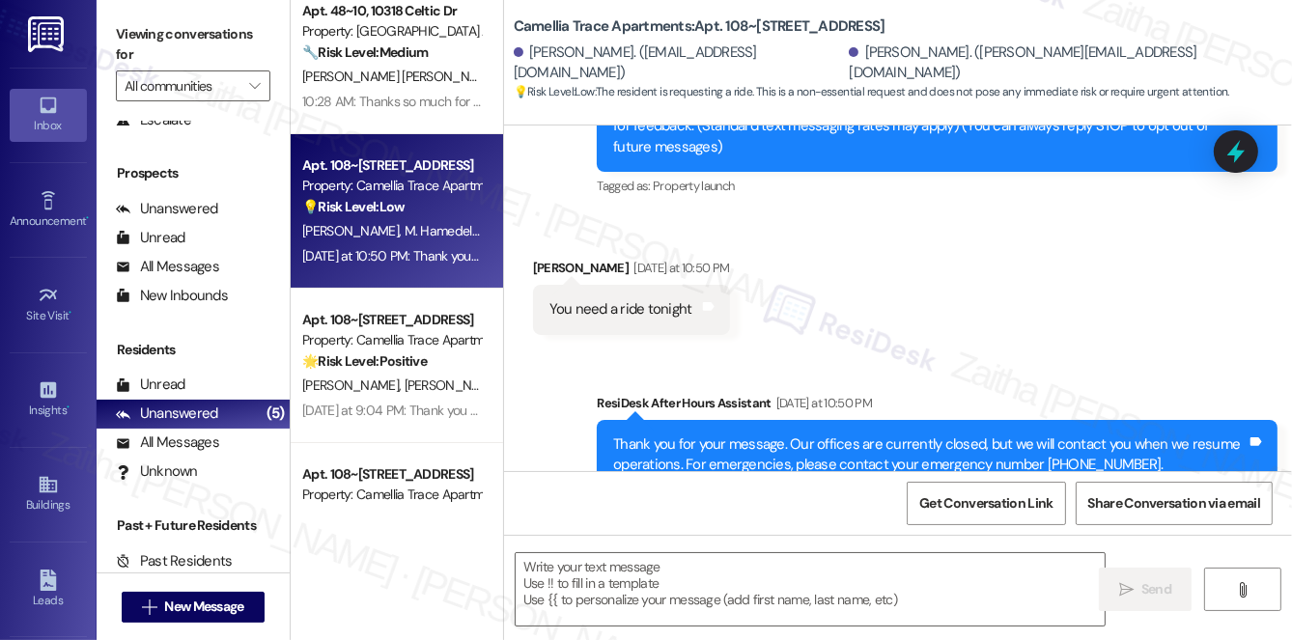
scroll to position [326, 0]
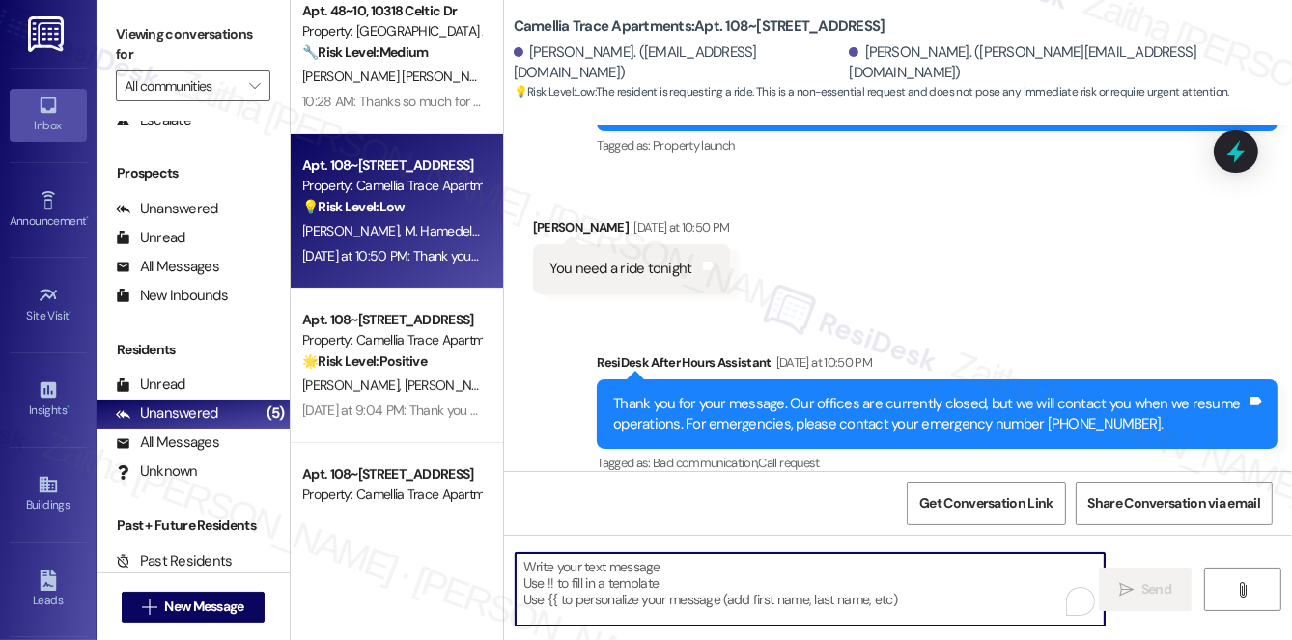
click at [611, 585] on textarea "To enrich screen reader interactions, please activate Accessibility in Grammarl…" at bounding box center [810, 589] width 589 height 72
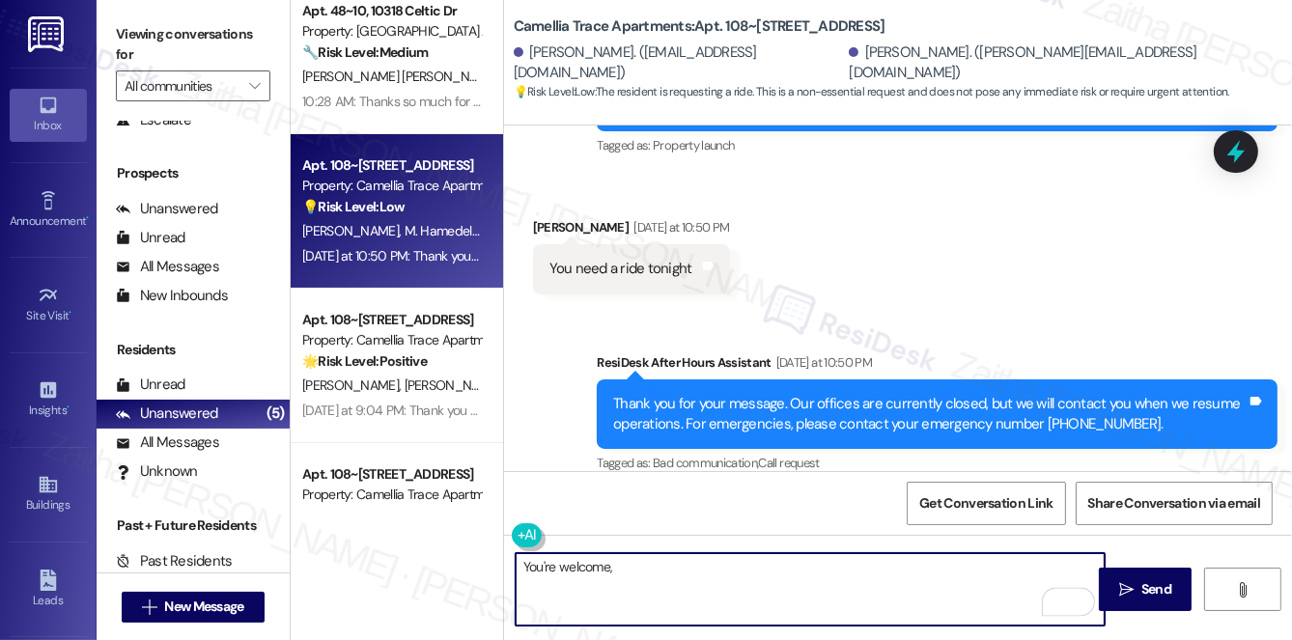
click at [546, 217] on div "Marian Hamedella Yesterday at 10:50 PM" at bounding box center [631, 230] width 197 height 27
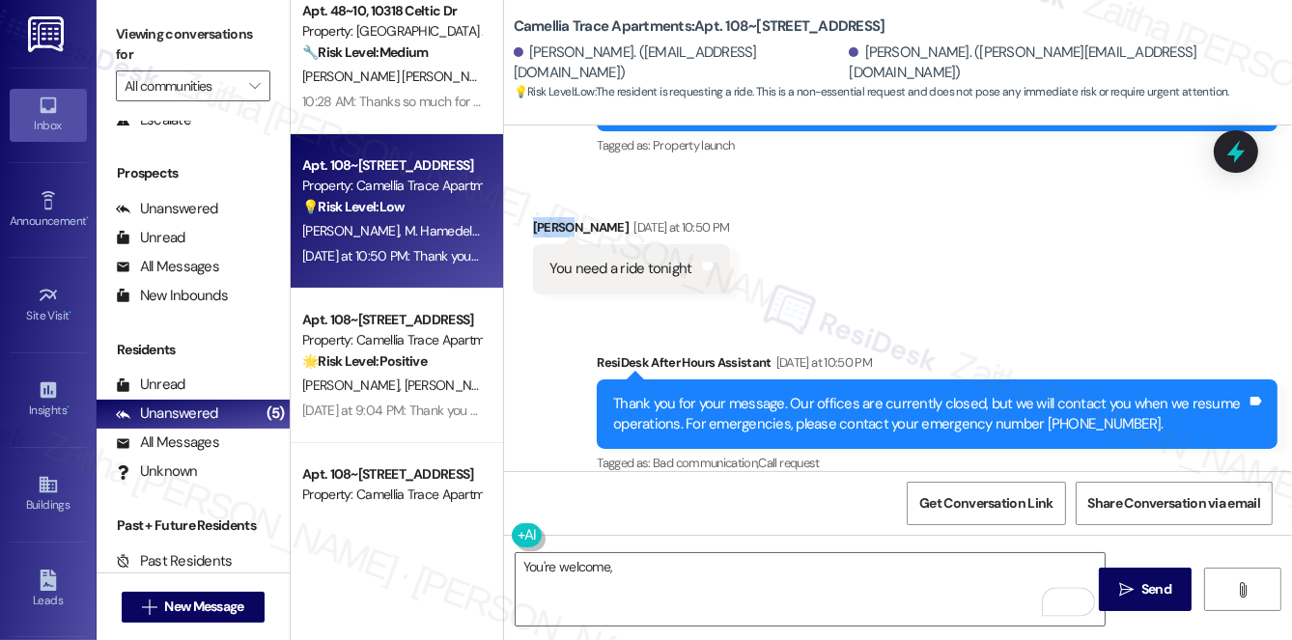
click at [546, 217] on div "Marian Hamedella Yesterday at 10:50 PM" at bounding box center [631, 230] width 197 height 27
copy div "Marian"
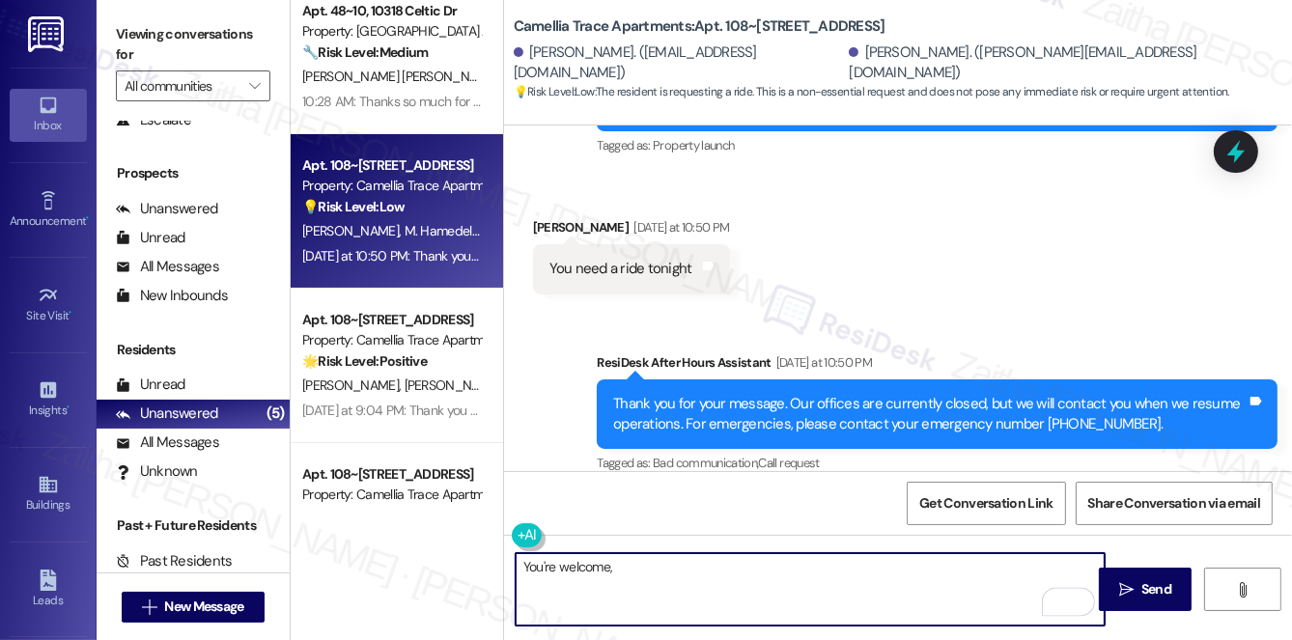
click at [653, 566] on textarea "You're welcome," at bounding box center [810, 589] width 589 height 72
paste textarea "Marian"
paste textarea "Please don't hesitate to reach out with any questions or concerns you may have.…"
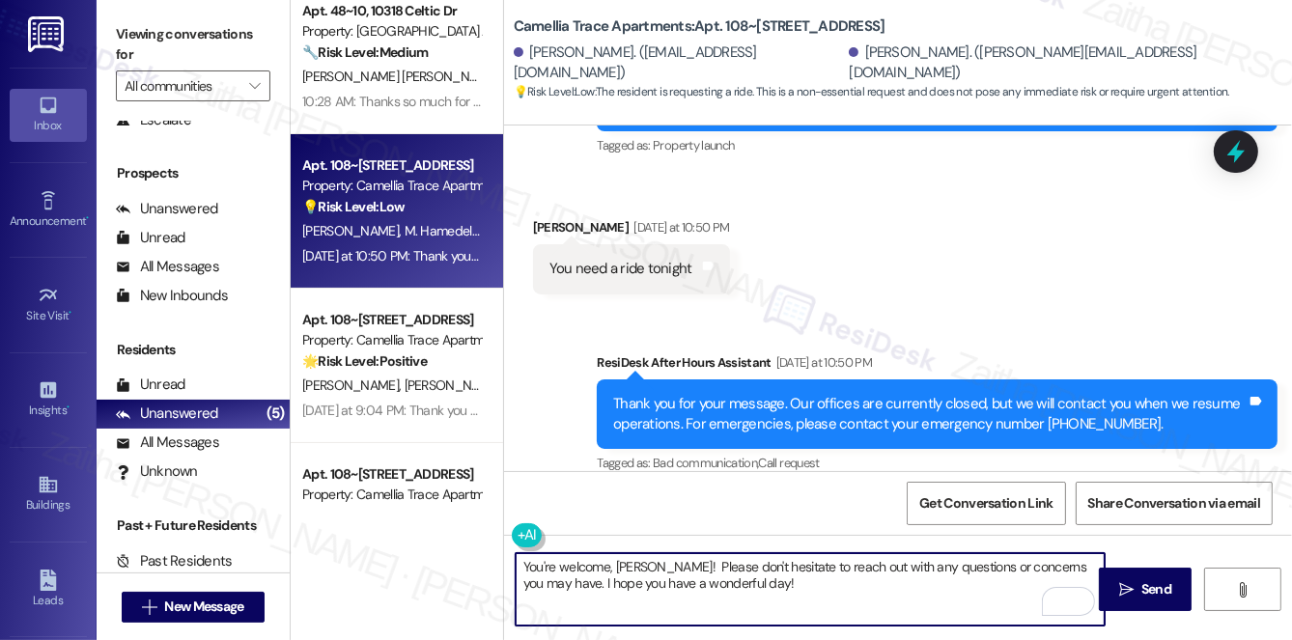
click at [661, 554] on textarea "You're welcome, Marian! Please don't hesitate to reach out with any questions o…" at bounding box center [810, 589] width 589 height 72
type textarea "You're welcome, Marian! Please don't hesitate to reach out with any questions o…"
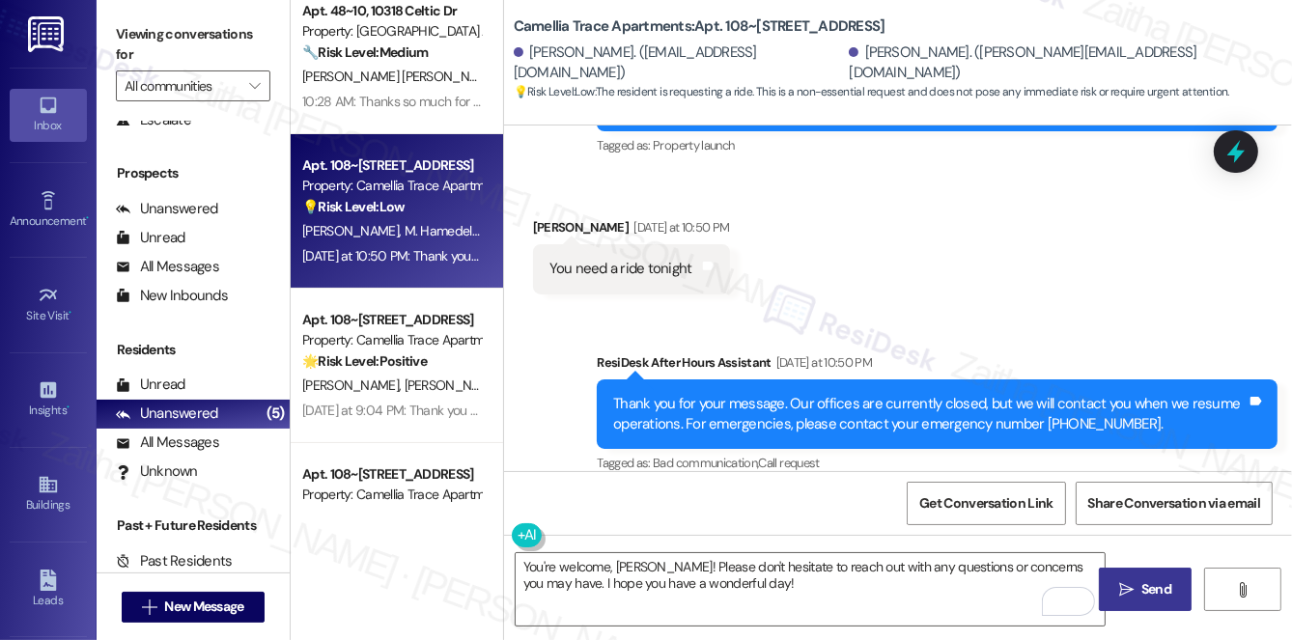
click at [1165, 579] on span "Send" at bounding box center [1156, 589] width 30 height 20
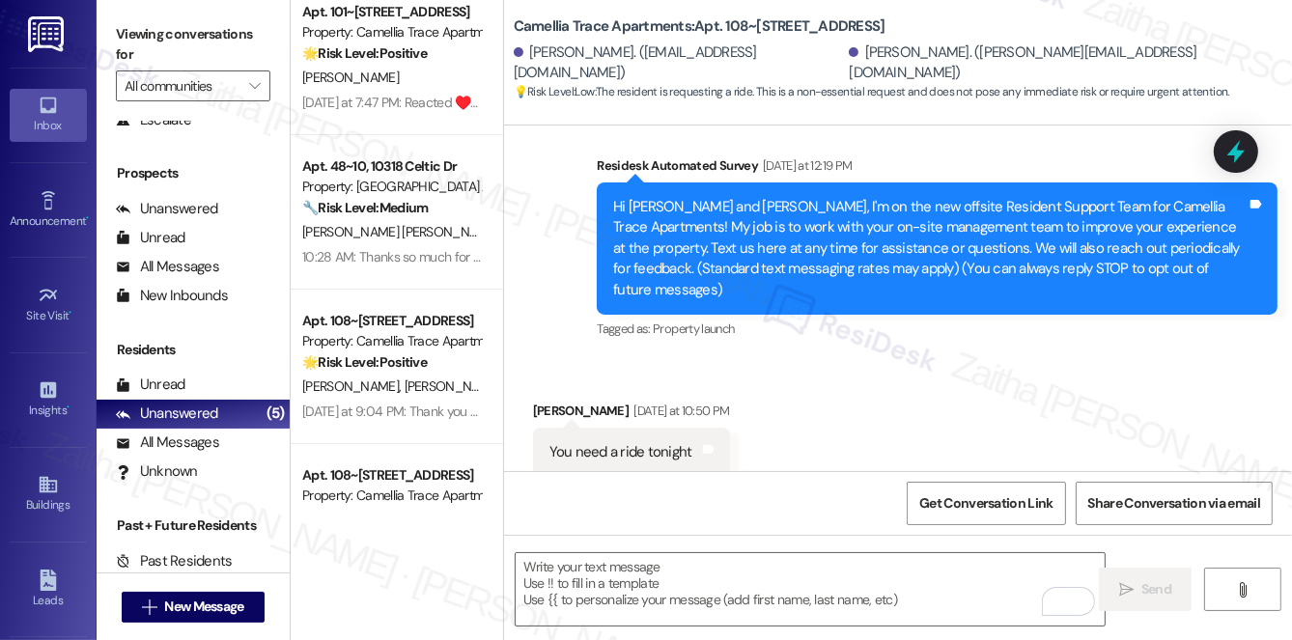
scroll to position [0, 0]
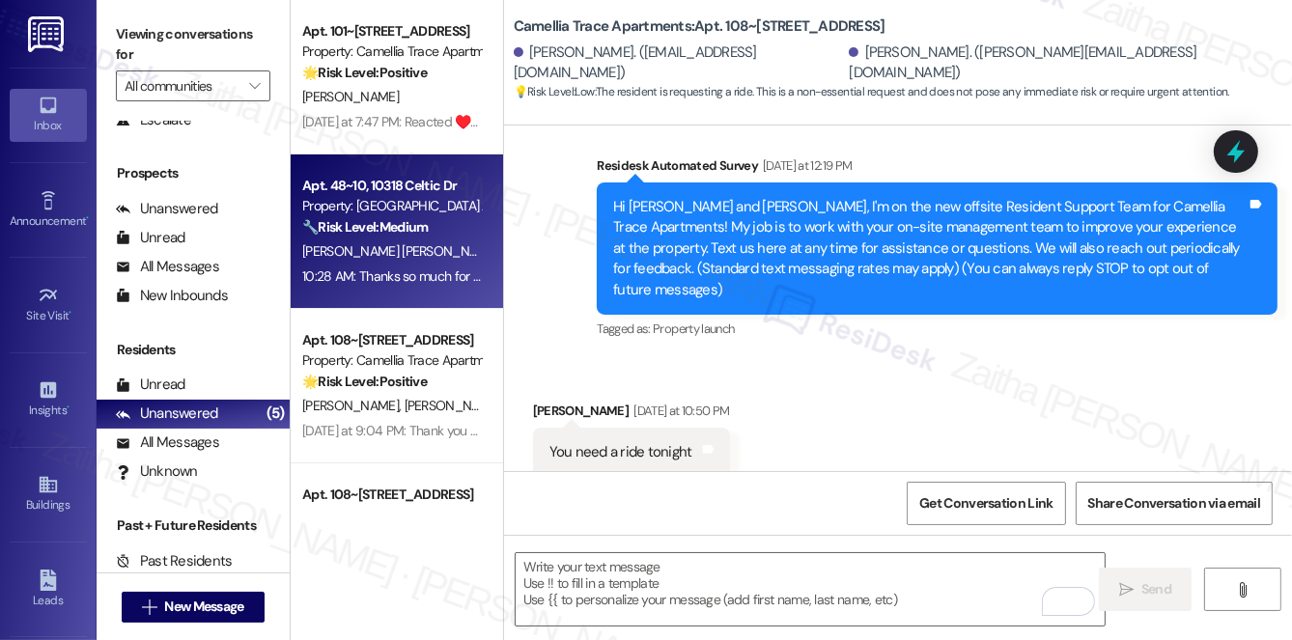
click at [428, 232] on strong "🔧 Risk Level: Medium" at bounding box center [365, 226] width 126 height 17
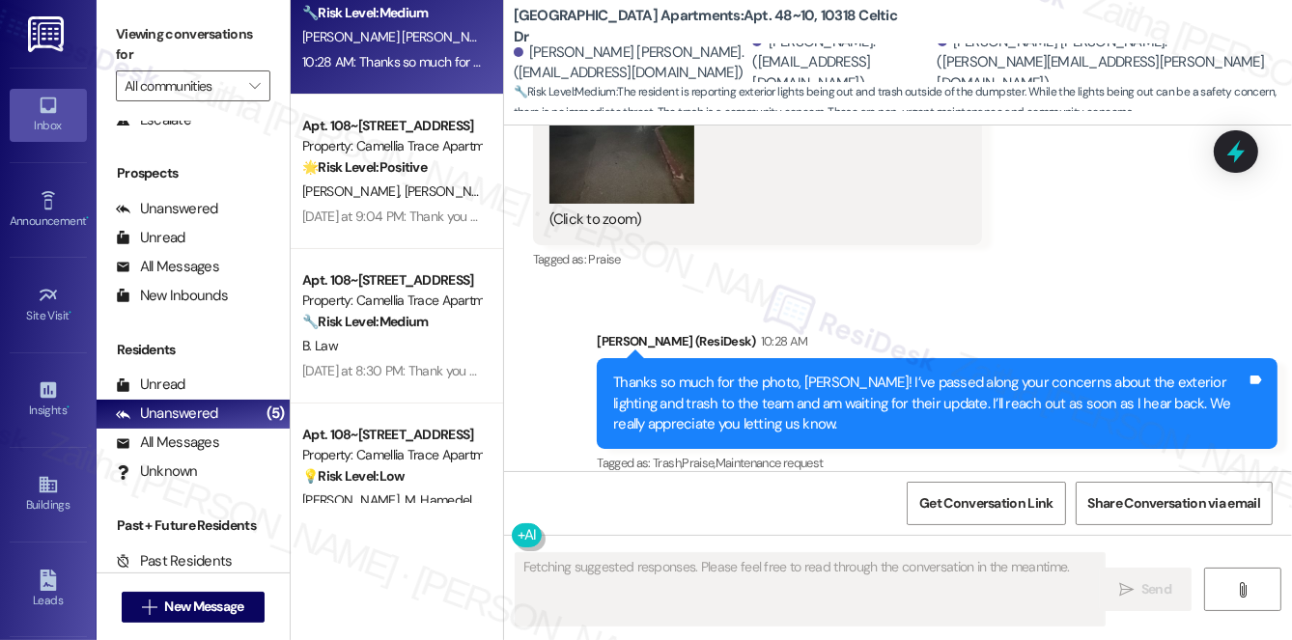
scroll to position [263, 0]
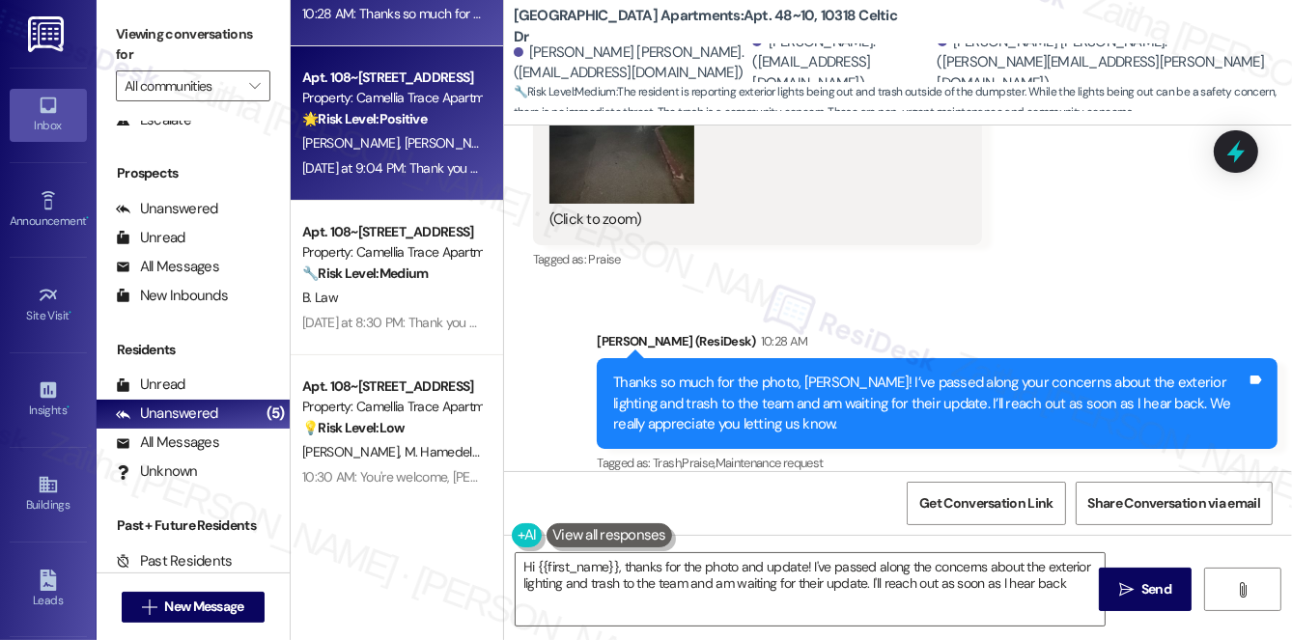
type textarea "Hi {{first_name}}, thanks for the photo and update! I've passed along the conce…"
click at [450, 173] on div "Yesterday at 9:04 PM: Thank you for your message. Our offices are currently clo…" at bounding box center [895, 167] width 1187 height 17
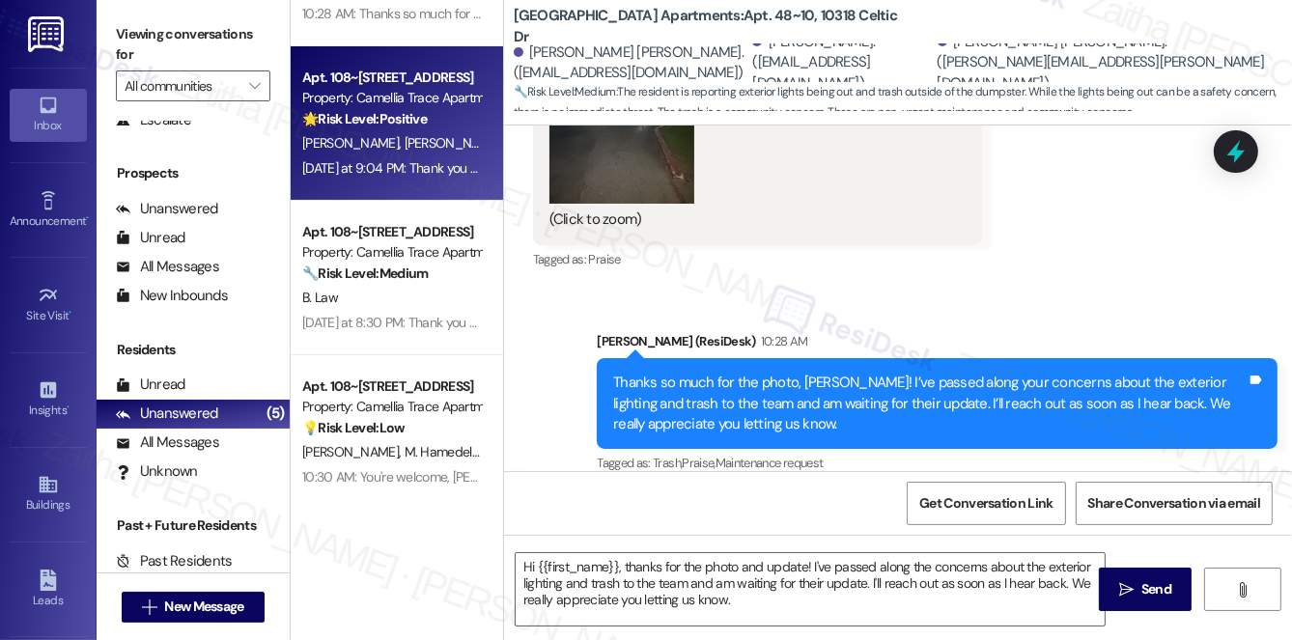
type textarea "Fetching suggested responses. Please feel free to read through the conversation…"
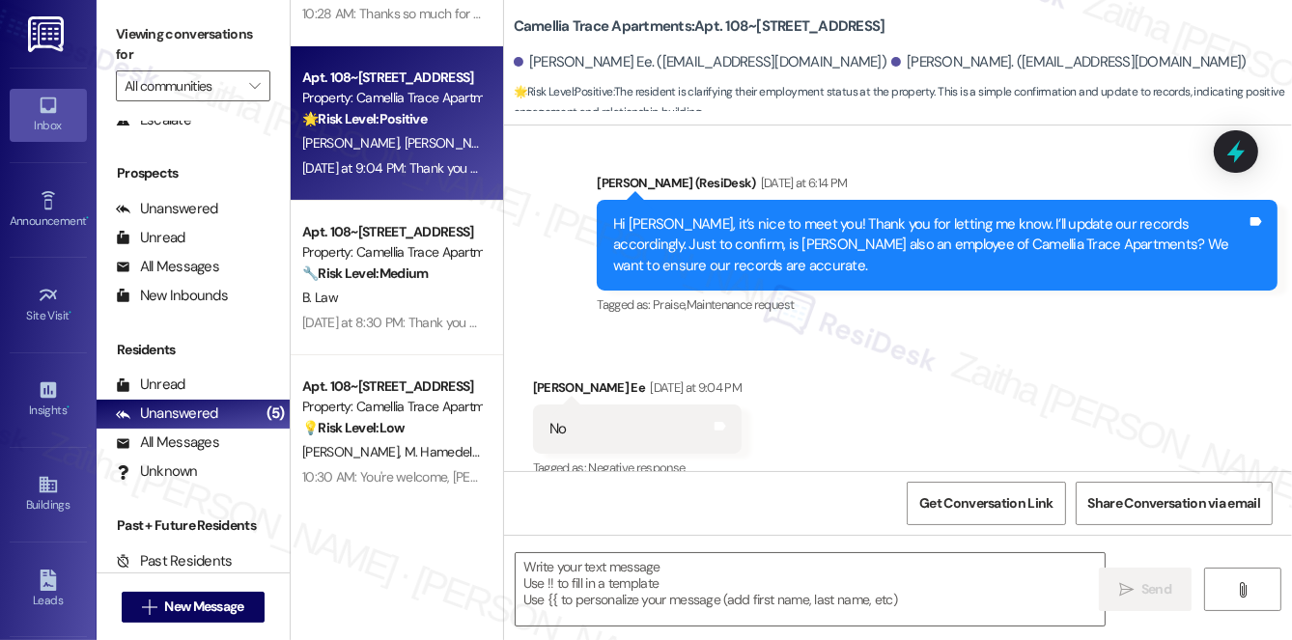
type textarea "Fetching suggested responses. Please feel free to read through the conversation…"
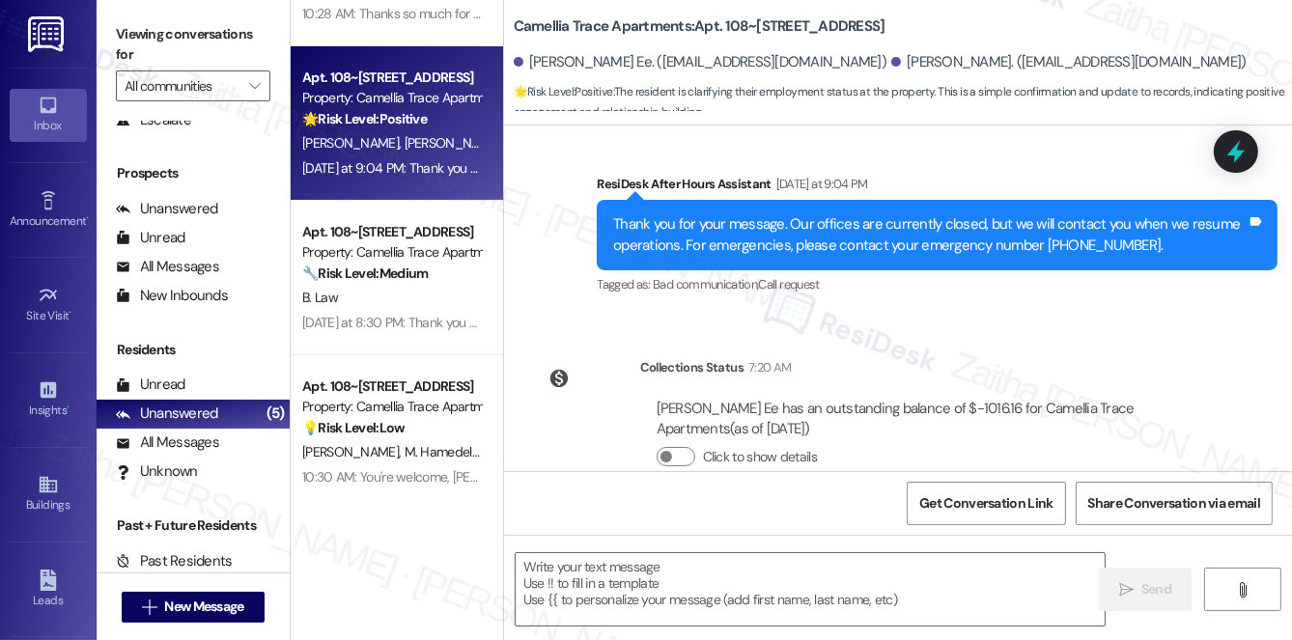
scroll to position [921, 0]
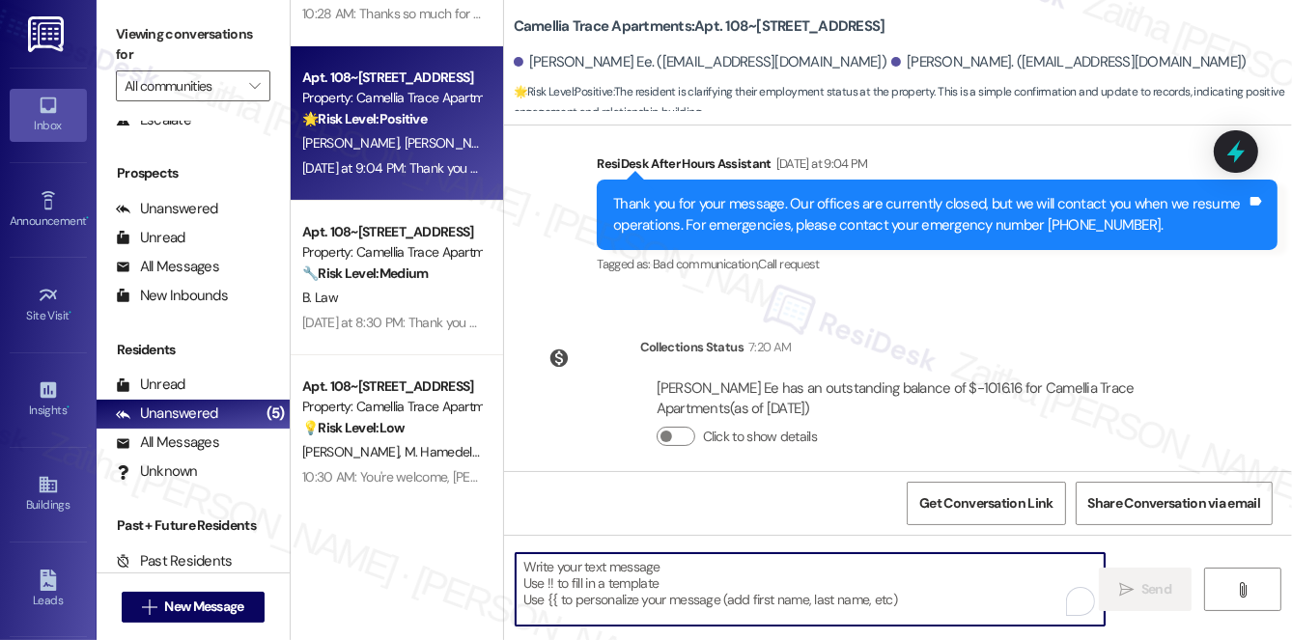
click at [582, 590] on textarea "To enrich screen reader interactions, please activate Accessibility in Grammarl…" at bounding box center [810, 589] width 589 height 72
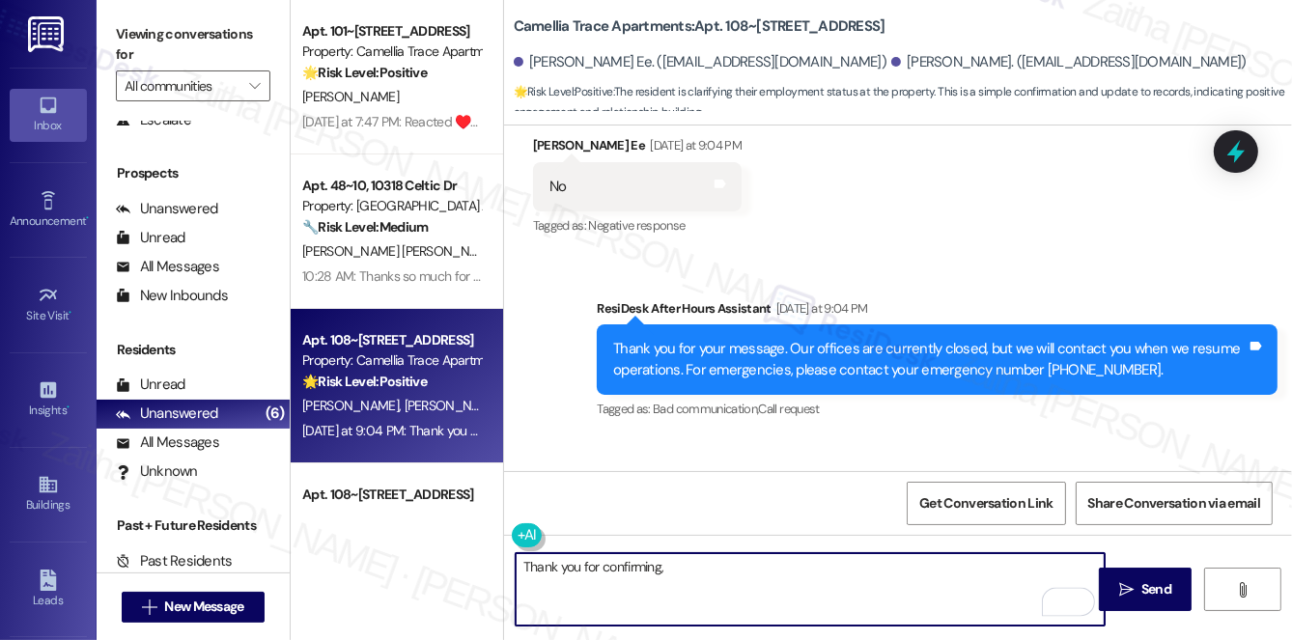
scroll to position [745, 0]
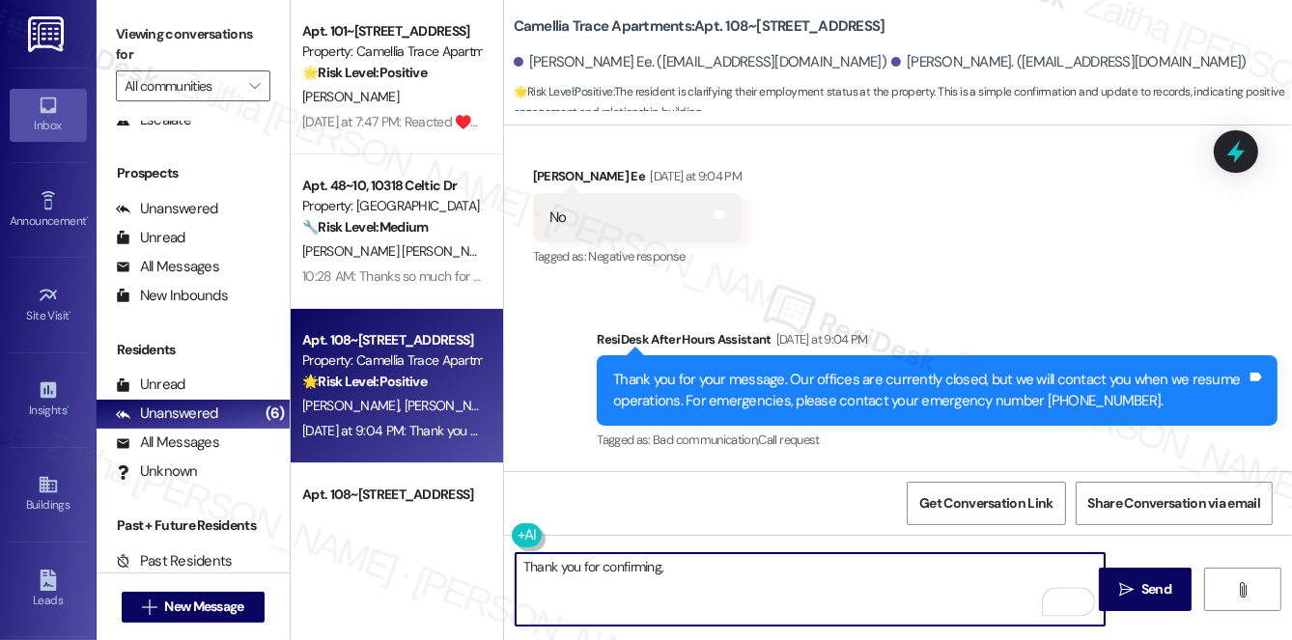
click at [552, 166] on div "Melissa Beshore Ee Yesterday at 9:04 PM" at bounding box center [638, 179] width 210 height 27
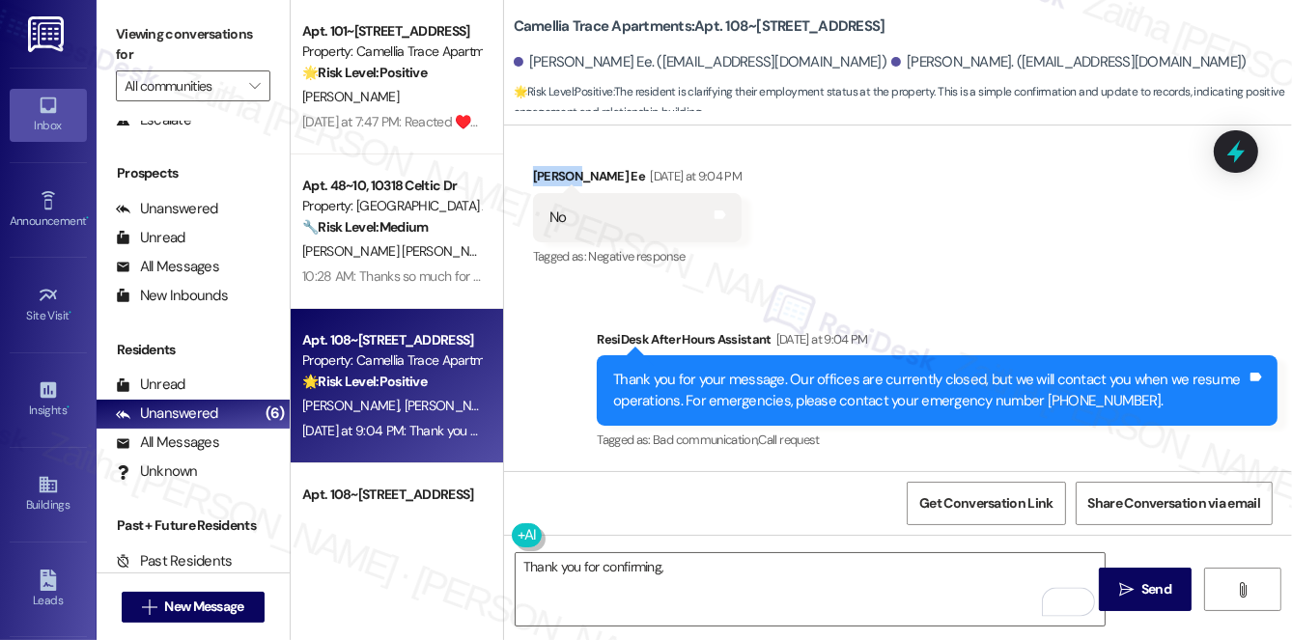
click at [552, 166] on div "Melissa Beshore Ee Yesterday at 9:04 PM" at bounding box center [638, 179] width 210 height 27
copy div "Melissa"
click at [692, 567] on textarea "Thank you for confirming," at bounding box center [810, 589] width 589 height 72
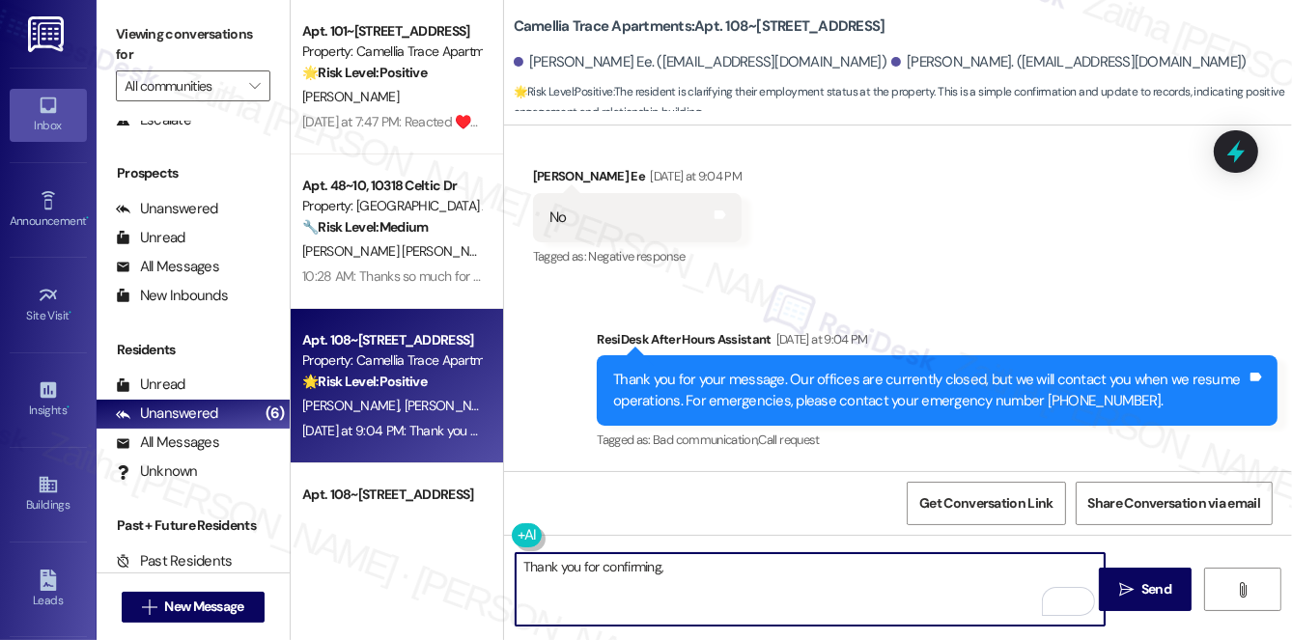
paste textarea "Melissa"
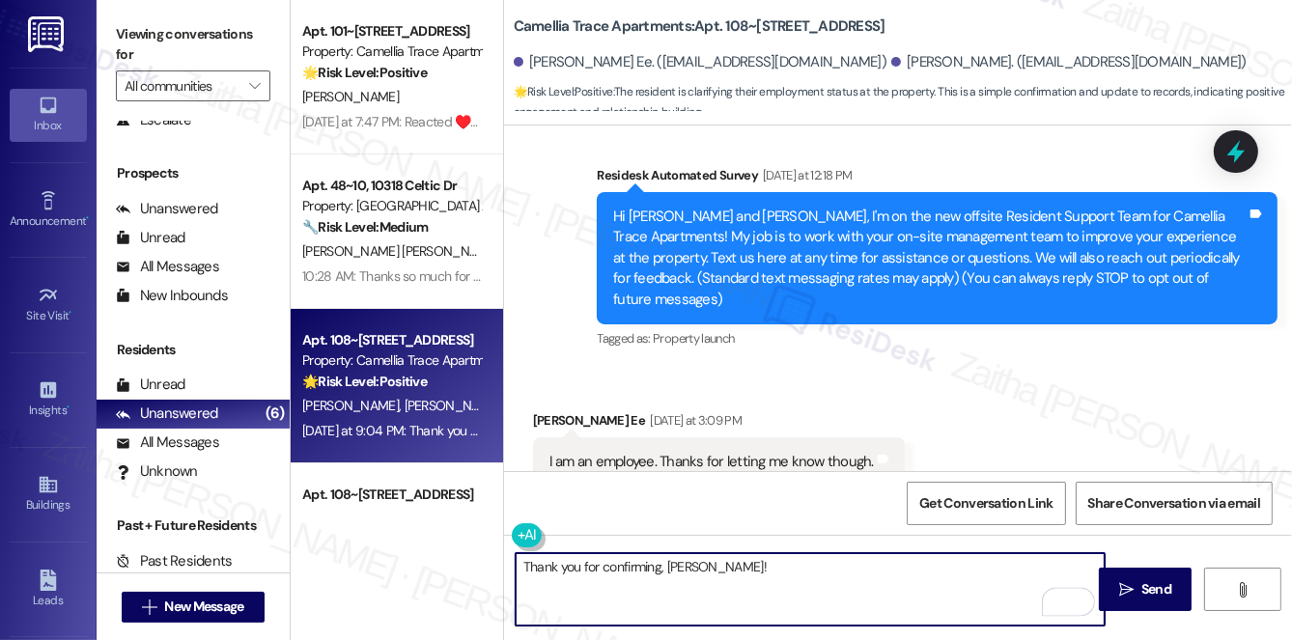
scroll to position [131, 0]
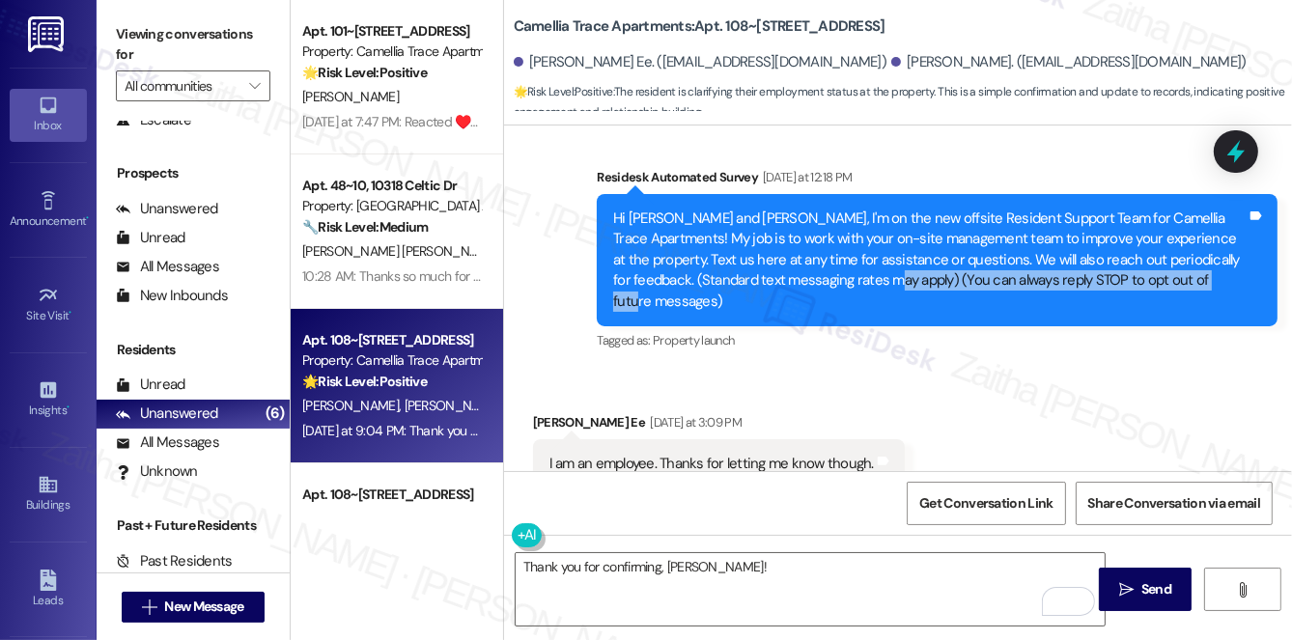
drag, startPoint x: 881, startPoint y: 281, endPoint x: 1216, endPoint y: 274, distance: 335.1
click at [1218, 274] on div "Hi Melissa and Wacharin, I'm on the new offsite Resident Support Team for Camel…" at bounding box center [929, 260] width 633 height 103
copy div "You can always reply STOP to opt out of future messages"
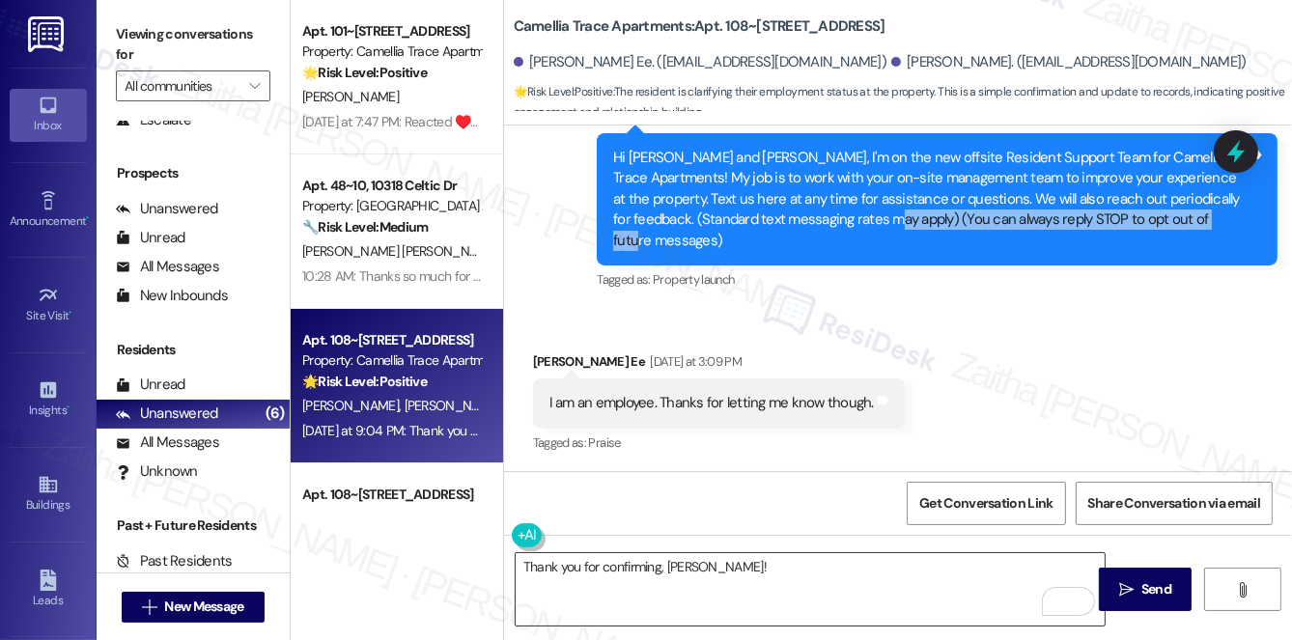
scroll to position [218, 0]
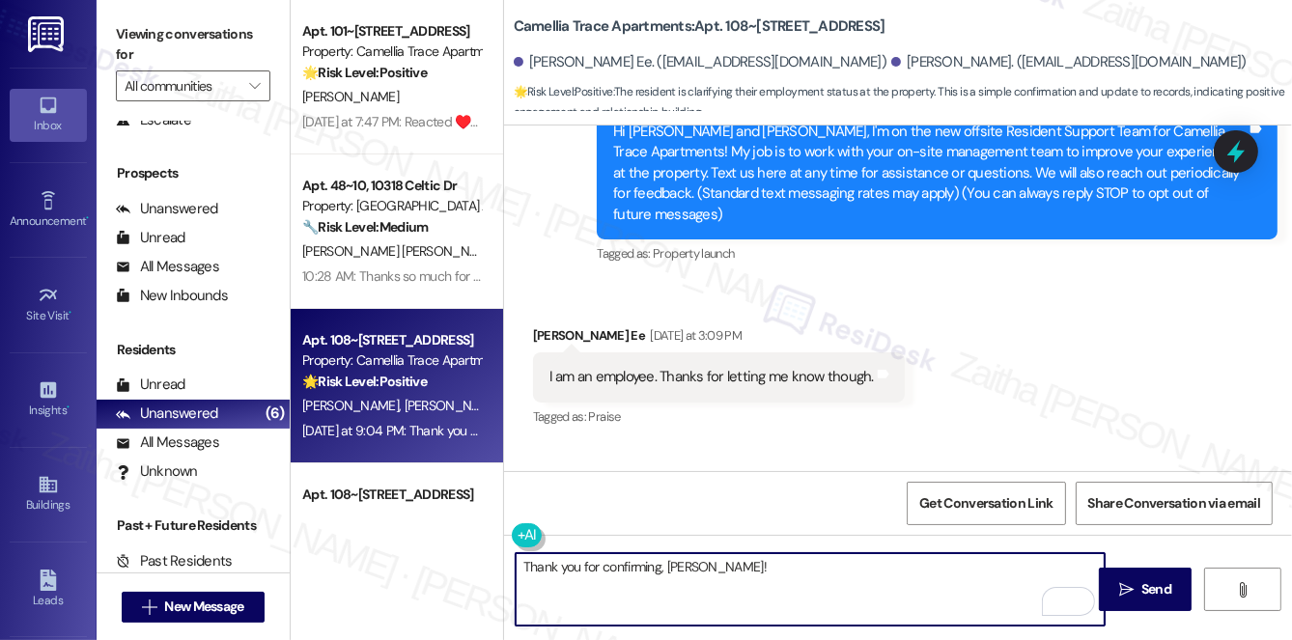
click at [796, 561] on textarea "Thank you for confirming, Melissa!" at bounding box center [810, 589] width 589 height 72
paste textarea "You can always reply STOP to opt out of future messages"
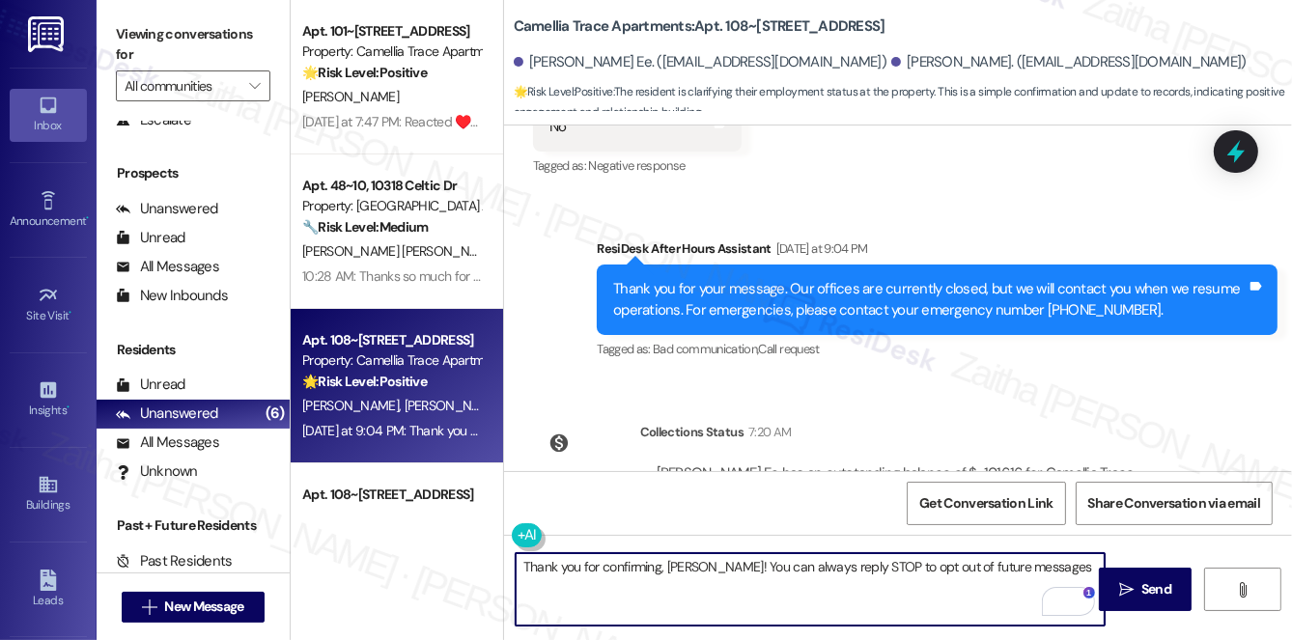
scroll to position [921, 0]
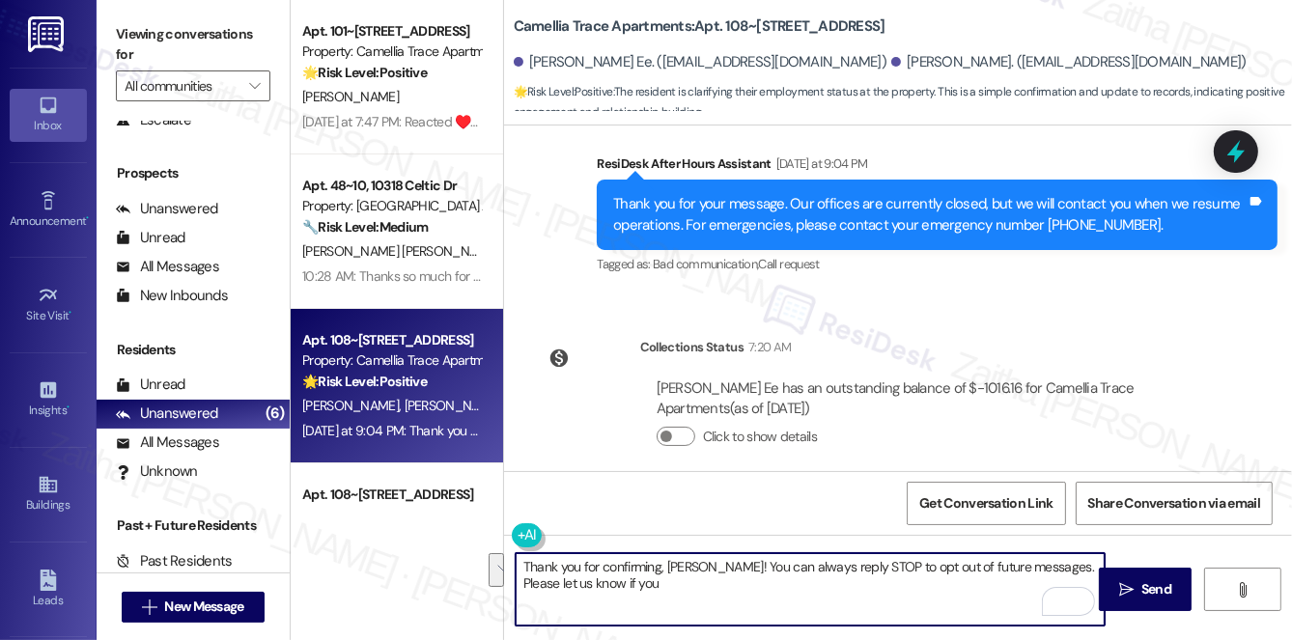
drag, startPoint x: 1037, startPoint y: 559, endPoint x: 999, endPoint y: 581, distance: 43.7
click at [999, 581] on textarea "Thank you for confirming, Melissa! You can always reply STOP to opt out of futu…" at bounding box center [810, 589] width 589 height 72
paste textarea "You can always reply STOP to opt out of future messages"
drag, startPoint x: 697, startPoint y: 587, endPoint x: 778, endPoint y: 577, distance: 81.7
click at [778, 577] on textarea "Thank you for confirming, Melissa! You can always reply STOP to opt out of futu…" at bounding box center [810, 589] width 589 height 72
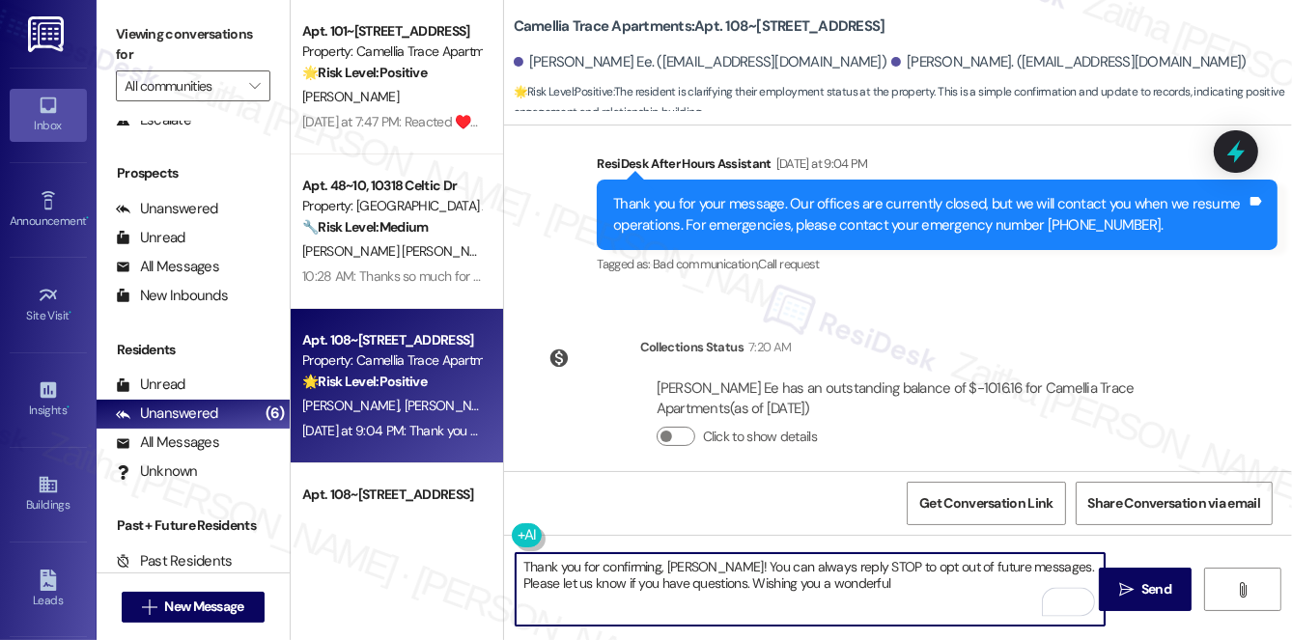
click at [870, 575] on textarea "Thank you for confirming, Melissa! You can always reply STOP to opt out of futu…" at bounding box center [810, 589] width 589 height 72
click at [852, 580] on textarea "Thank you for confirming, Melissa! You can always reply STOP to opt out of futu…" at bounding box center [810, 589] width 589 height 72
type textarea "Thank you for confirming, Melissa! You can always reply STOP to opt out of futu…"
click at [1151, 582] on span "Send" at bounding box center [1156, 589] width 30 height 20
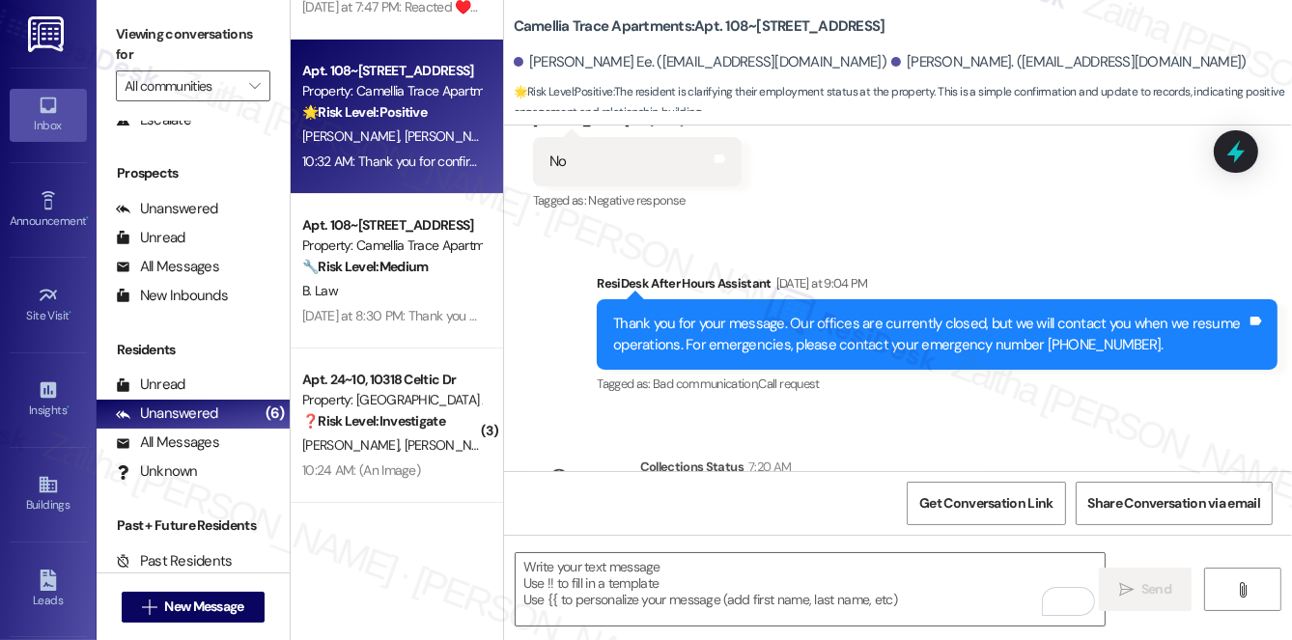
scroll to position [801, 0]
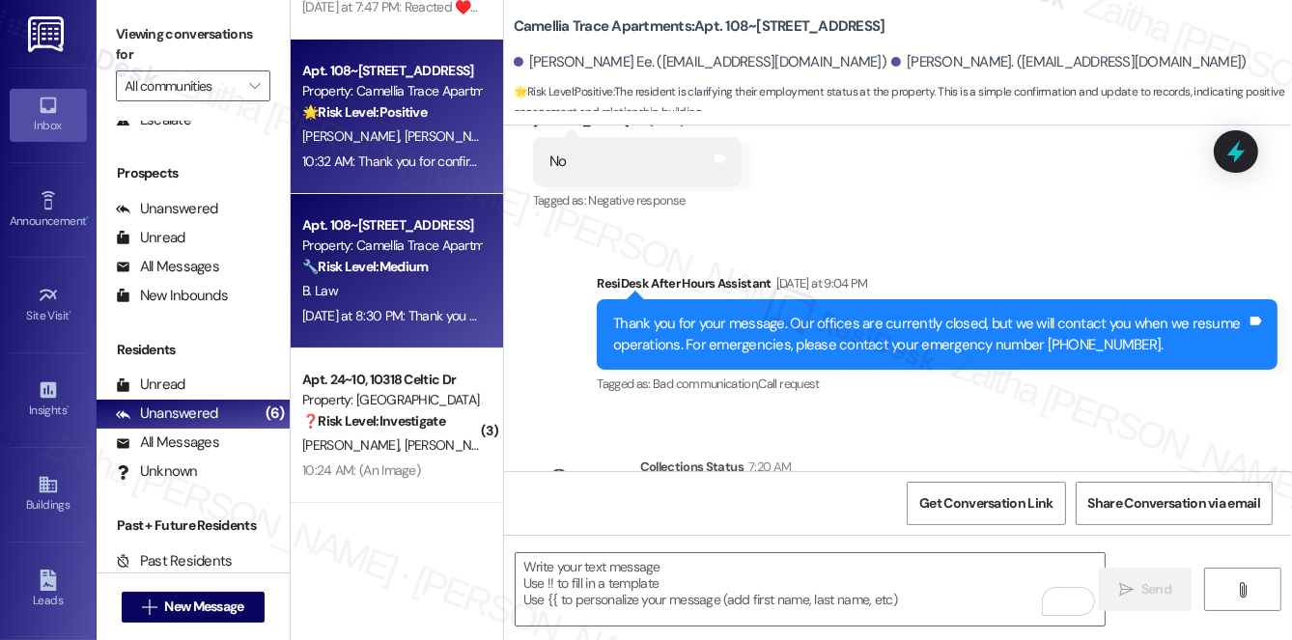
click at [449, 319] on div "Yesterday at 8:30 PM: Thank you for your message. Our offices are currently clo…" at bounding box center [895, 315] width 1186 height 17
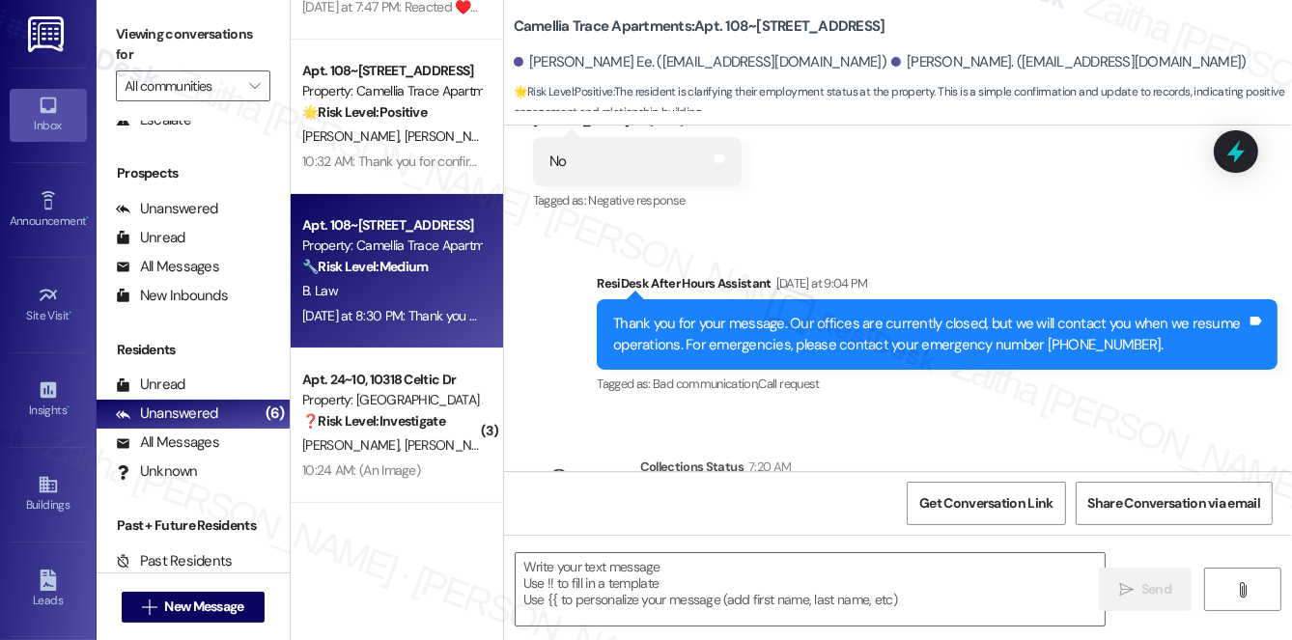
type textarea "Fetching suggested responses. Please feel free to read through the conversation…"
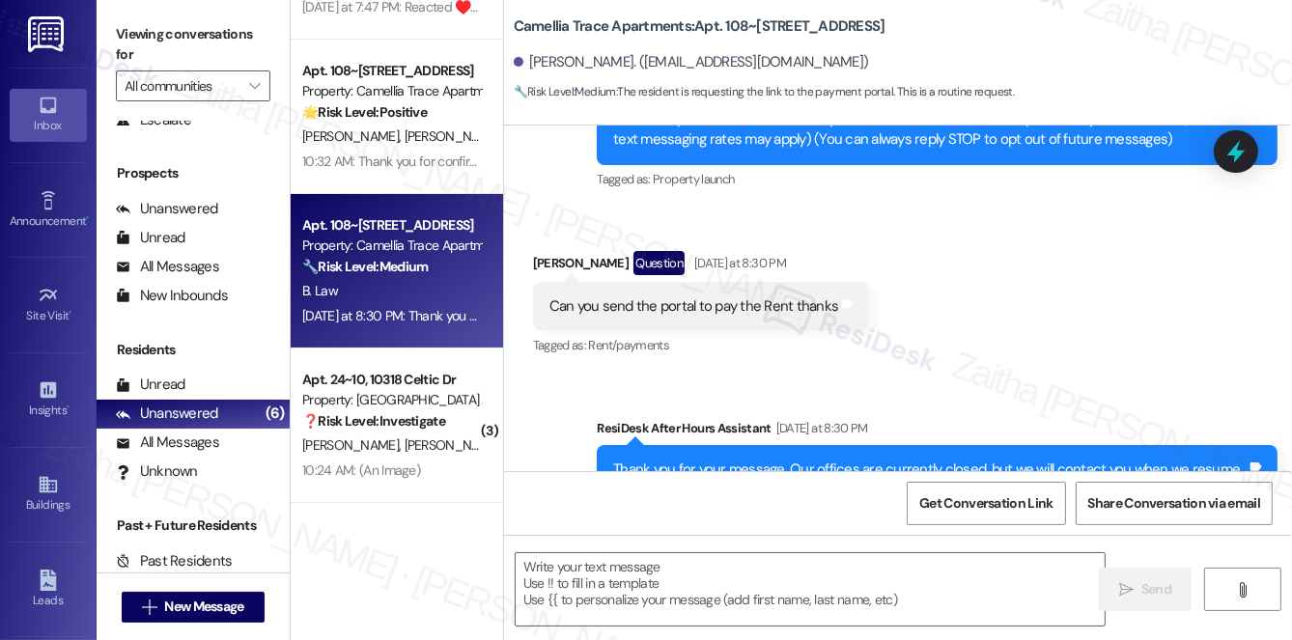
scroll to position [359, 0]
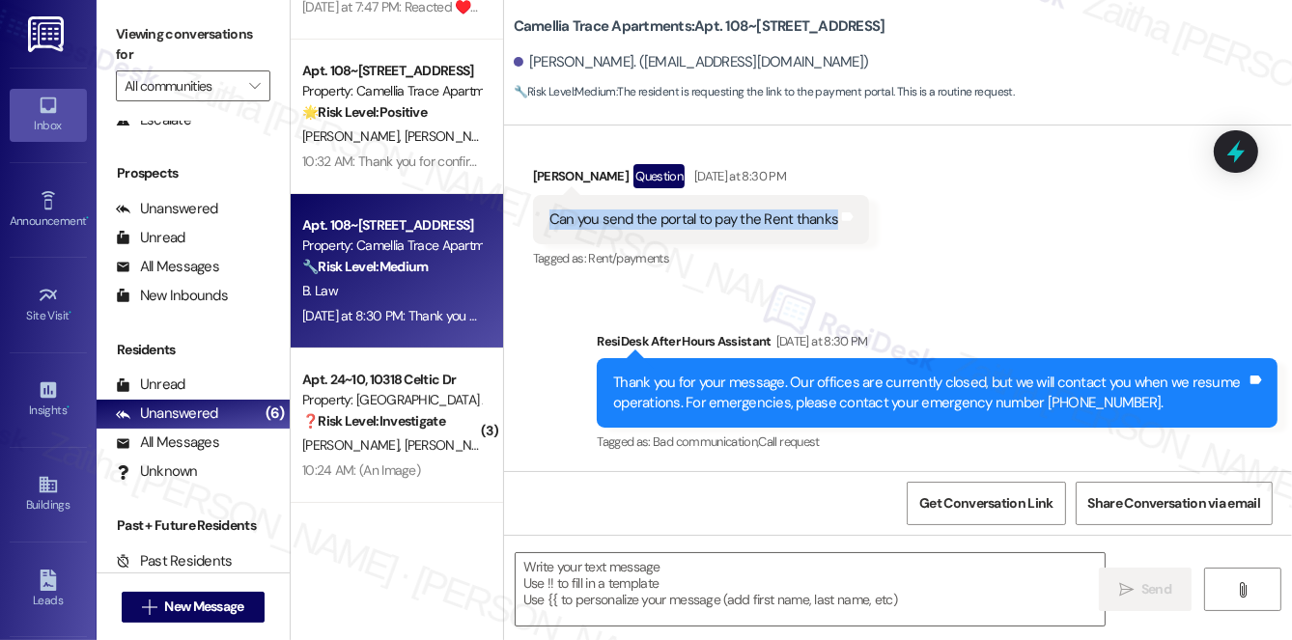
drag, startPoint x: 548, startPoint y: 216, endPoint x: 828, endPoint y: 239, distance: 281.0
click at [828, 239] on div "Can you send the portal to pay the Rent thanks Tags and notes" at bounding box center [701, 219] width 337 height 49
copy div "Can you send the portal to pay the Rent thanks"
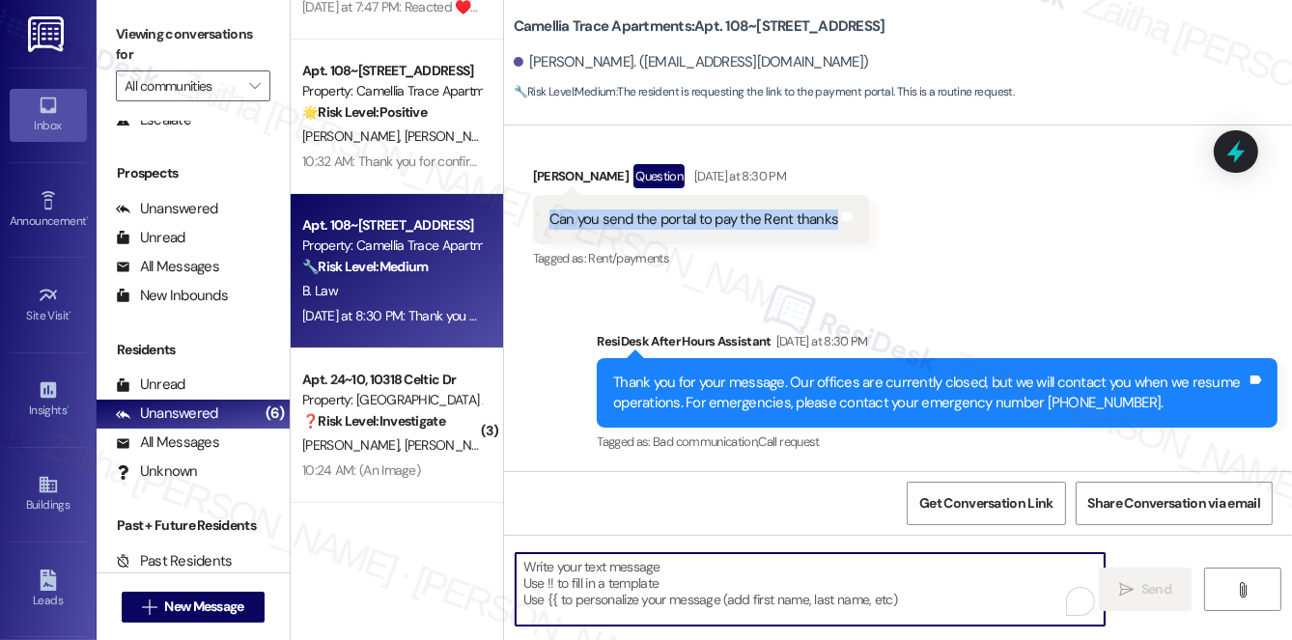
click at [608, 595] on textarea "To enrich screen reader interactions, please activate Accessibility in Grammarl…" at bounding box center [810, 589] width 589 height 72
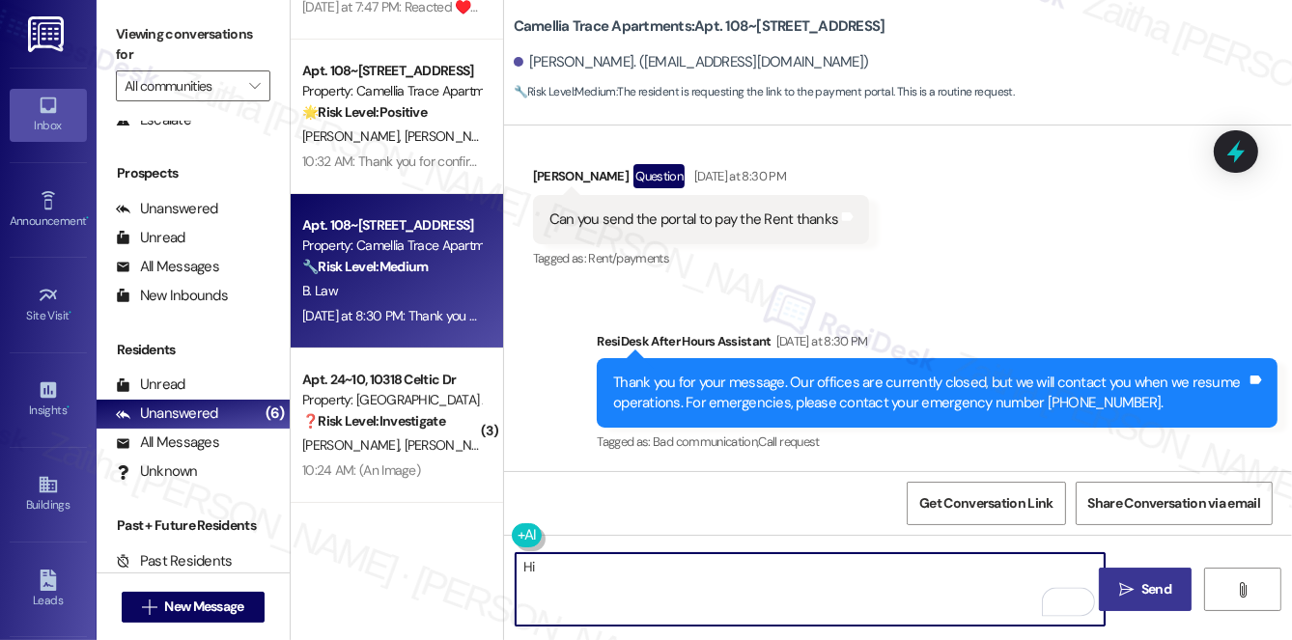
click at [546, 176] on div "Barbara Law Question Yesterday at 8:30 PM" at bounding box center [701, 179] width 337 height 31
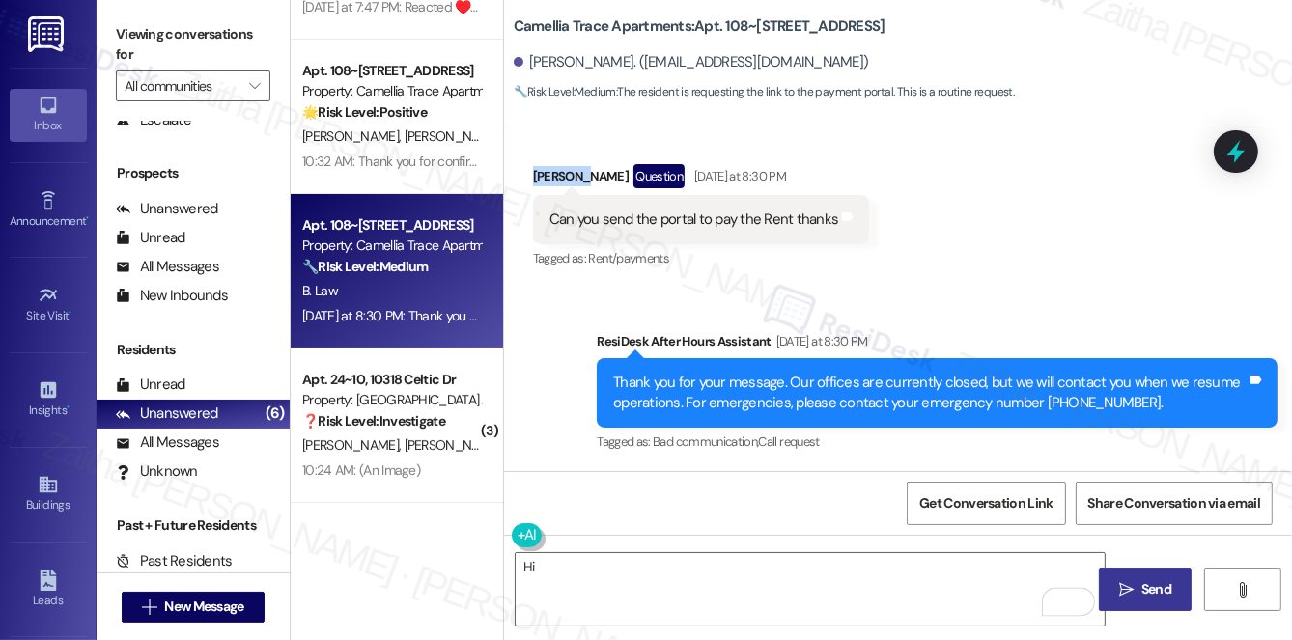
click at [546, 176] on div "Barbara Law Question Yesterday at 8:30 PM" at bounding box center [701, 179] width 337 height 31
copy div "Barbara"
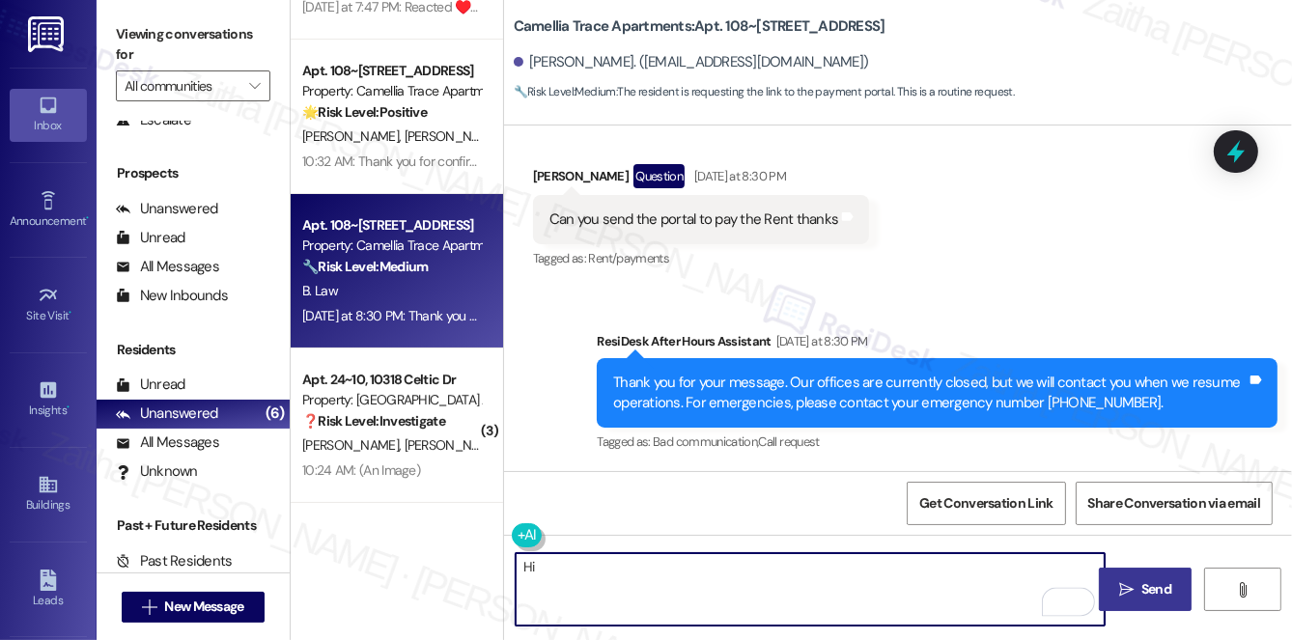
click at [640, 567] on textarea "Hi" at bounding box center [810, 589] width 589 height 72
paste textarea "Barbara"
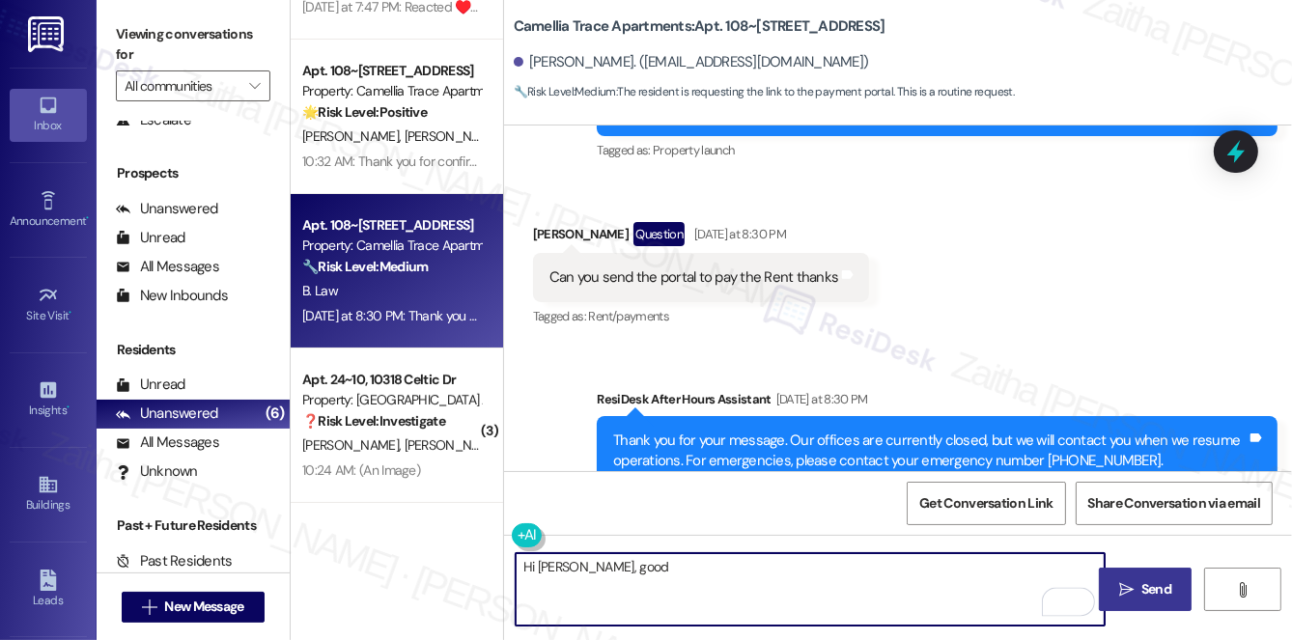
scroll to position [271, 0]
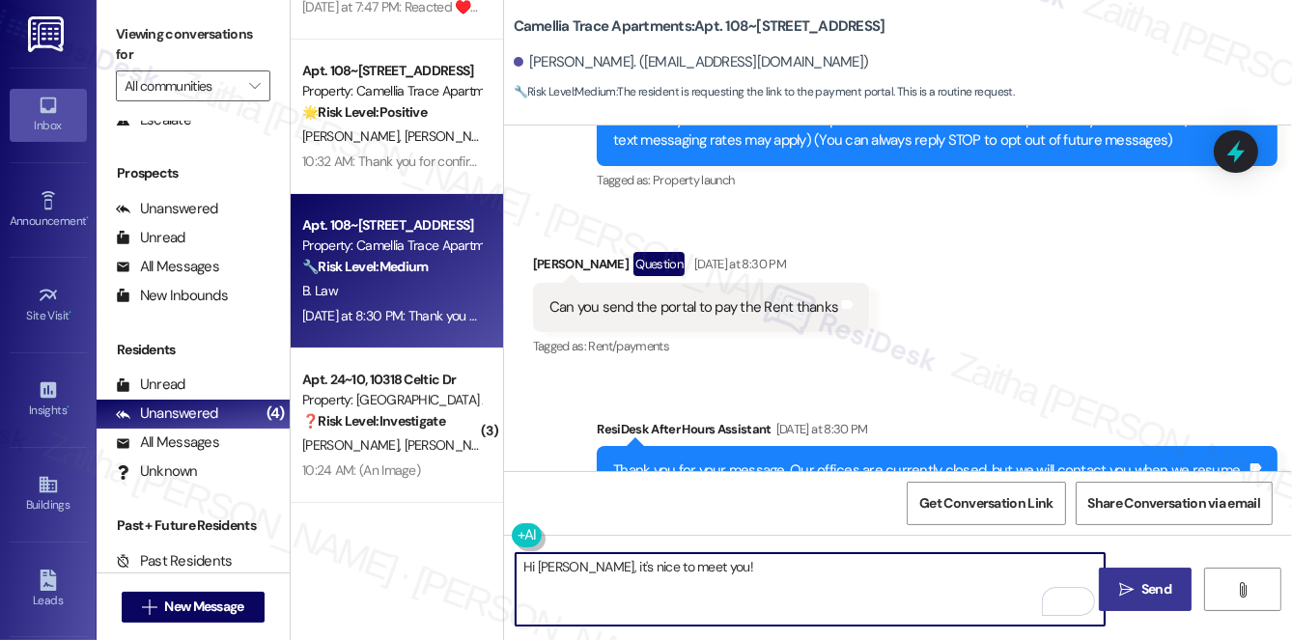
paste textarea "I understand you needed the rent portal to make your payment. I wanted to check…"
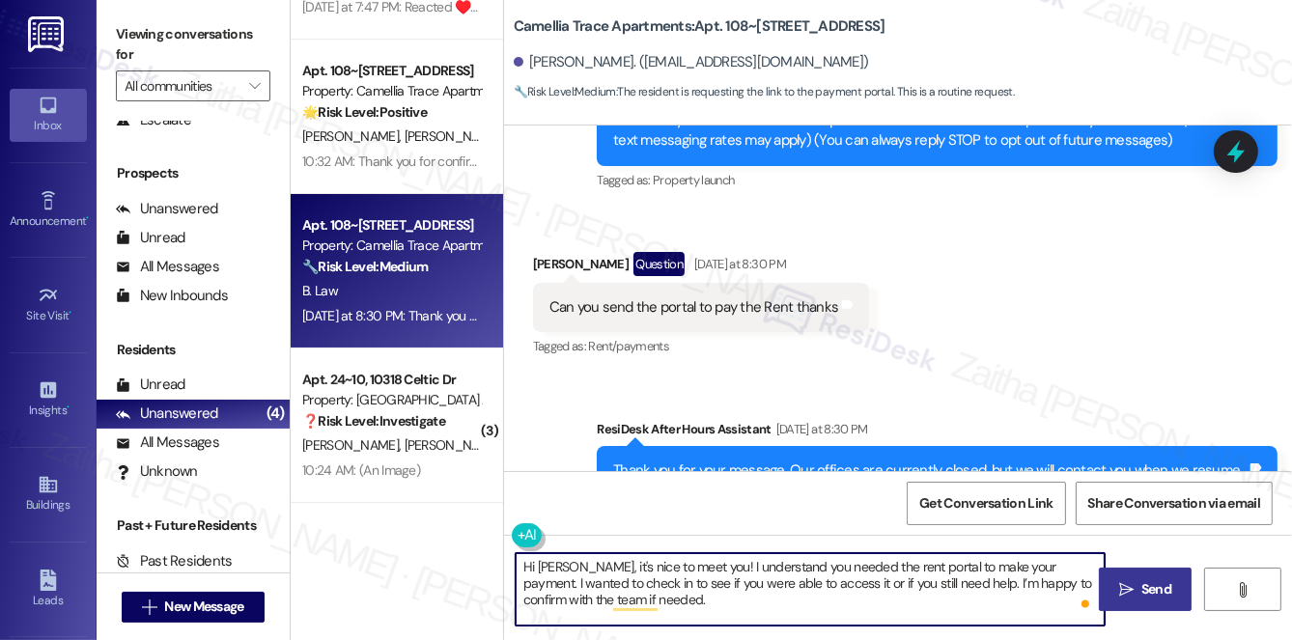
type textarea "Hi Barbara, it's nice to meet you! I understand you needed the rent portal to m…"
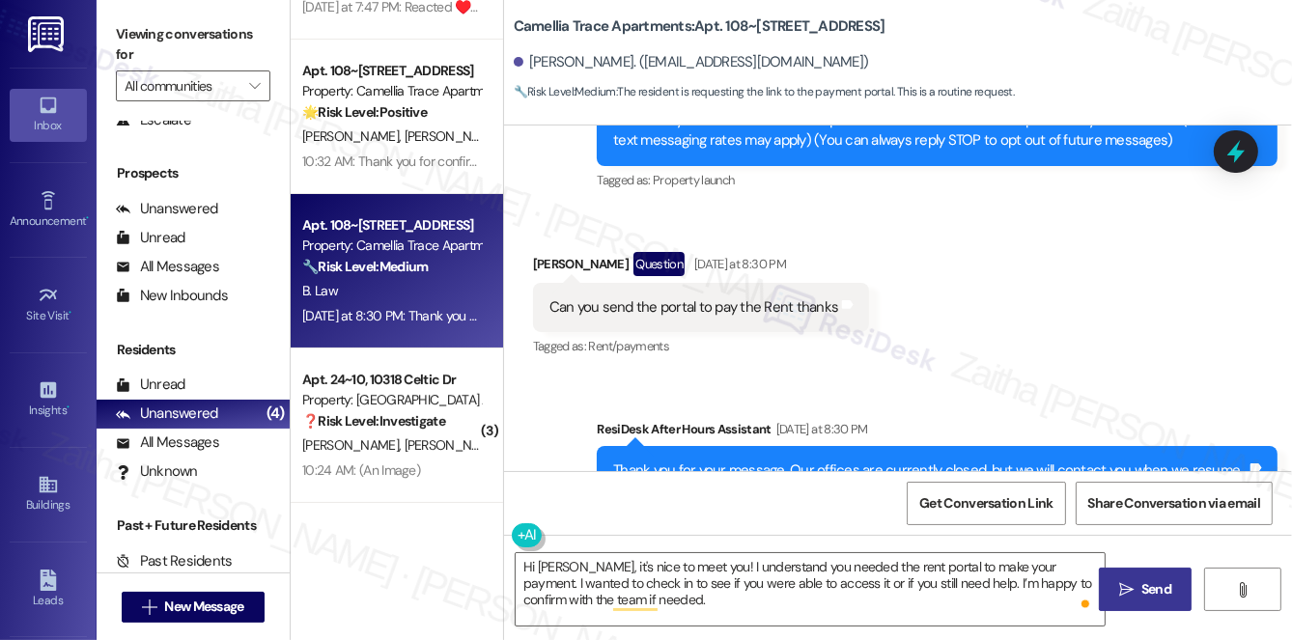
click at [1133, 587] on span " Send" at bounding box center [1145, 589] width 61 height 20
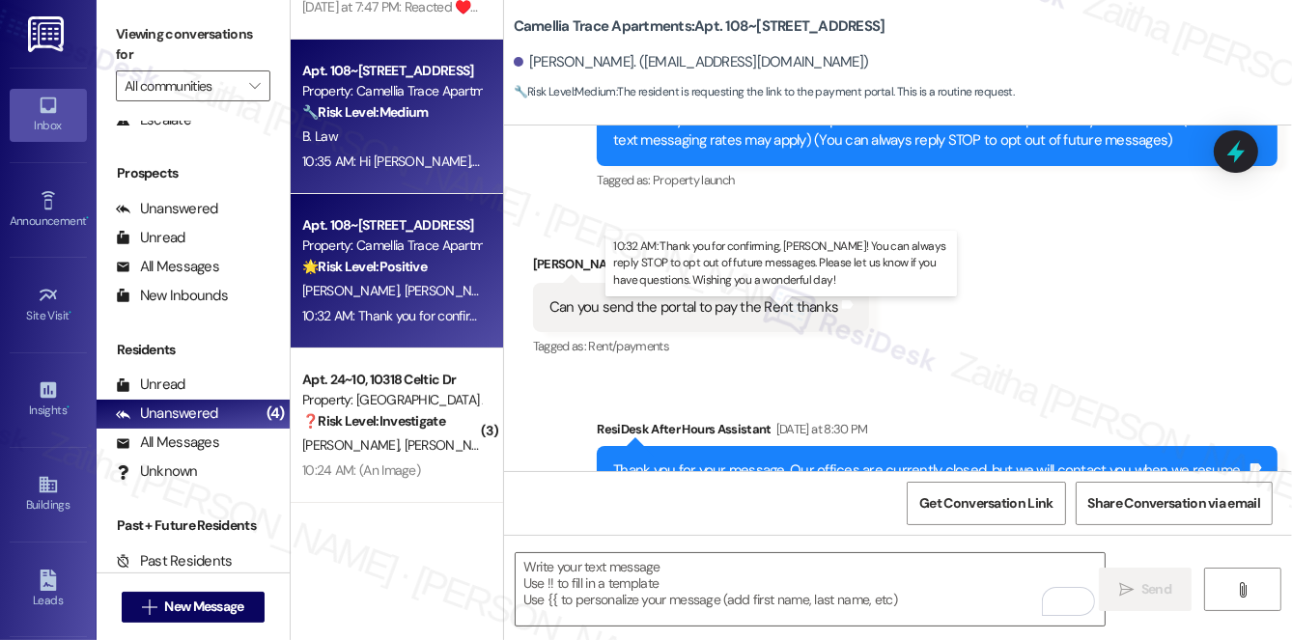
click at [409, 312] on div "10:32 AM: Thank you for confirming, Melissa! You can always reply STOP to opt o…" at bounding box center [814, 315] width 1025 height 17
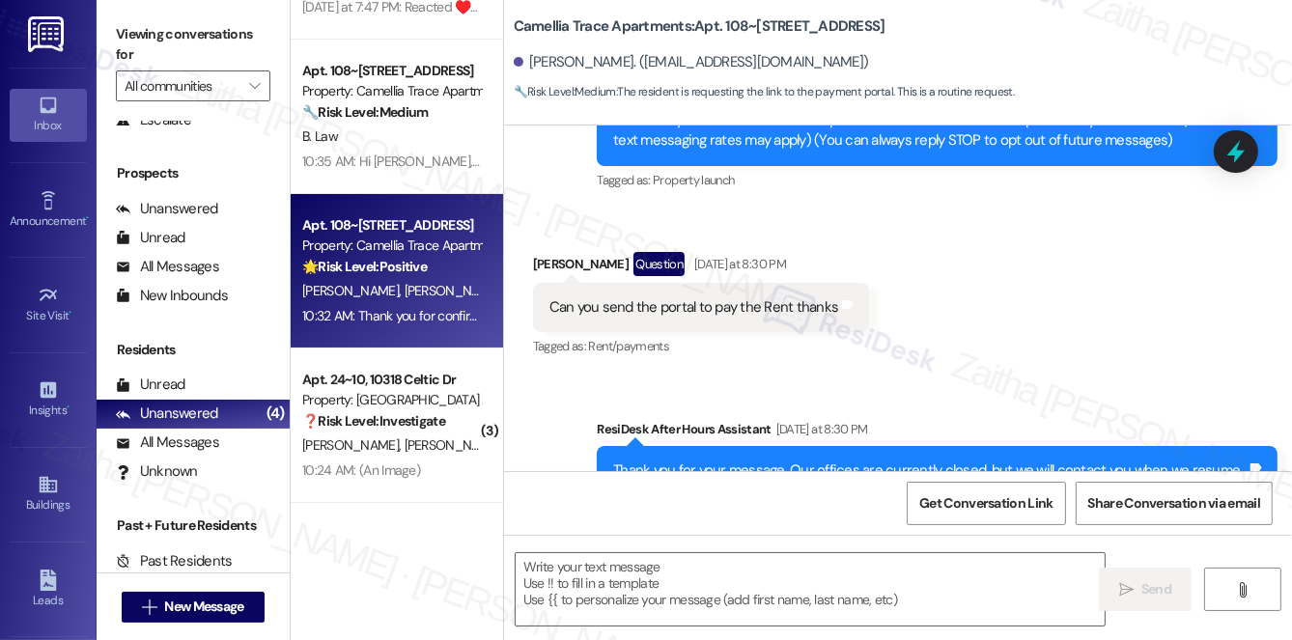
type textarea "Fetching suggested responses. Please feel free to read through the conversation…"
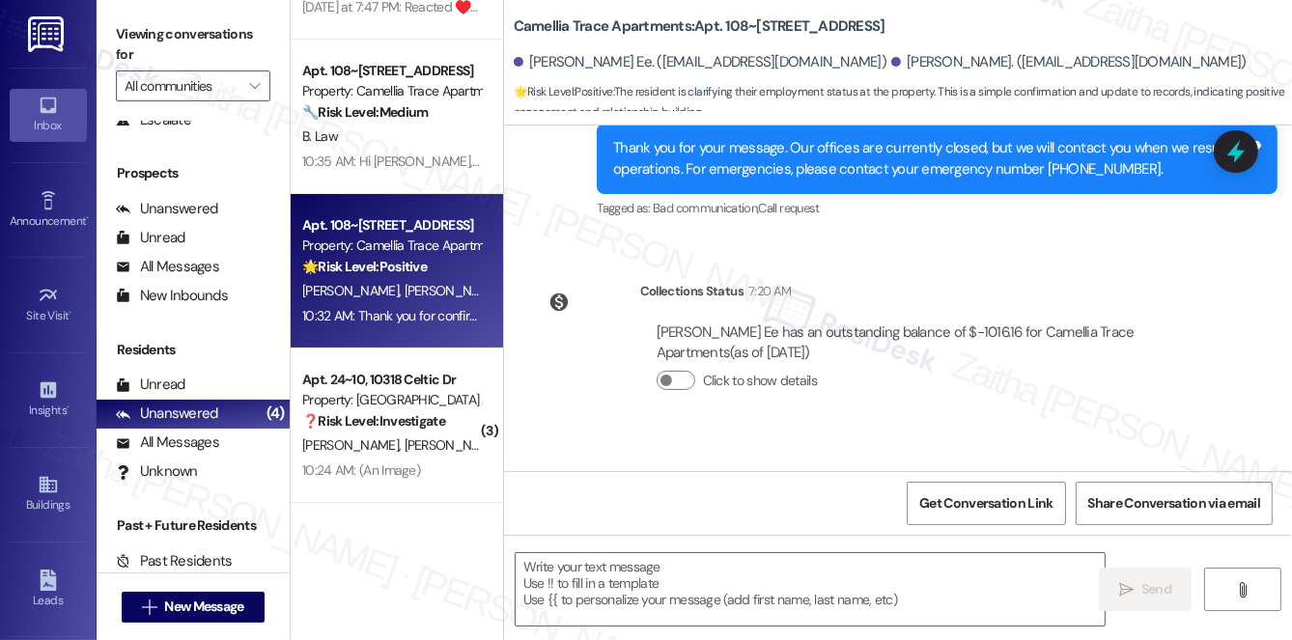
scroll to position [1105, 0]
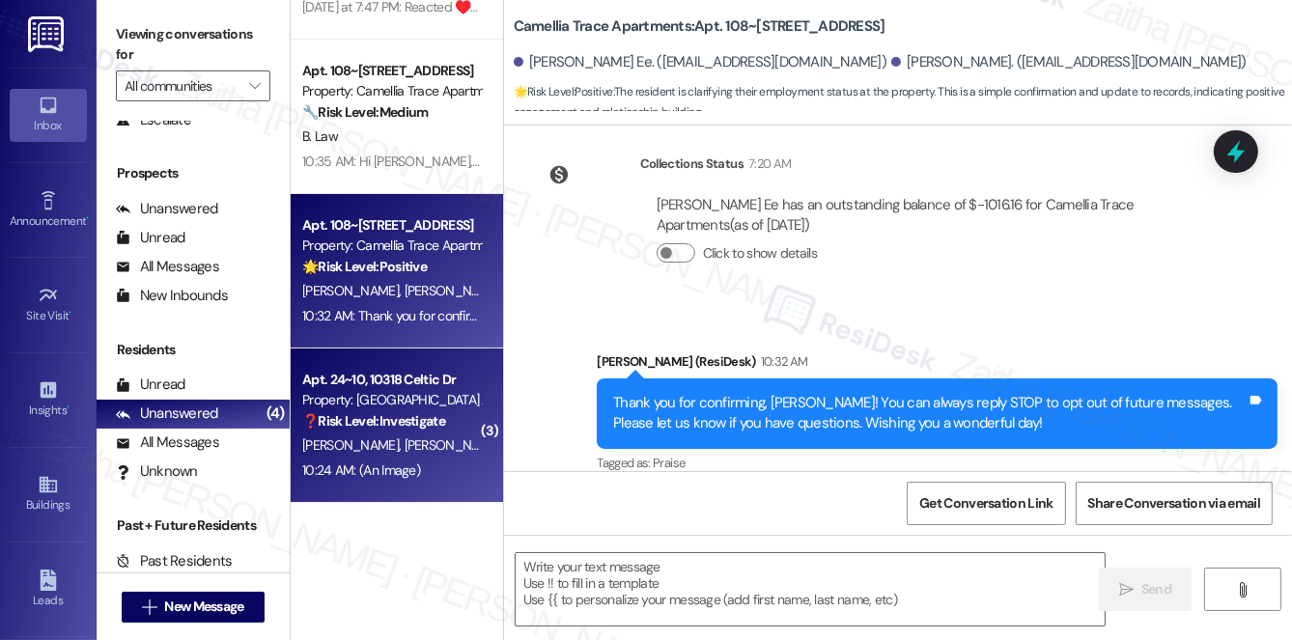
click at [430, 422] on strong "❓ Risk Level: Investigate" at bounding box center [373, 420] width 143 height 17
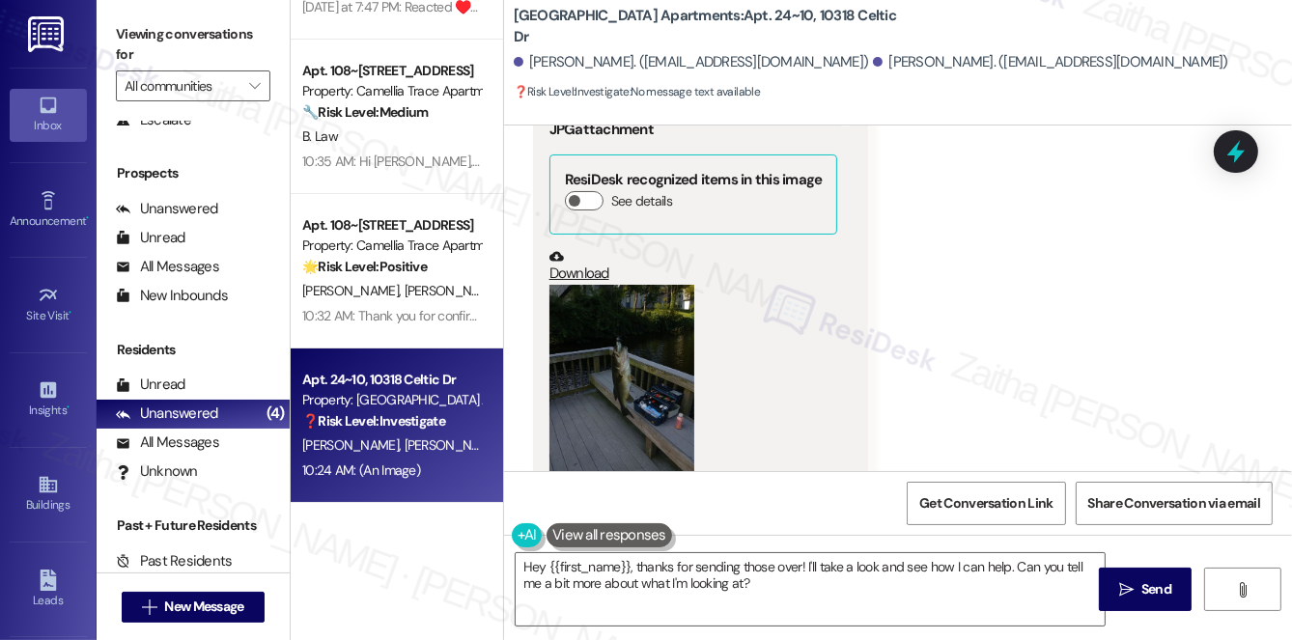
scroll to position [1159, 0]
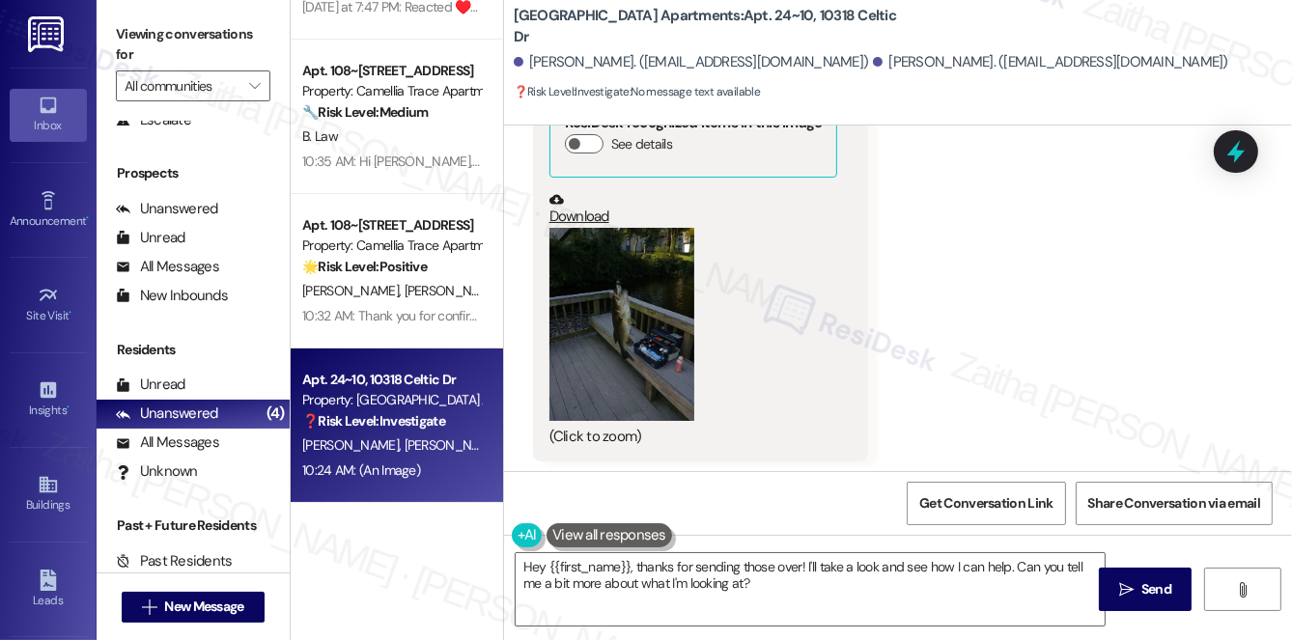
click at [649, 332] on button "Zoom image" at bounding box center [621, 324] width 145 height 193
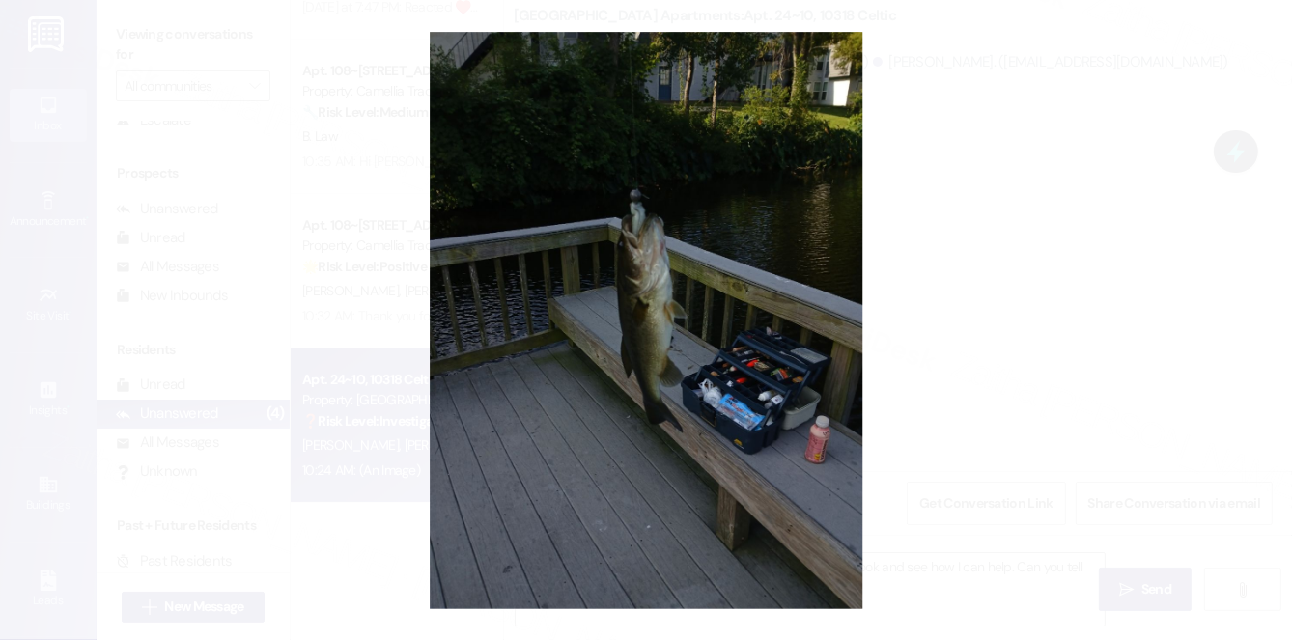
click at [1023, 333] on button "Unzoom image" at bounding box center [646, 320] width 1292 height 640
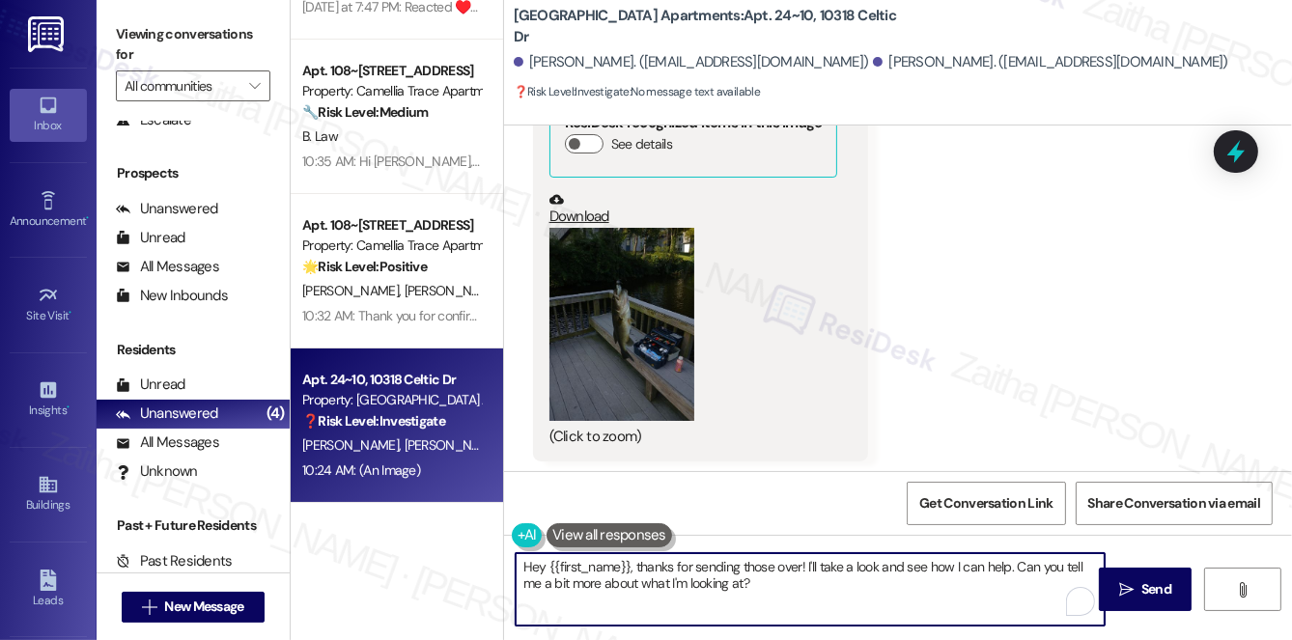
click at [545, 563] on textarea "Hey {{first_name}}, thanks for sending those over! I'll take a look and see how…" at bounding box center [810, 589] width 589 height 72
type textarea "Hi {{first_name}}, thanks for sending those over! I'll take a look and see how …"
click at [664, 317] on button "Zoom image" at bounding box center [621, 324] width 145 height 193
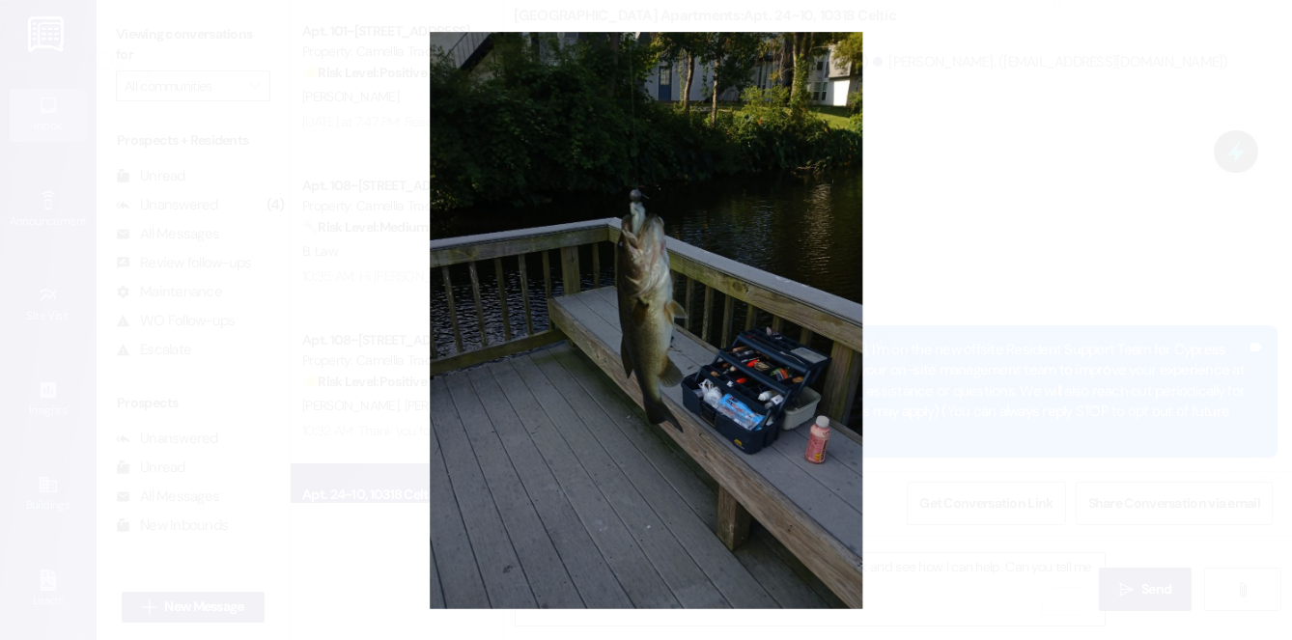
click at [1032, 232] on button "Unzoom image" at bounding box center [646, 320] width 1292 height 640
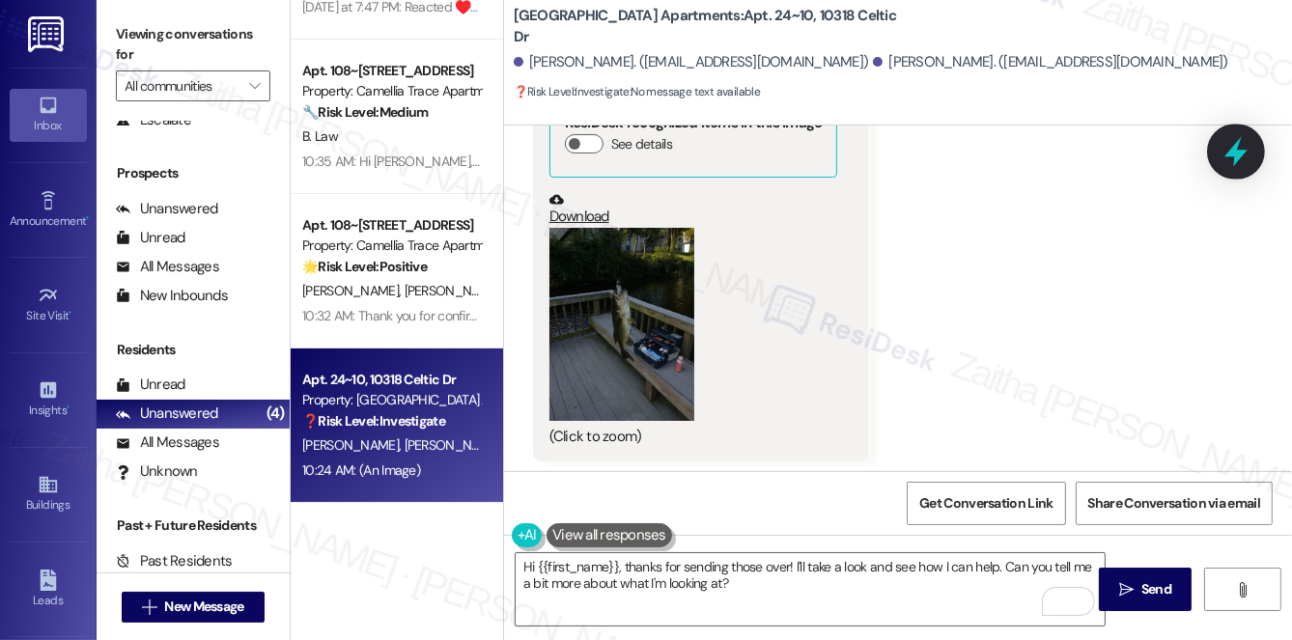
click at [1242, 154] on icon at bounding box center [1235, 152] width 23 height 30
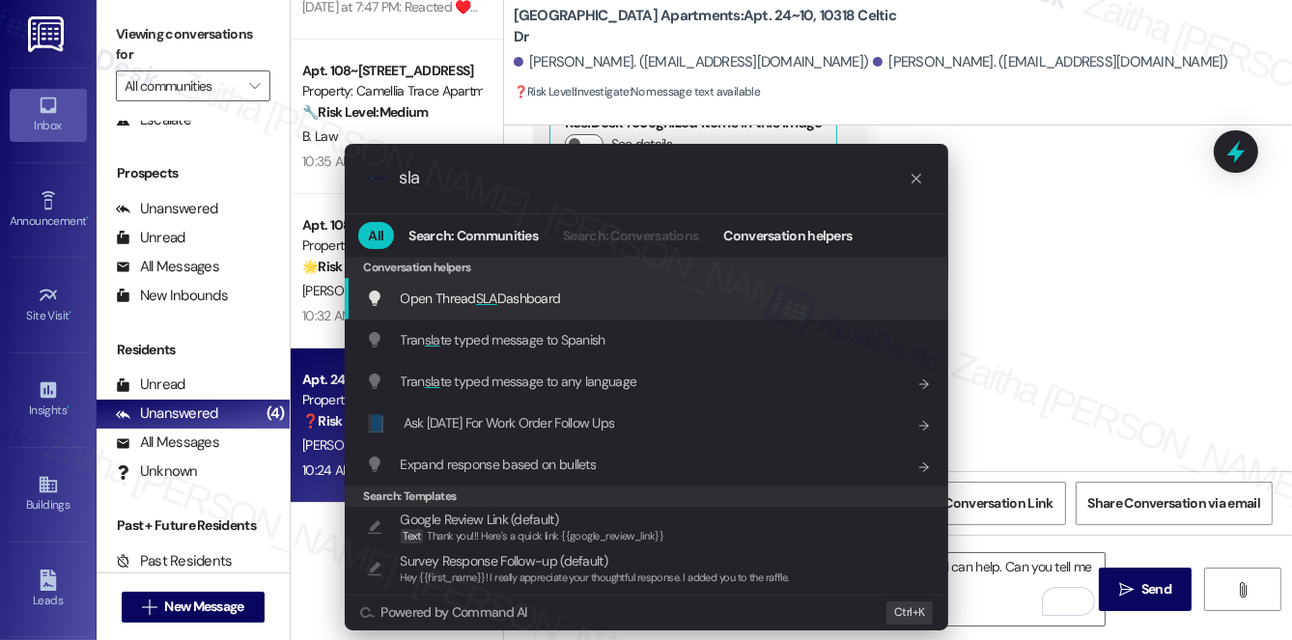
type input "sla"
click at [466, 299] on span "Open Thread SLA Dashboard" at bounding box center [481, 298] width 160 height 17
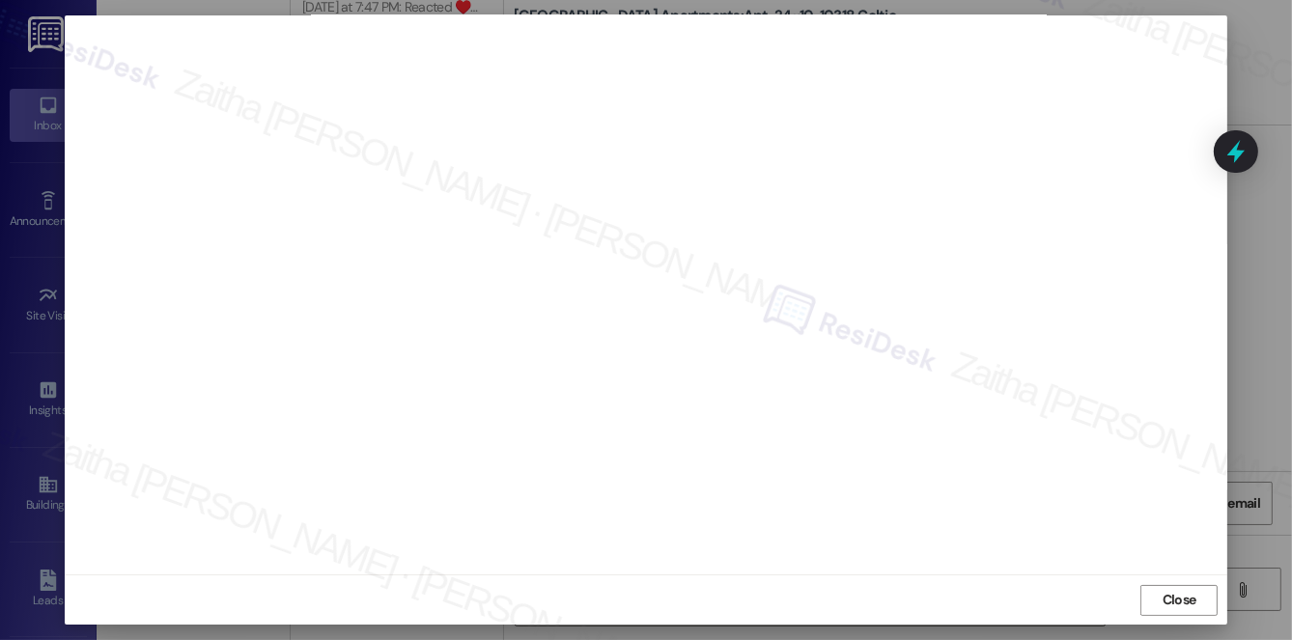
scroll to position [0, 0]
click at [1174, 609] on span "Close" at bounding box center [1180, 617] width 34 height 20
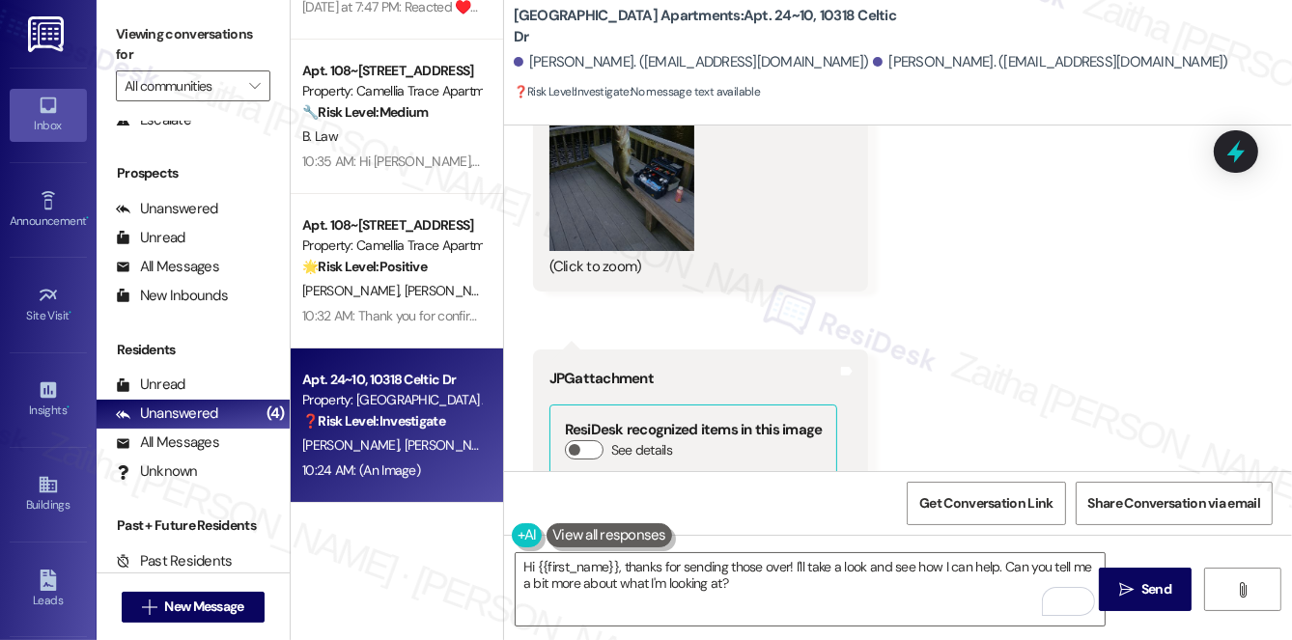
scroll to position [1422, 0]
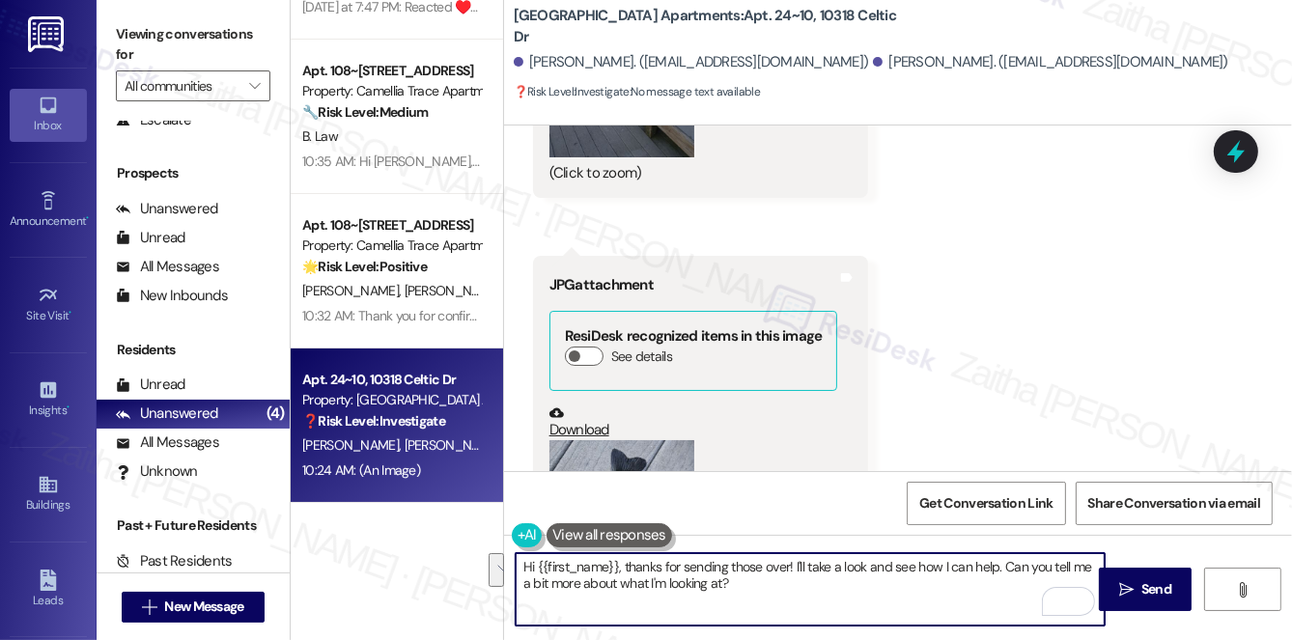
drag, startPoint x: 520, startPoint y: 562, endPoint x: 770, endPoint y: 592, distance: 250.9
click at [770, 592] on textarea "Hi {{first_name}}, thanks for sending those over! I'll take a look and see how …" at bounding box center [810, 589] width 589 height 72
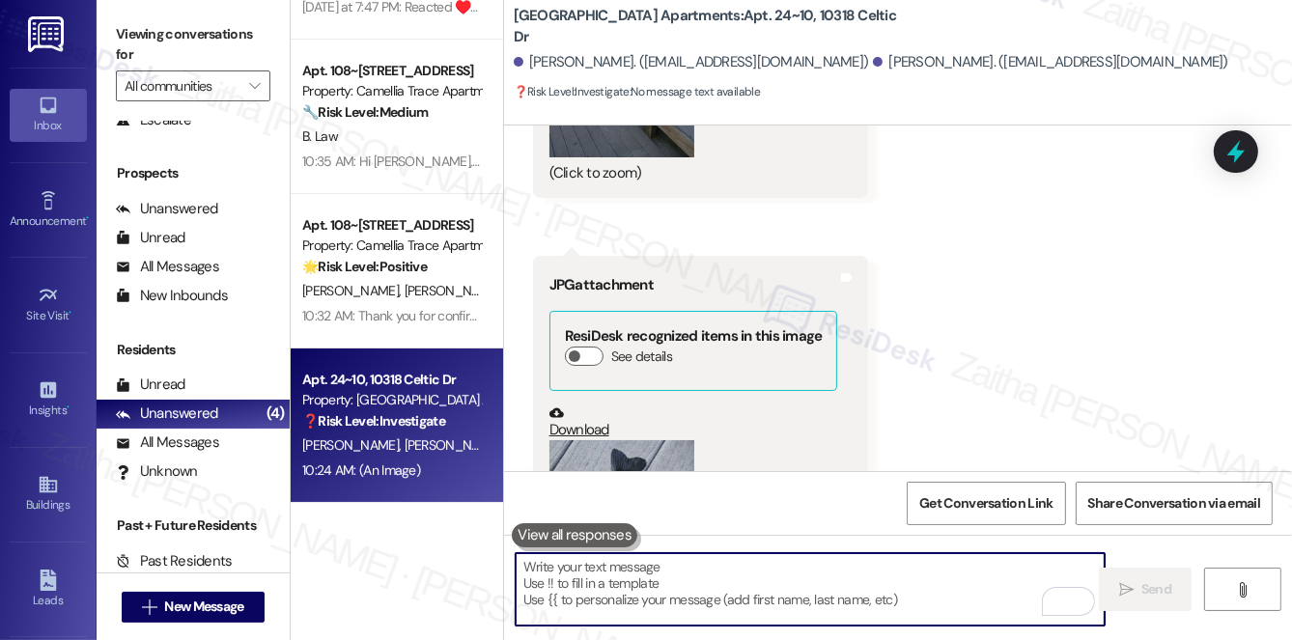
paste textarea "Thanks for sending this over! Could you give me a bit more detail so I know how…"
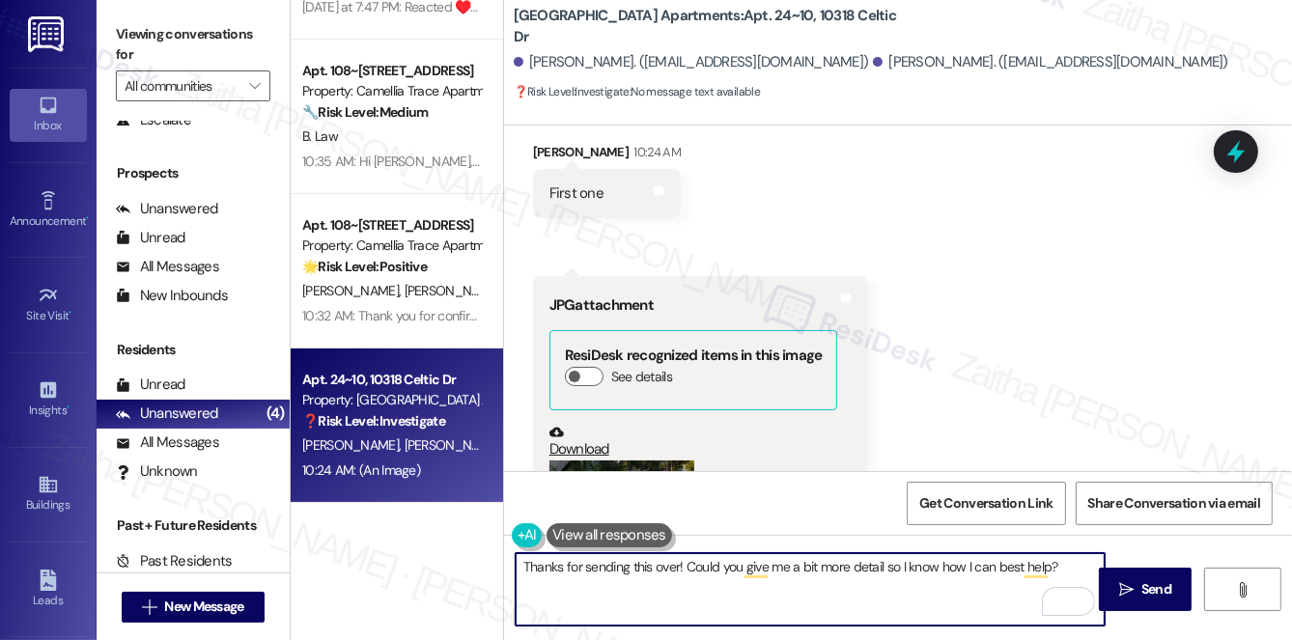
scroll to position [896, 0]
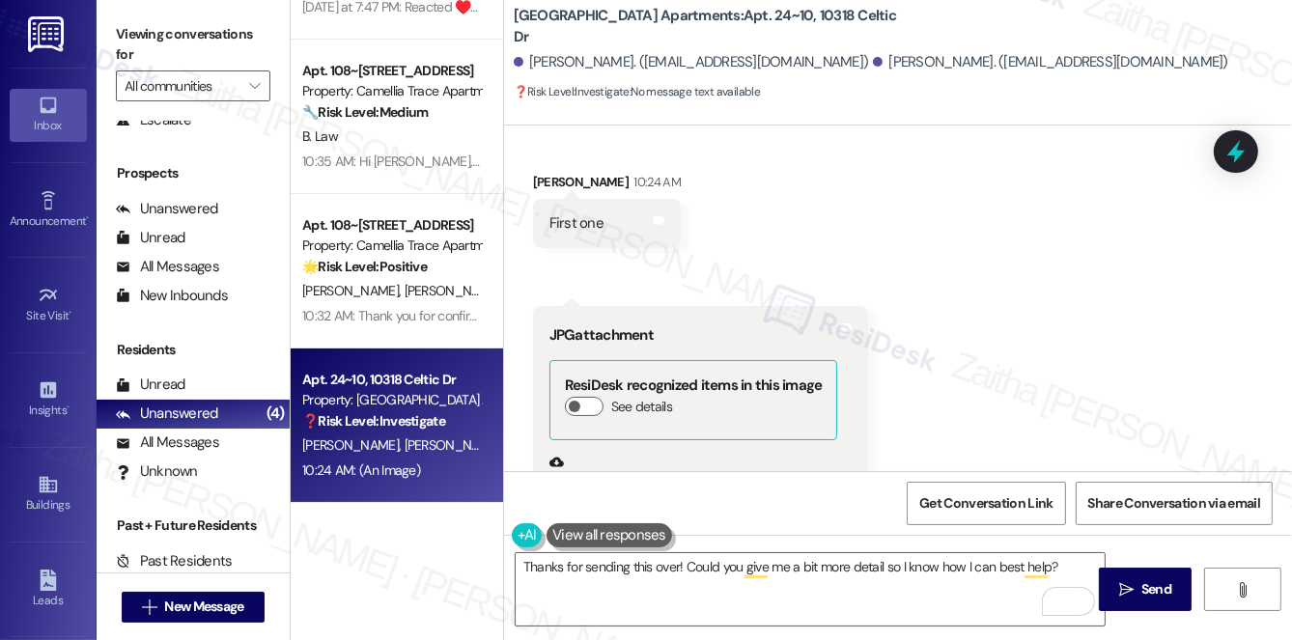
click at [545, 172] on div "[PERSON_NAME] 10:24 AM" at bounding box center [607, 185] width 148 height 27
copy div "[PERSON_NAME]"
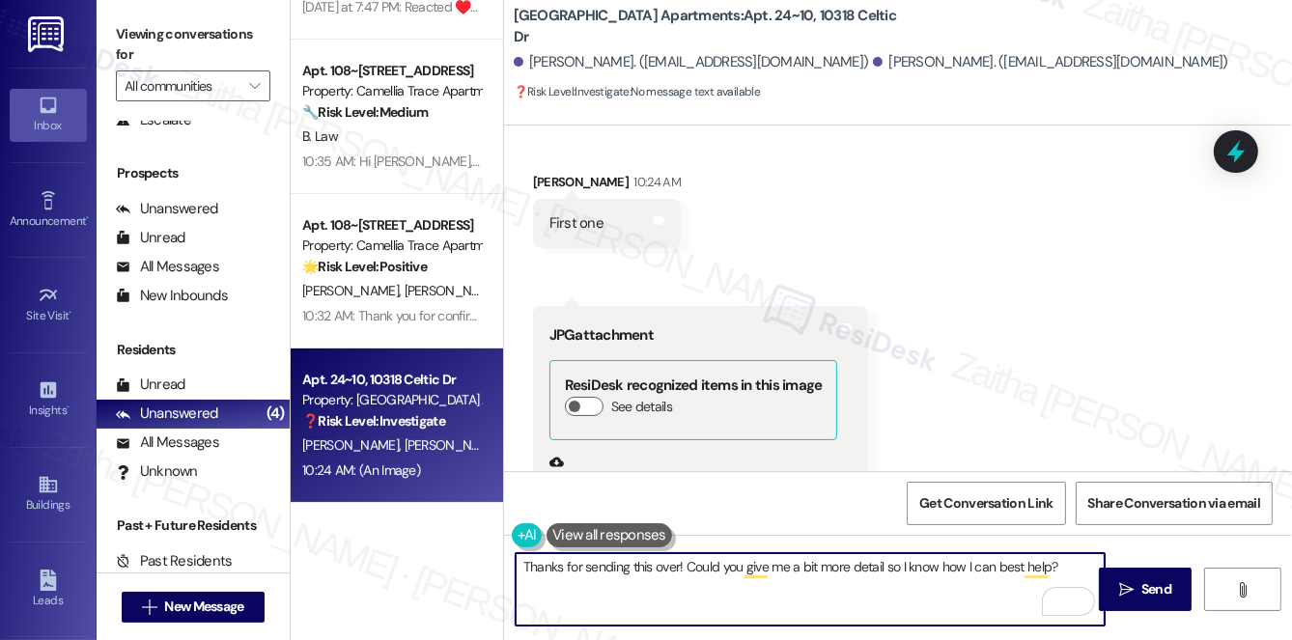
click at [675, 565] on textarea "Thanks for sending this over! Could you give me a bit more detail so I know how…" at bounding box center [810, 589] width 589 height 72
paste textarea "[PERSON_NAME]"
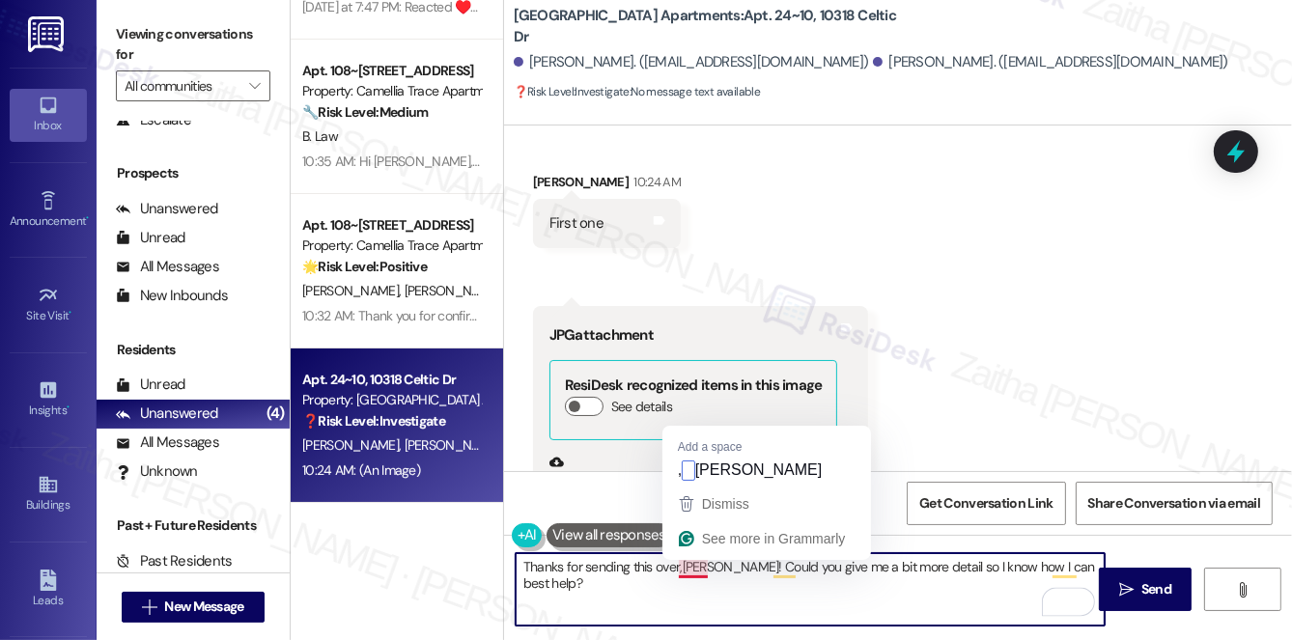
click at [680, 564] on textarea "Thanks for sending this over,[PERSON_NAME]! Could you give me a bit more detail…" at bounding box center [810, 589] width 589 height 72
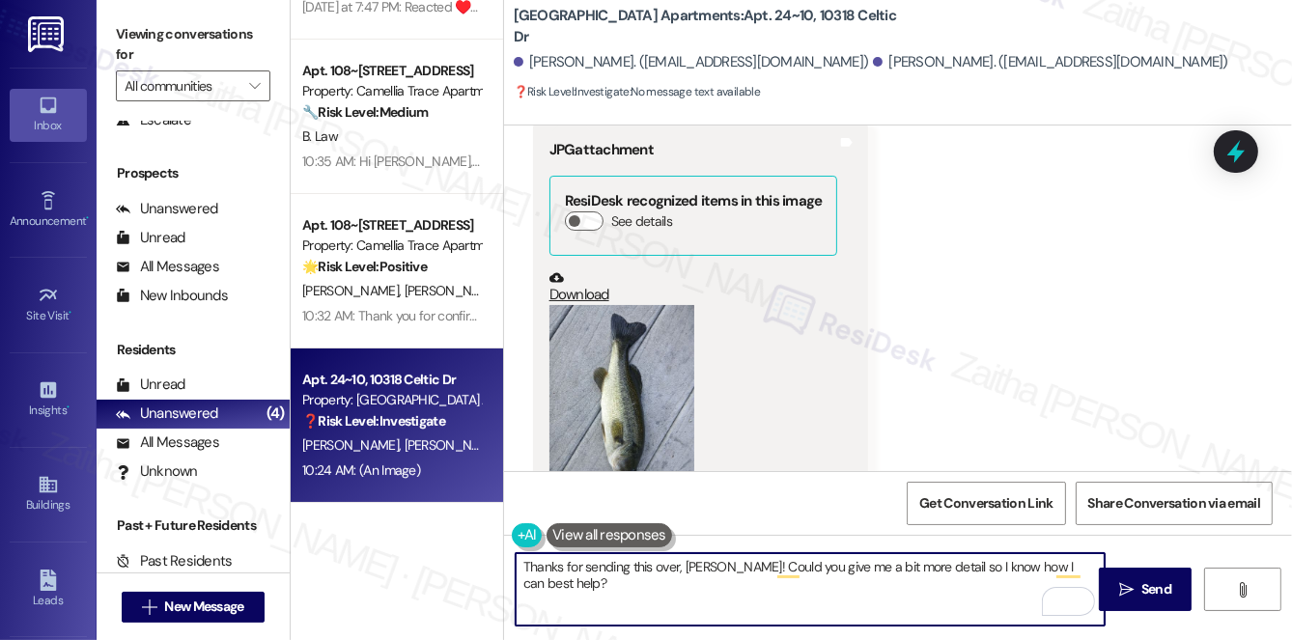
scroll to position [1598, 0]
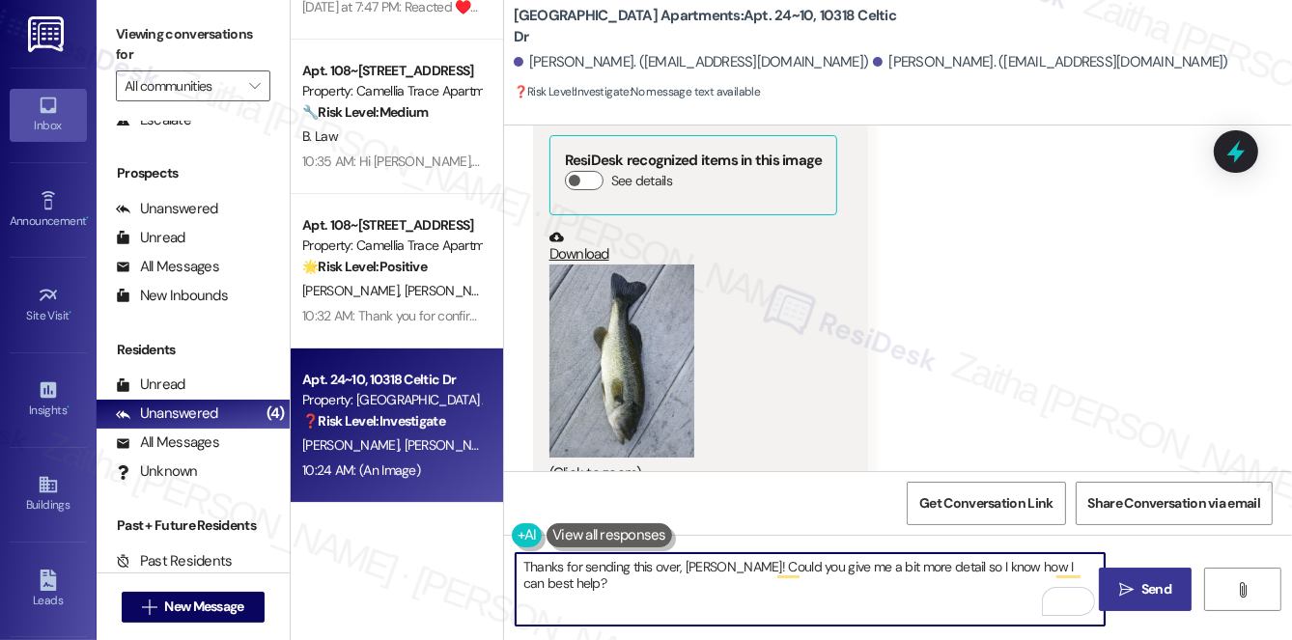
type textarea "Thanks for sending this over, [PERSON_NAME]! Could you give me a bit more detai…"
drag, startPoint x: 1148, startPoint y: 584, endPoint x: 1103, endPoint y: 570, distance: 47.6
click at [1148, 584] on span "Send" at bounding box center [1156, 589] width 30 height 20
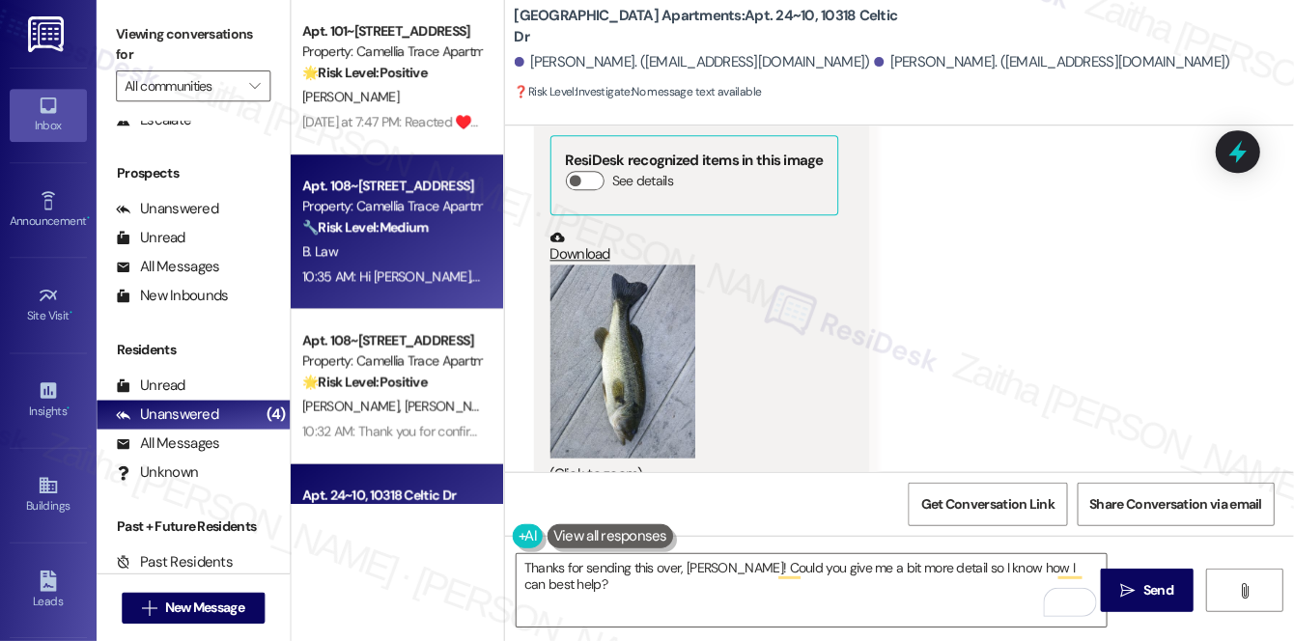
scroll to position [1597, 0]
